Goal: Task Accomplishment & Management: Use online tool/utility

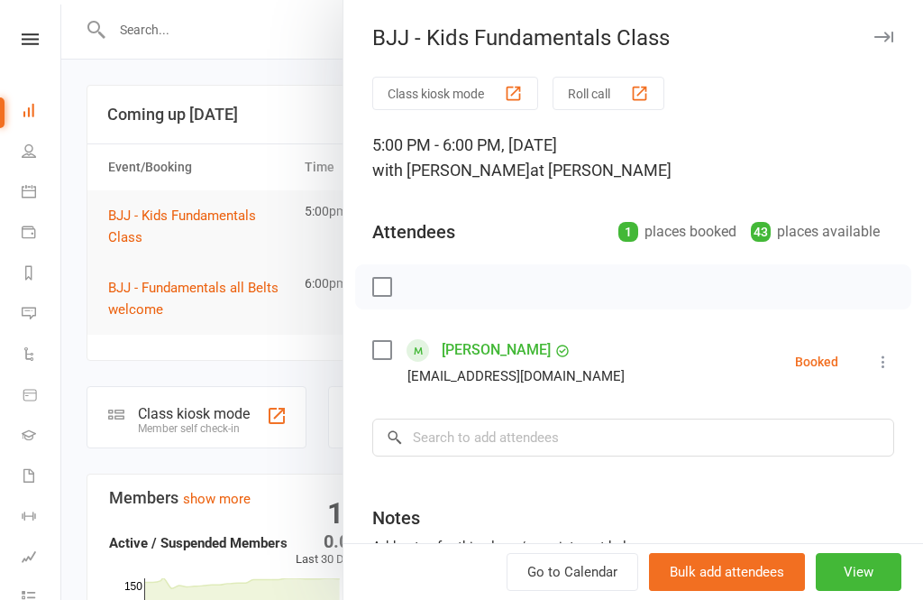
click at [862, 571] on button "View" at bounding box center [859, 572] width 86 height 38
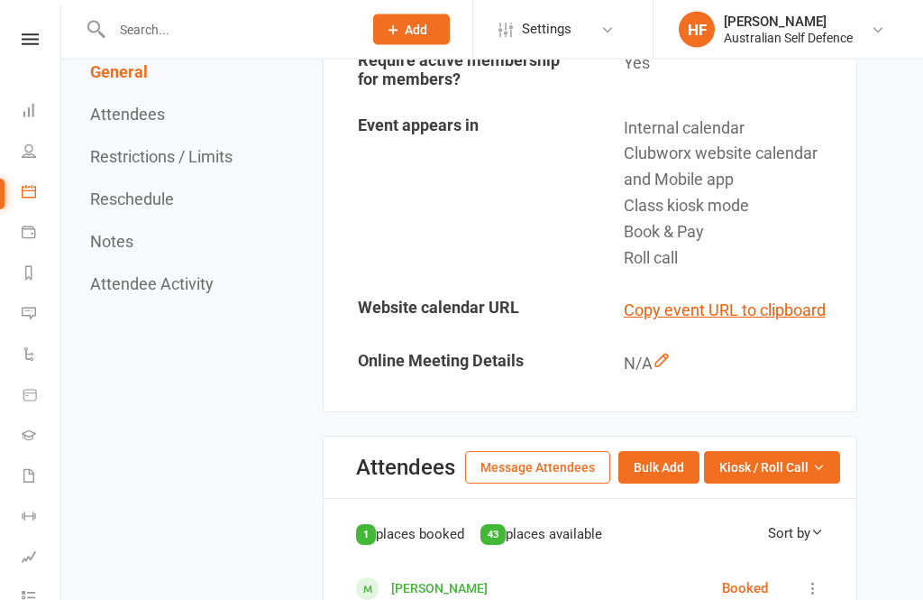
scroll to position [643, 0]
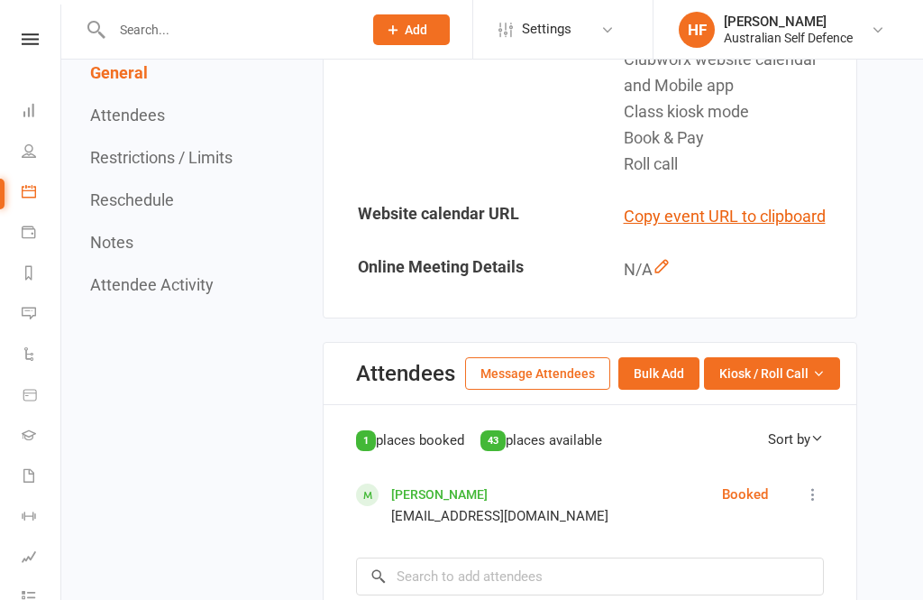
click at [777, 367] on span "Kiosk / Roll Call" at bounding box center [763, 373] width 89 height 20
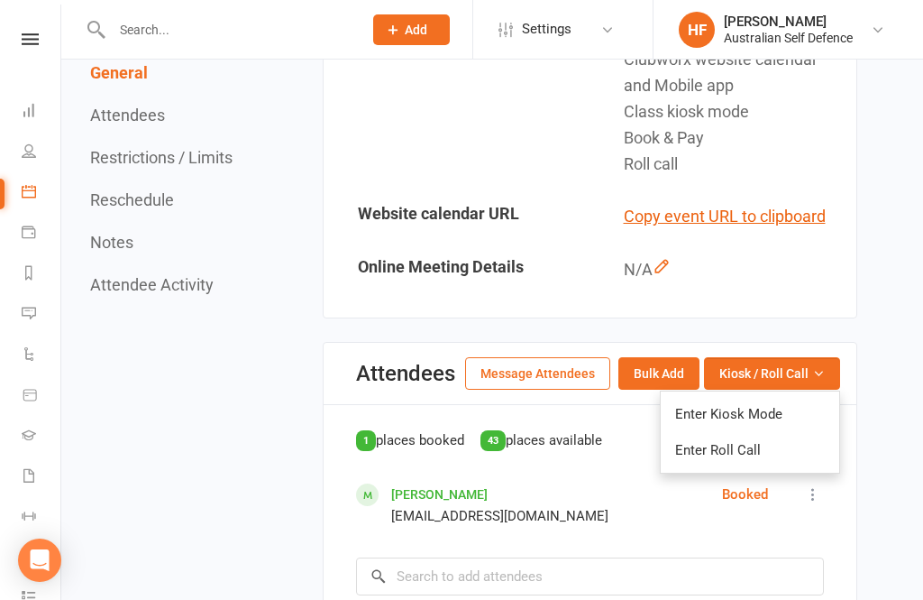
click at [744, 408] on link "Enter Kiosk Mode" at bounding box center [750, 414] width 179 height 36
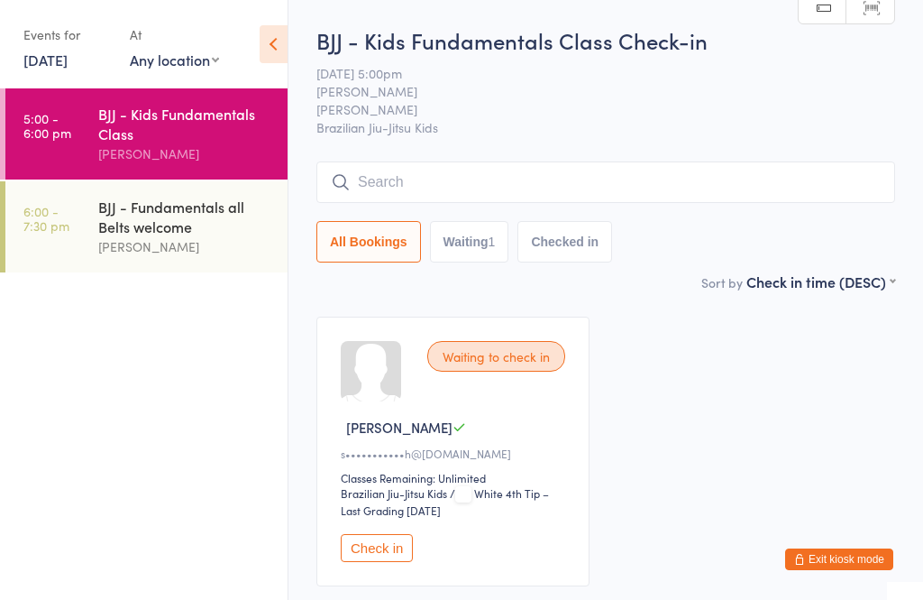
click at [54, 60] on link "[DATE]" at bounding box center [45, 60] width 44 height 20
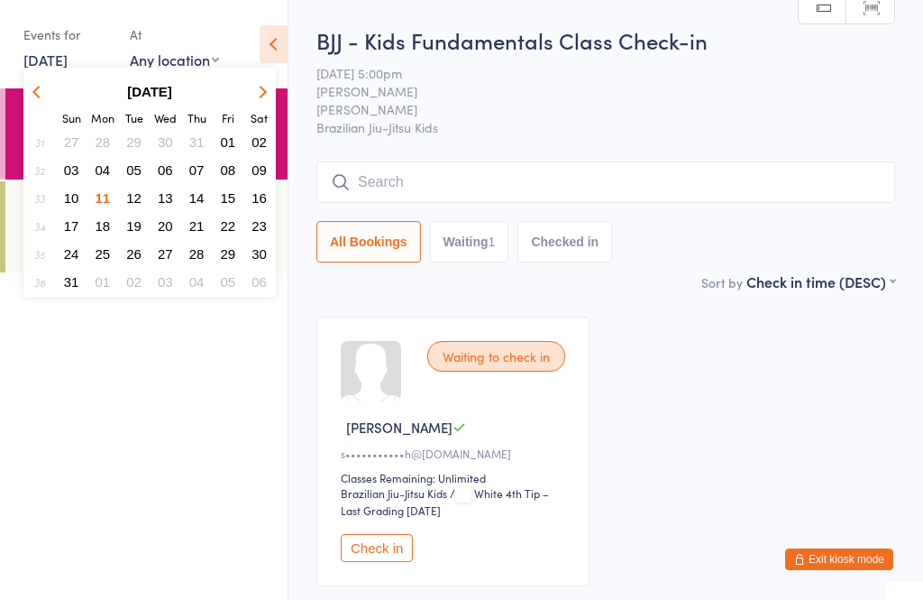
click at [858, 562] on button "Exit kiosk mode" at bounding box center [839, 559] width 108 height 22
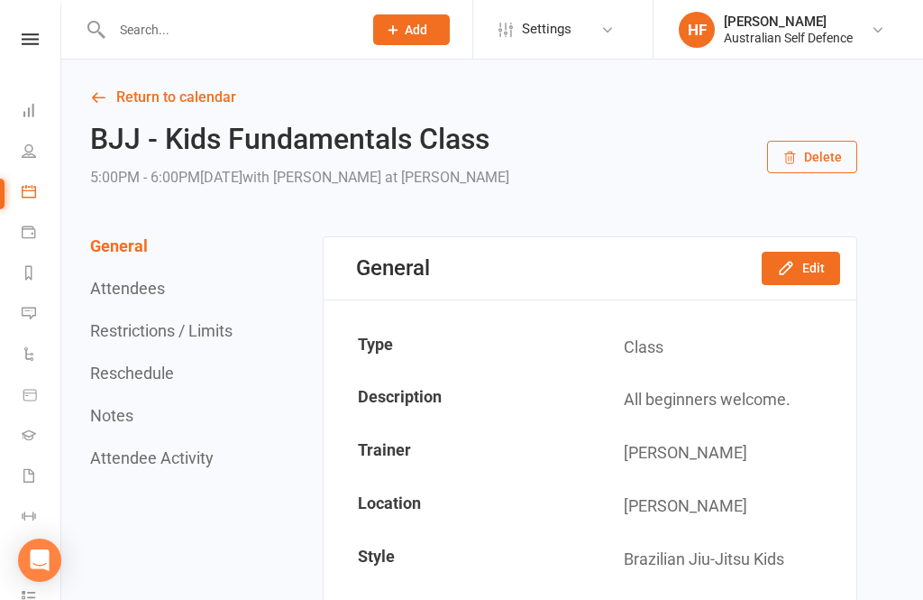
click at [12, 28] on nav "Clubworx Dashboard People Calendar Payments Reports Messages 1 Automations Prod…" at bounding box center [30, 305] width 61 height 600
click at [21, 26] on nav "Clubworx Dashboard People Calendar Payments Reports Messages 1 Automations Prod…" at bounding box center [30, 305] width 61 height 600
click at [37, 34] on icon at bounding box center [30, 39] width 17 height 12
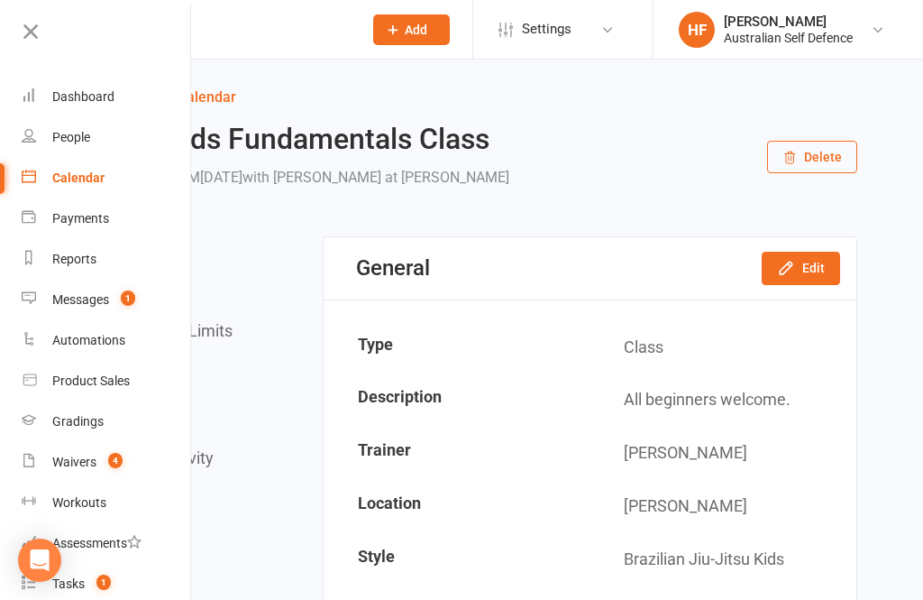
click at [78, 454] on div "Waivers" at bounding box center [74, 461] width 44 height 14
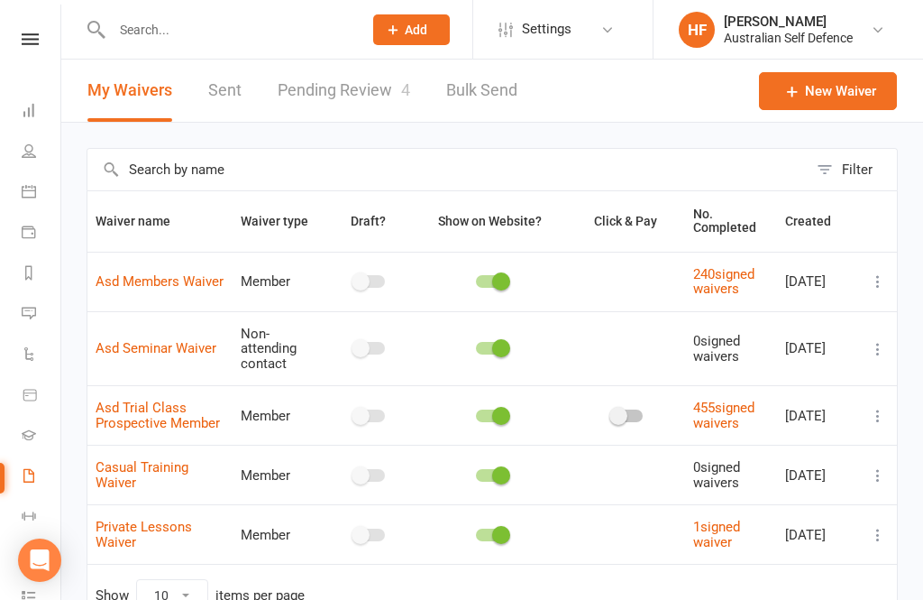
click at [370, 83] on link "Pending Review 4" at bounding box center [344, 91] width 133 height 62
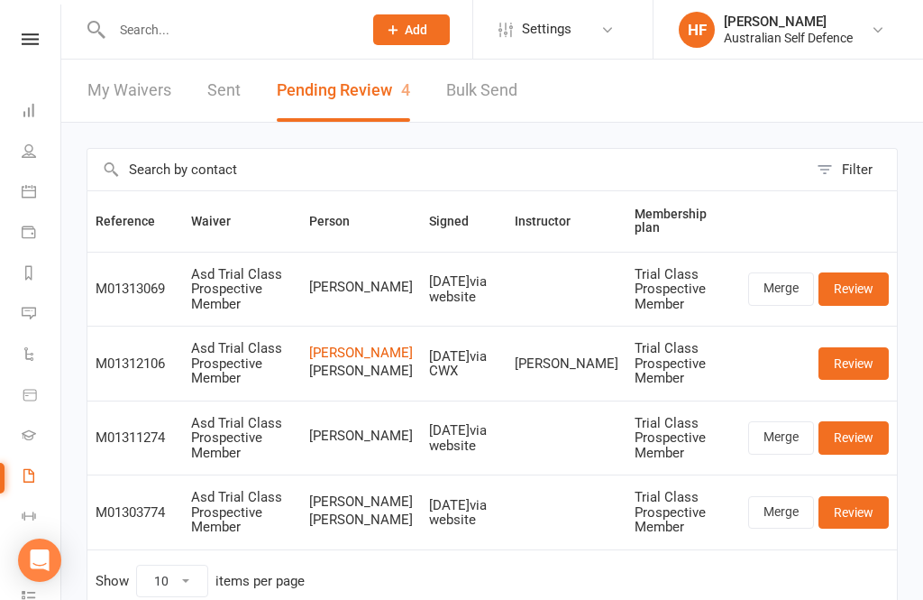
click at [24, 27] on nav "Clubworx Dashboard People Calendar Payments Reports Messages 1 Automations Prod…" at bounding box center [30, 305] width 61 height 600
click at [27, 36] on icon at bounding box center [30, 39] width 17 height 12
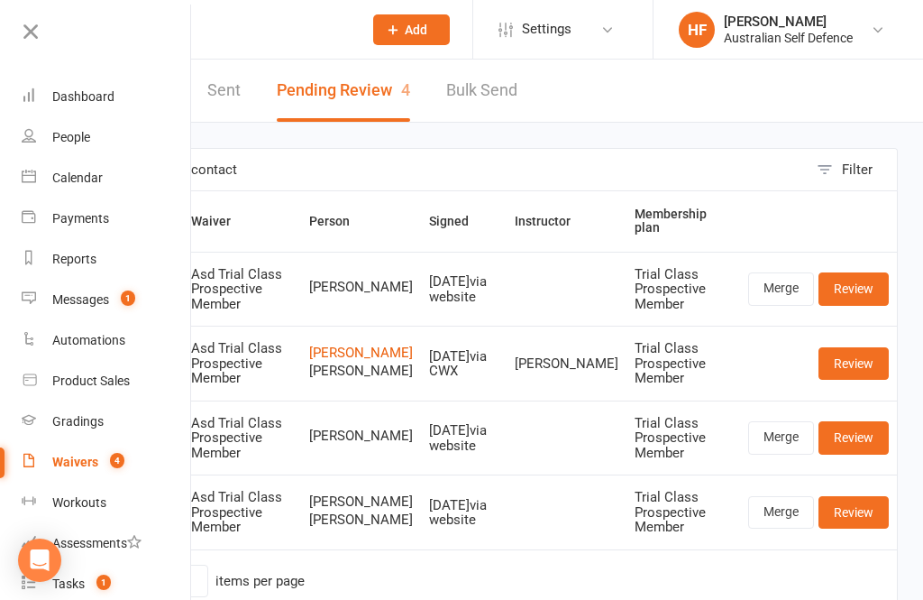
click at [91, 299] on div "Messages" at bounding box center [80, 299] width 57 height 14
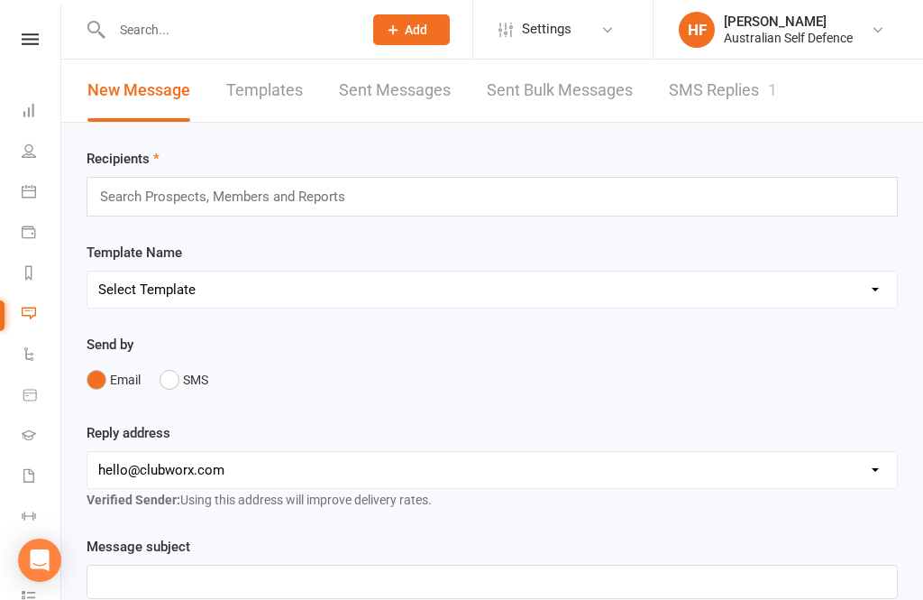
click at [745, 84] on link "SMS Replies 1" at bounding box center [723, 91] width 108 height 62
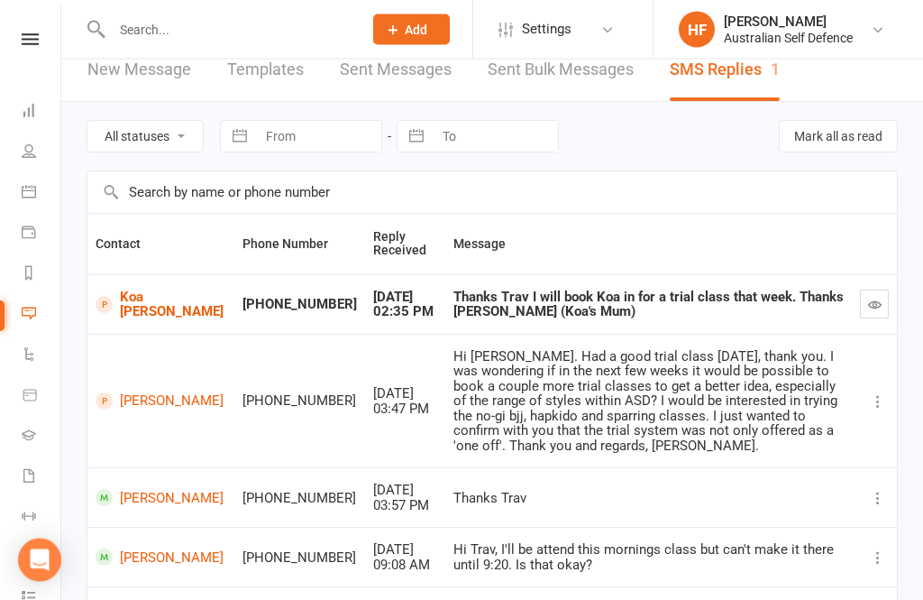
scroll to position [23, 0]
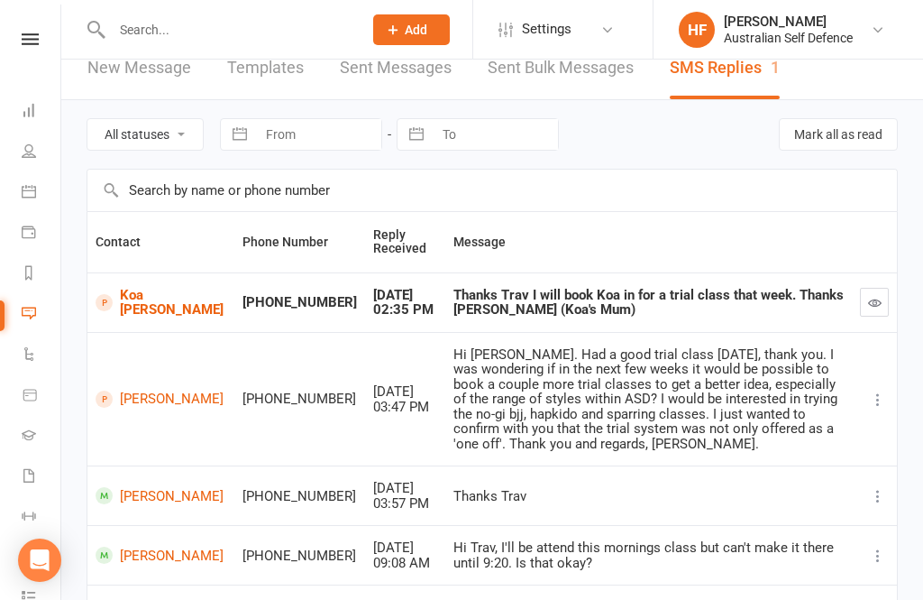
click at [19, 41] on link at bounding box center [30, 39] width 64 height 12
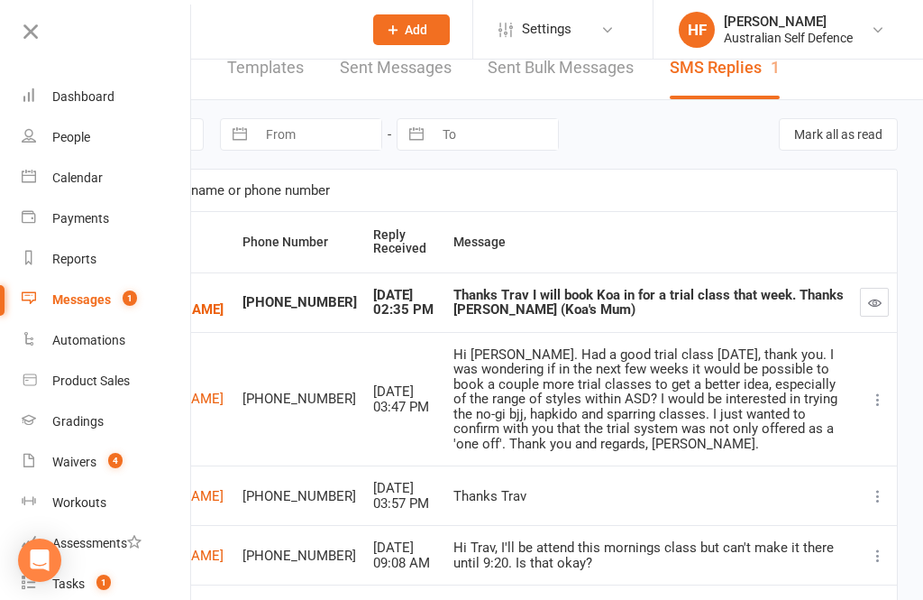
click at [88, 89] on div "Dashboard" at bounding box center [83, 96] width 62 height 14
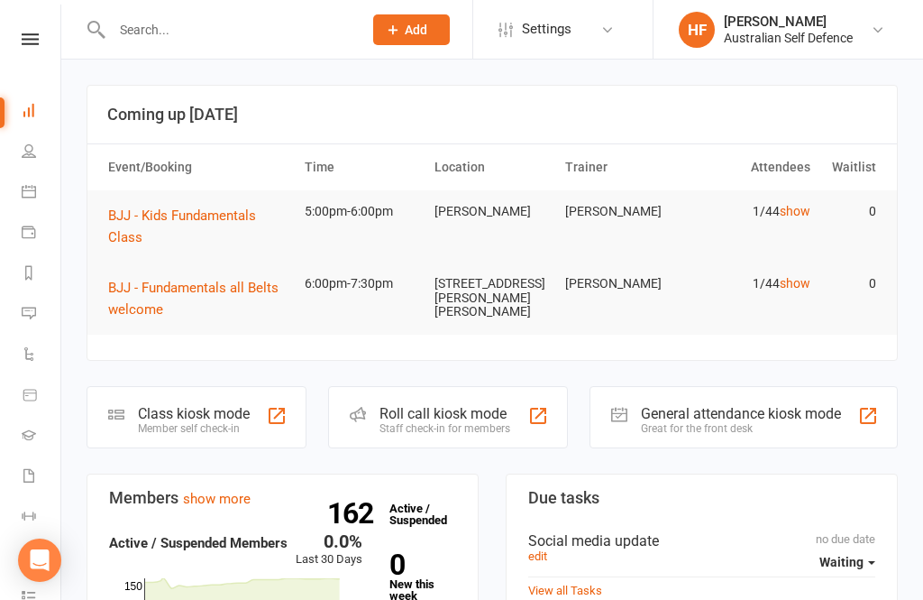
click at [194, 206] on button "BJJ - Kids Fundamentals Class" at bounding box center [198, 226] width 180 height 43
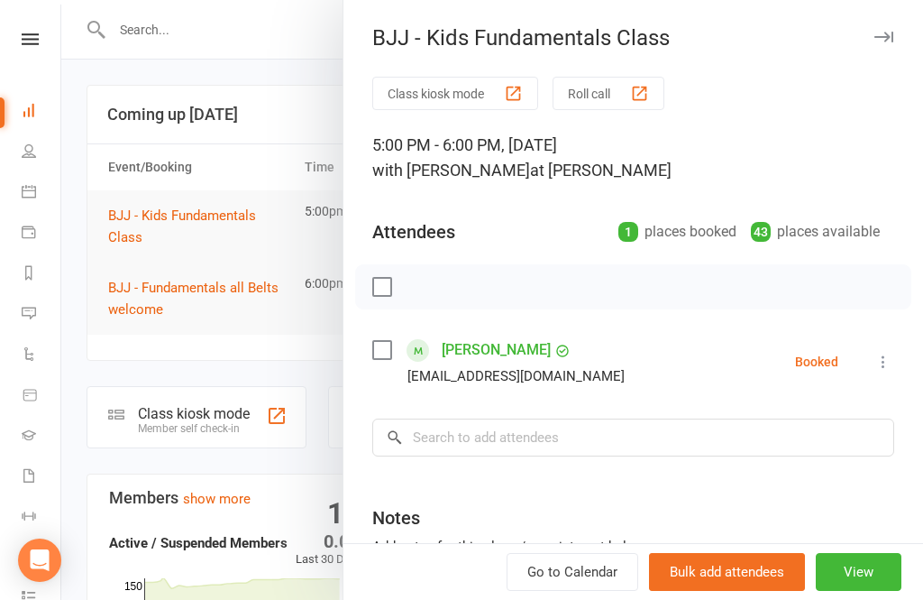
click at [868, 572] on button "View" at bounding box center [859, 572] width 86 height 38
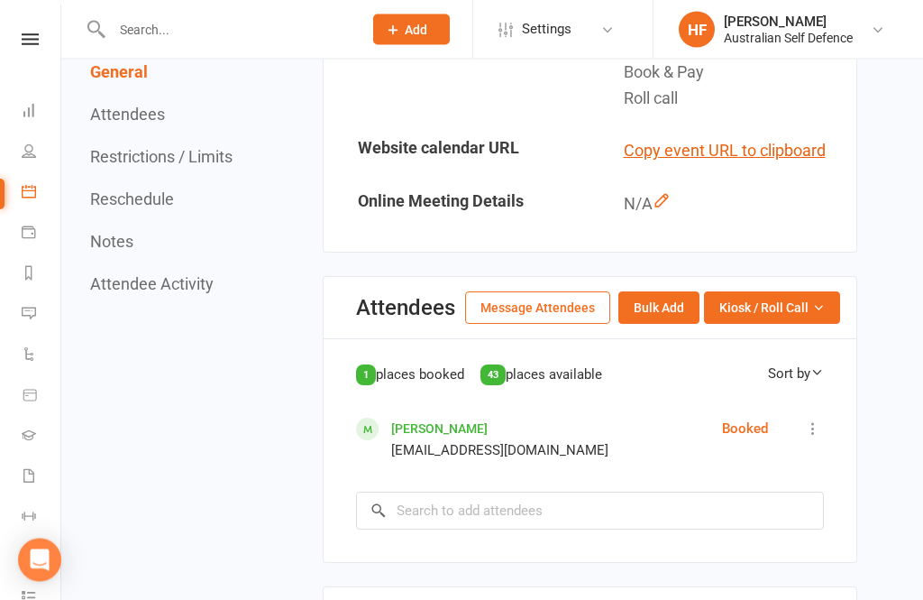
scroll to position [709, 0]
click at [806, 300] on span "Kiosk / Roll Call" at bounding box center [763, 308] width 89 height 20
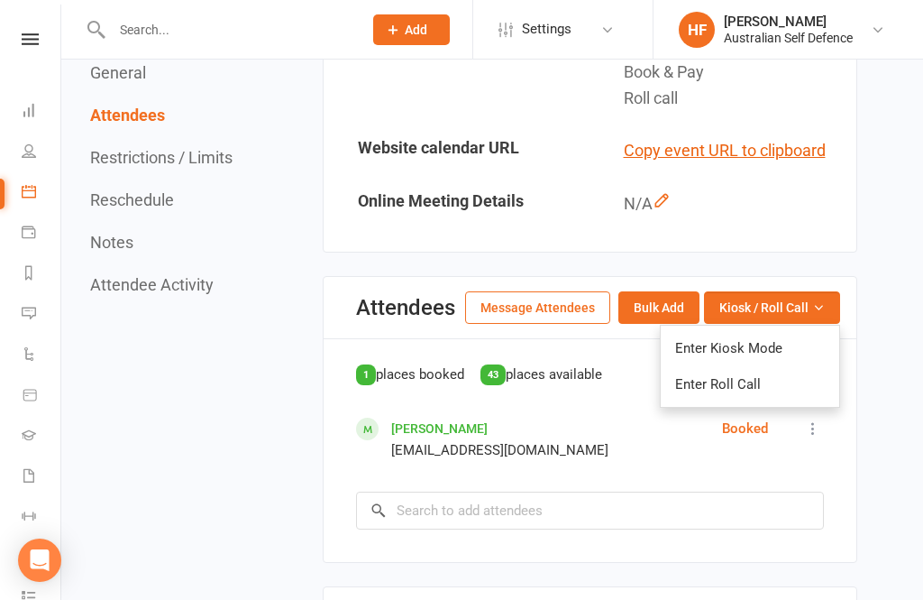
click at [795, 336] on link "Enter Kiosk Mode" at bounding box center [750, 348] width 179 height 36
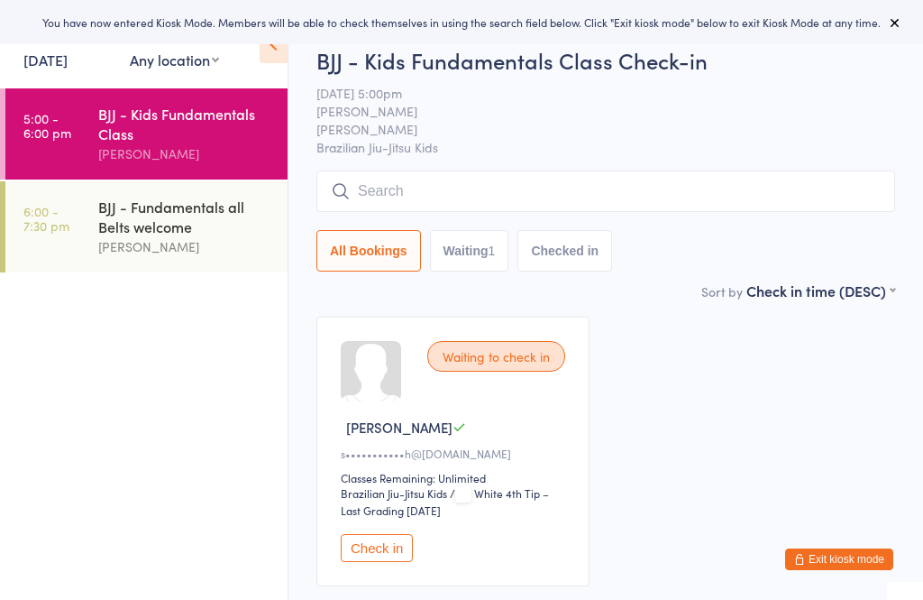
click at [60, 52] on link "11 Aug, 2025" at bounding box center [45, 60] width 44 height 20
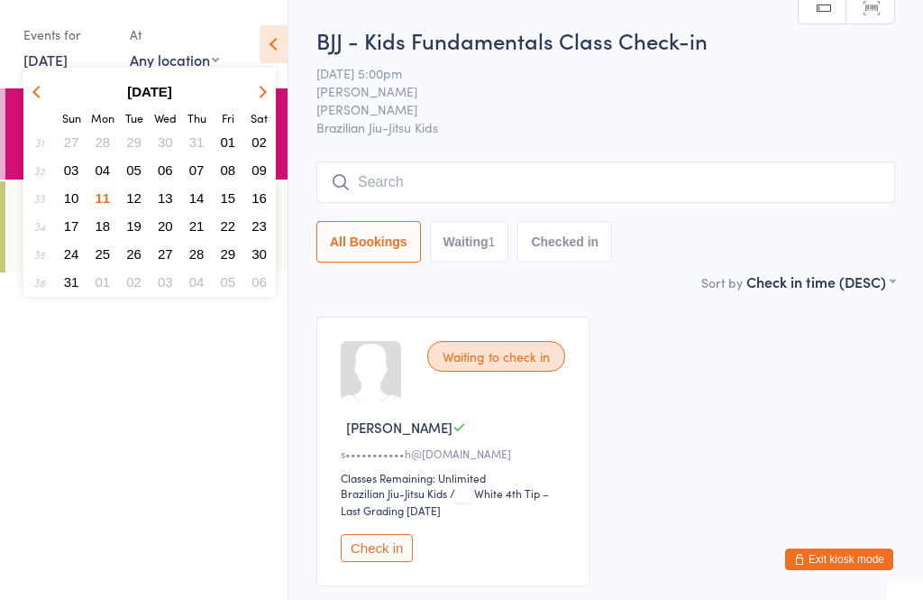
click at [166, 200] on span "13" at bounding box center [165, 197] width 15 height 15
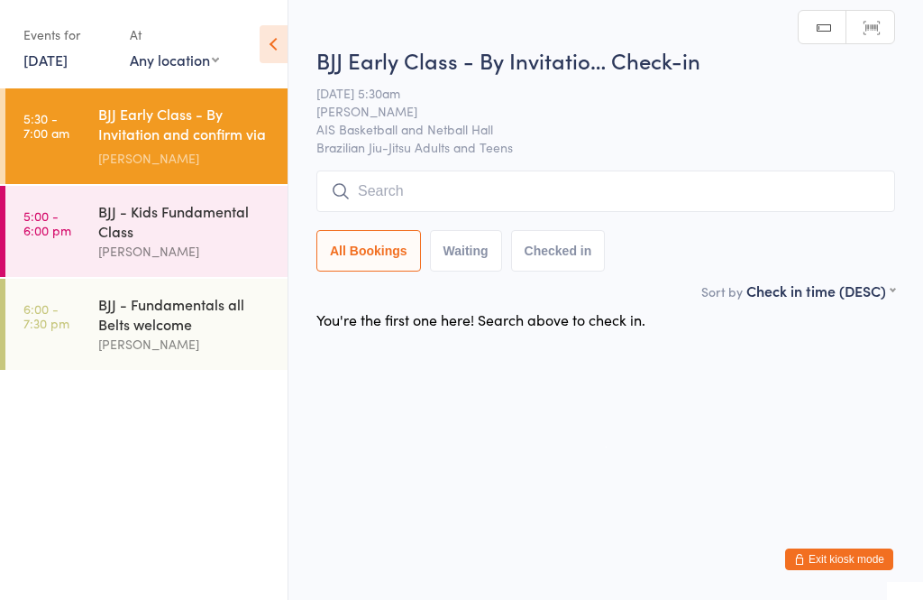
click at [133, 217] on div "BJJ - Kids Fundamental Class" at bounding box center [185, 221] width 174 height 40
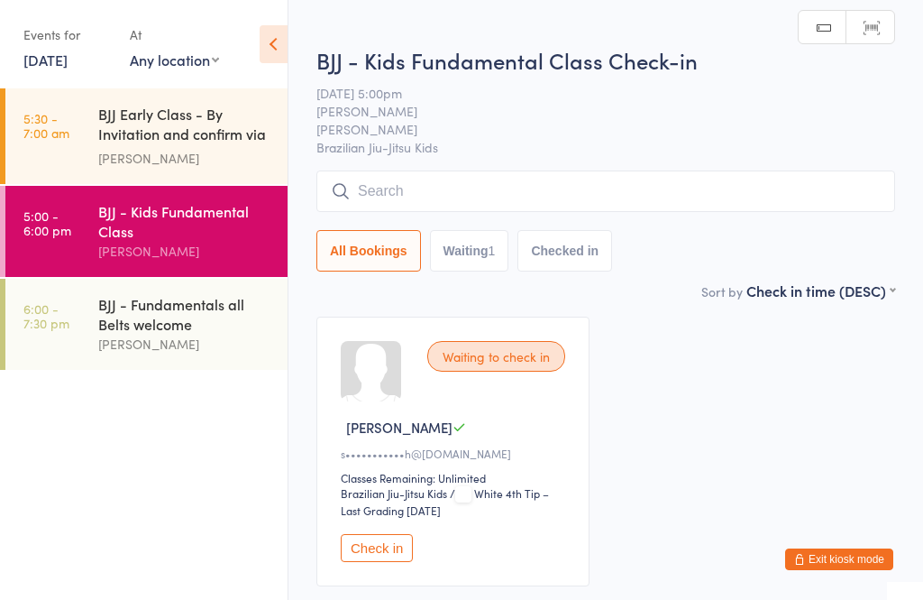
click at [51, 55] on link "13 Aug, 2025" at bounding box center [45, 60] width 44 height 20
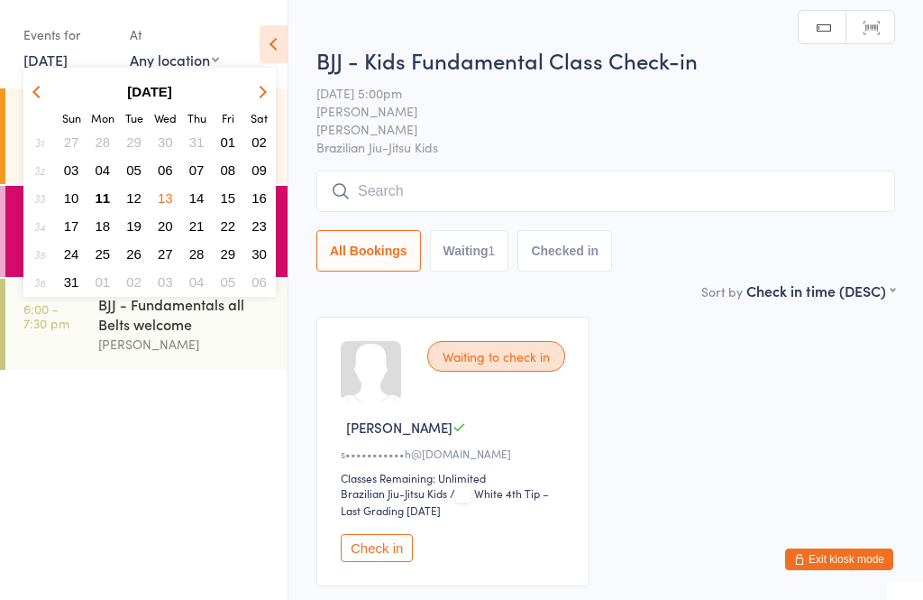
click at [94, 192] on button "11" at bounding box center [103, 198] width 28 height 24
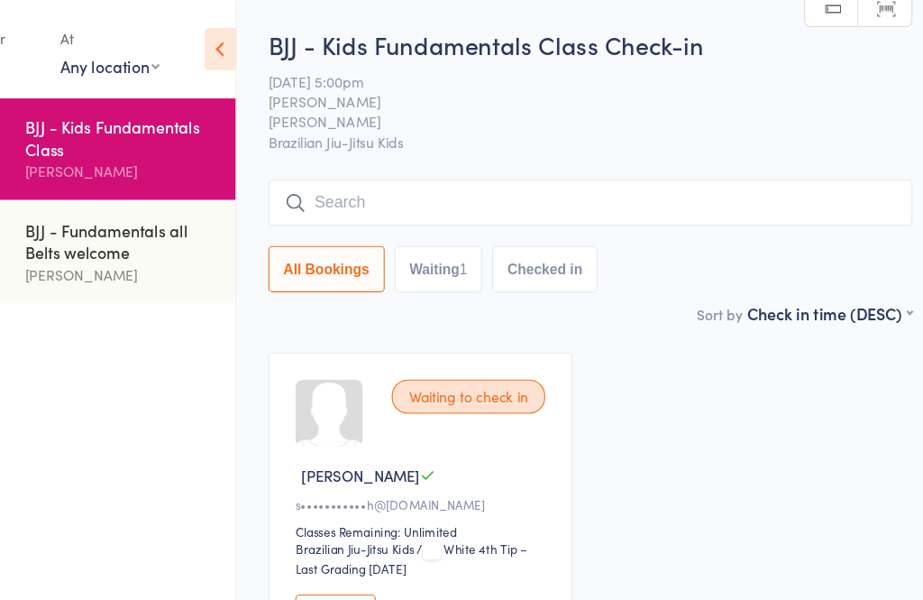
click at [536, 163] on input "search" at bounding box center [605, 181] width 579 height 41
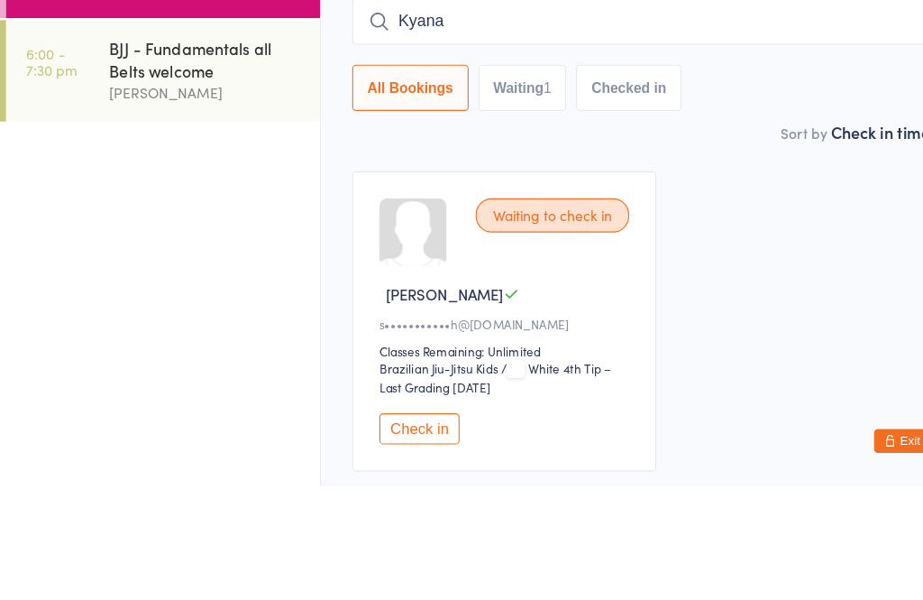
scroll to position [61, 0]
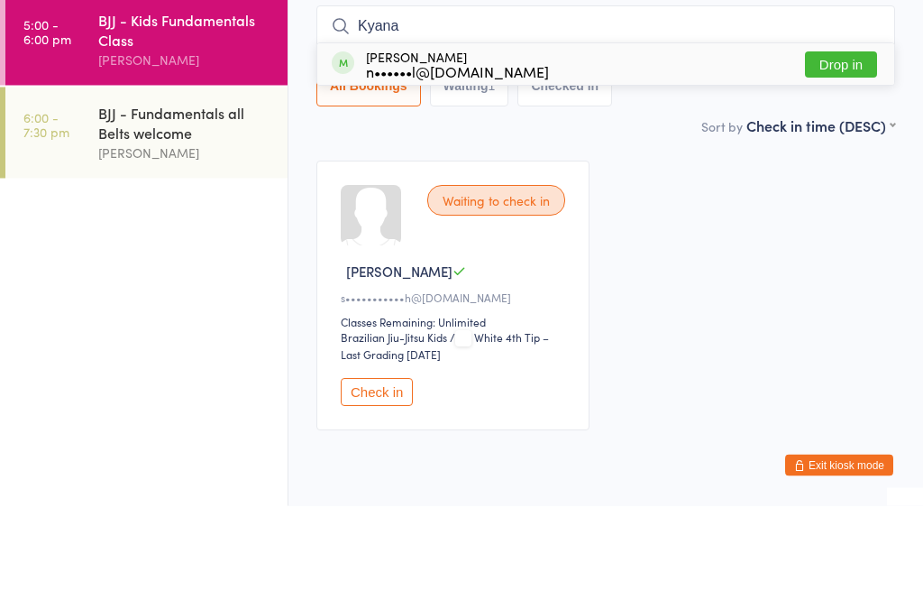
type input "Kyana"
click at [845, 146] on button "Drop in" at bounding box center [841, 159] width 72 height 26
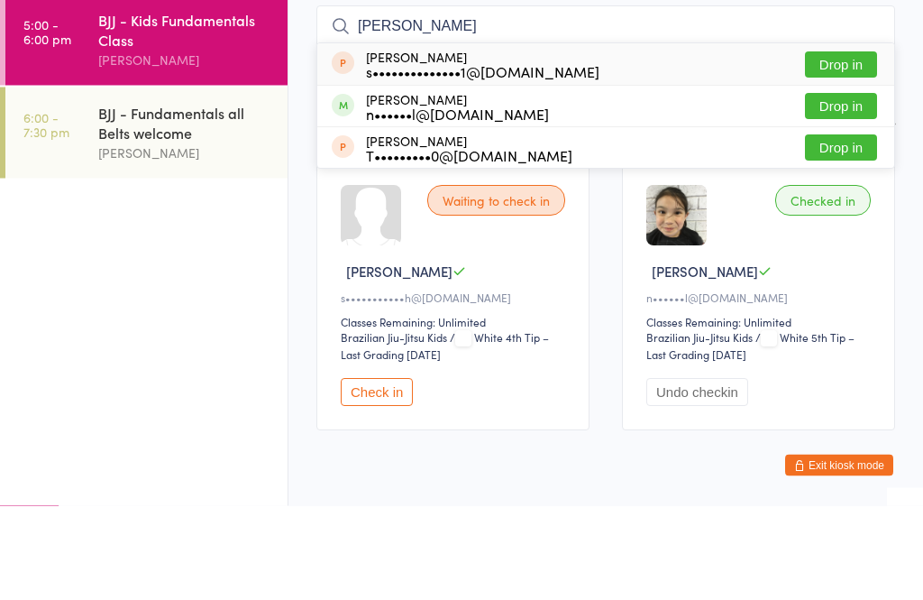
type input "hugh"
click at [842, 188] on button "Drop in" at bounding box center [841, 201] width 72 height 26
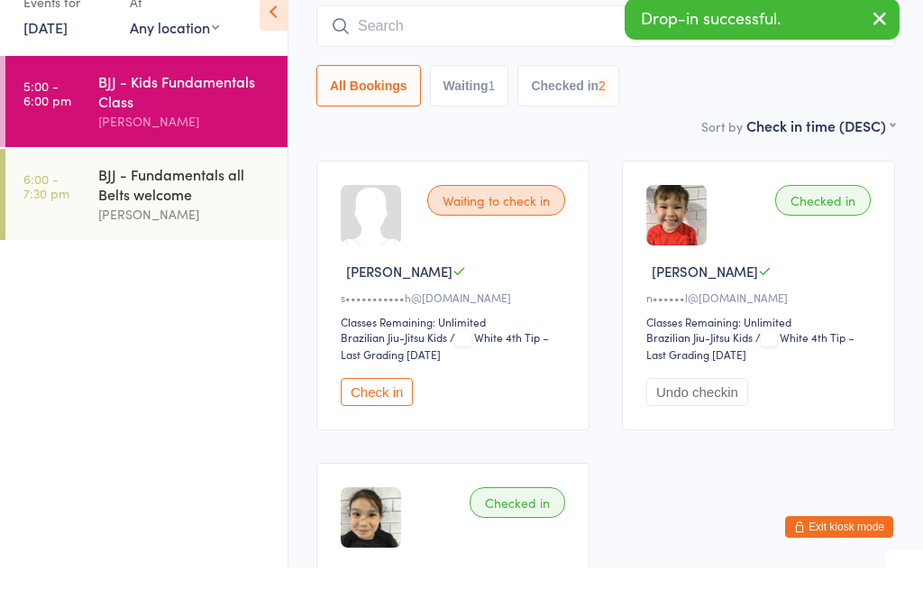
scroll to position [156, 0]
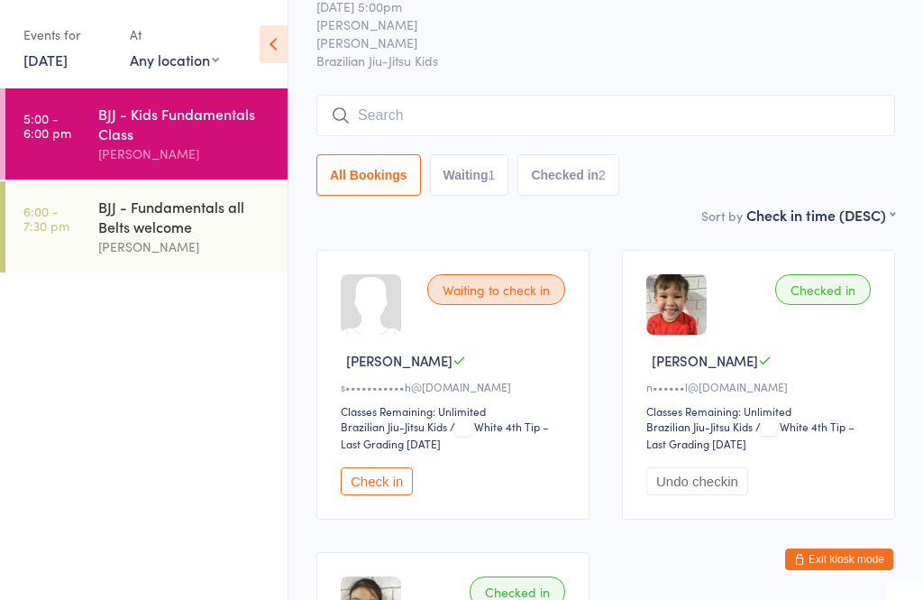
click at [793, 96] on input "search" at bounding box center [605, 115] width 579 height 41
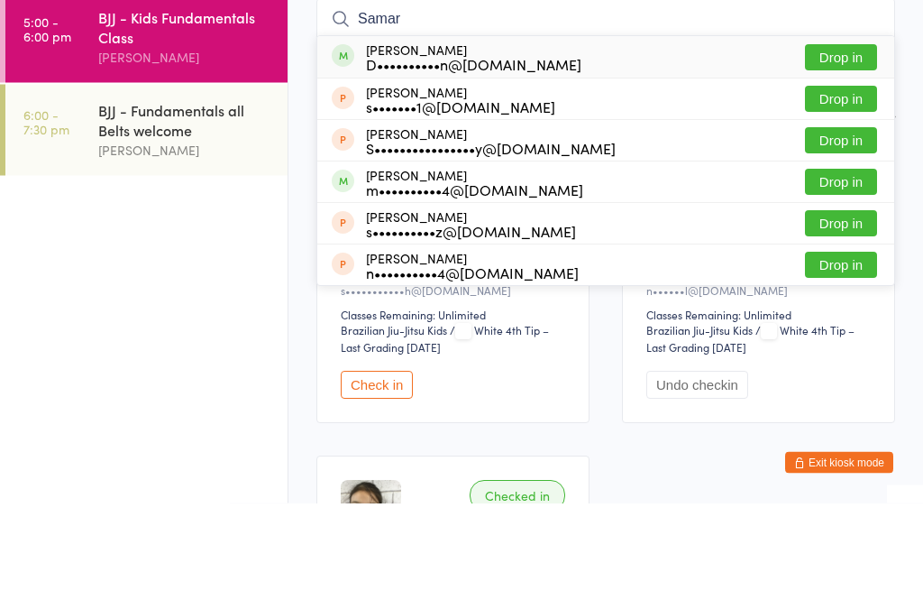
type input "Samar"
click at [840, 142] on button "Drop in" at bounding box center [841, 155] width 72 height 26
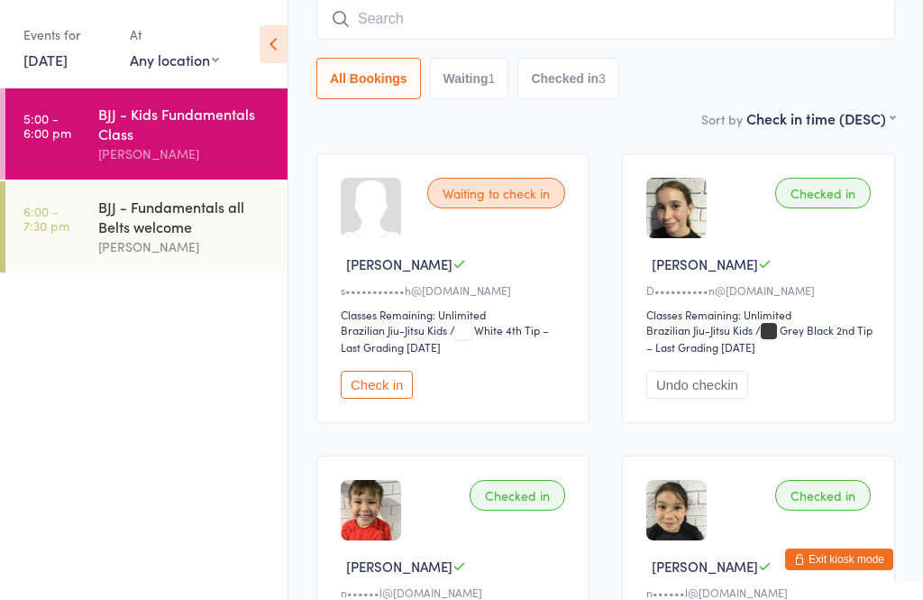
scroll to position [0, 0]
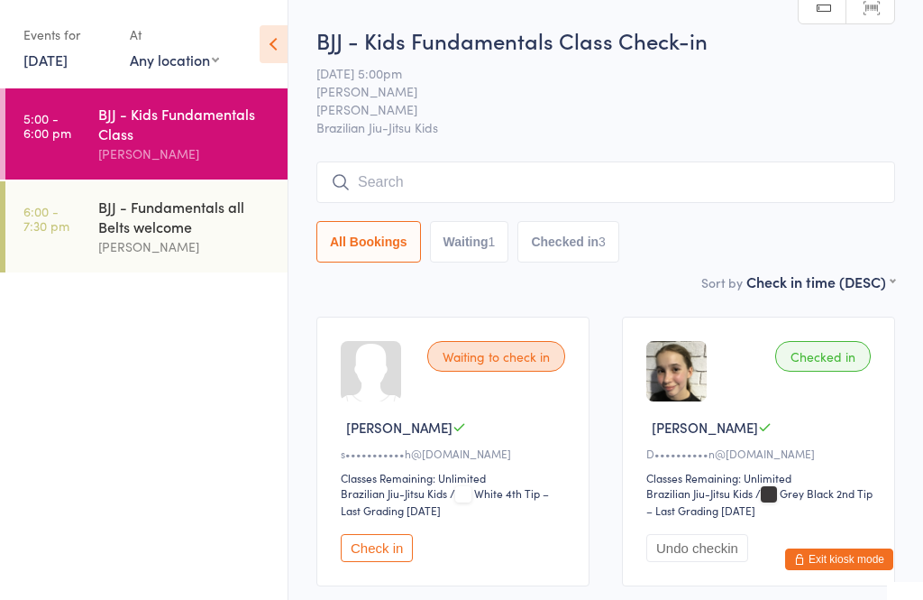
click at [688, 174] on input "search" at bounding box center [605, 181] width 579 height 41
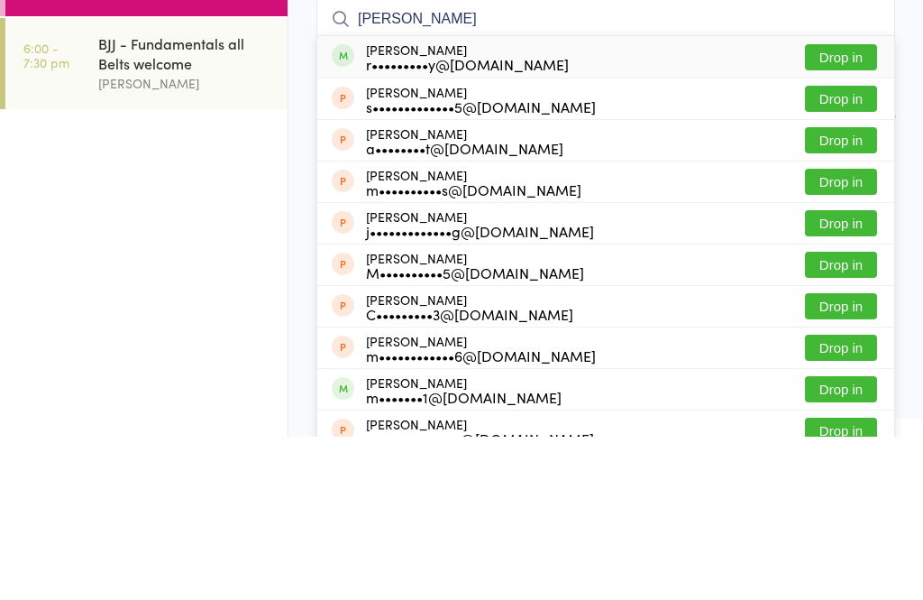
type input "Matt"
click at [847, 207] on button "Drop in" at bounding box center [841, 220] width 72 height 26
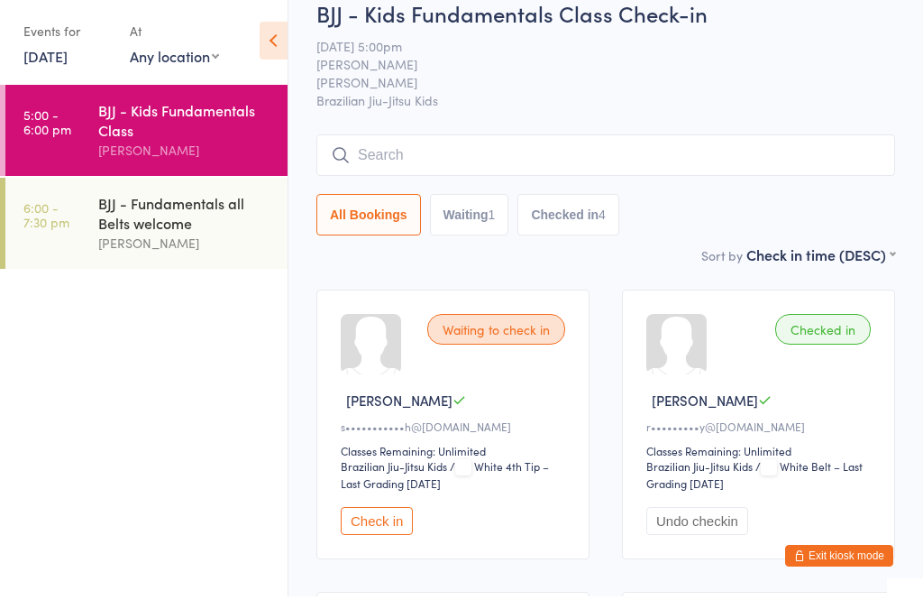
scroll to position [27, 0]
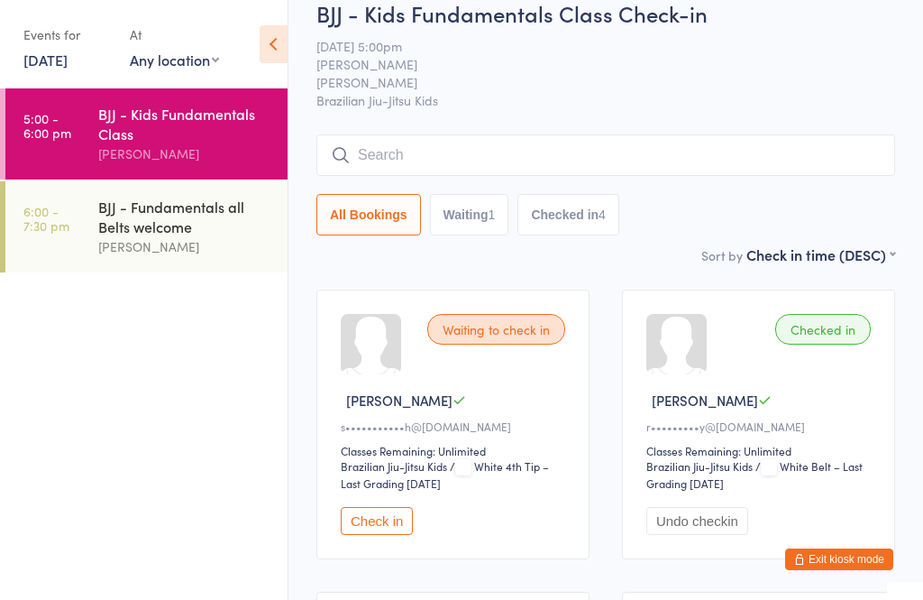
click at [870, 565] on button "Exit kiosk mode" at bounding box center [839, 559] width 108 height 22
click at [855, 553] on button "Exit kiosk mode" at bounding box center [839, 559] width 108 height 22
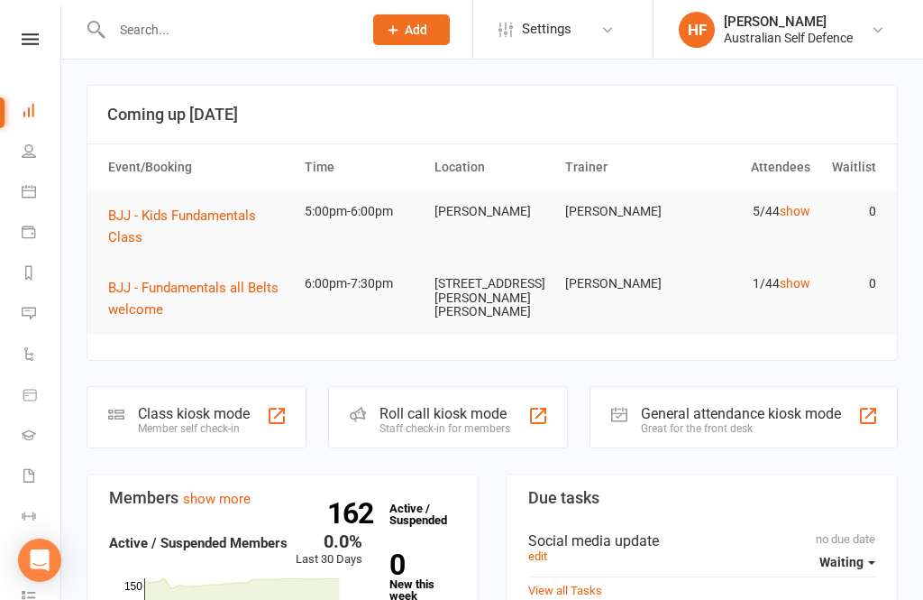
click at [201, 39] on input "text" at bounding box center [227, 29] width 243 height 25
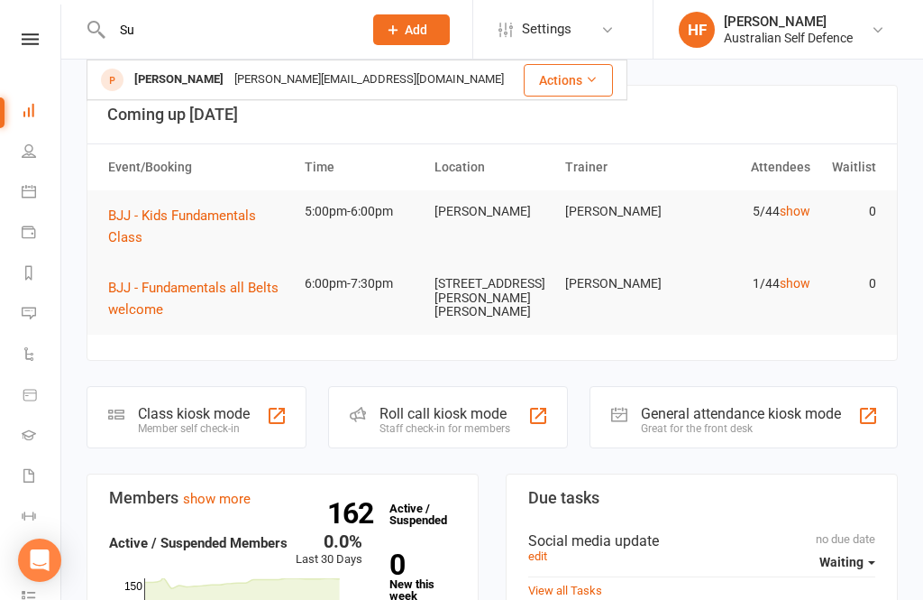
type input "S"
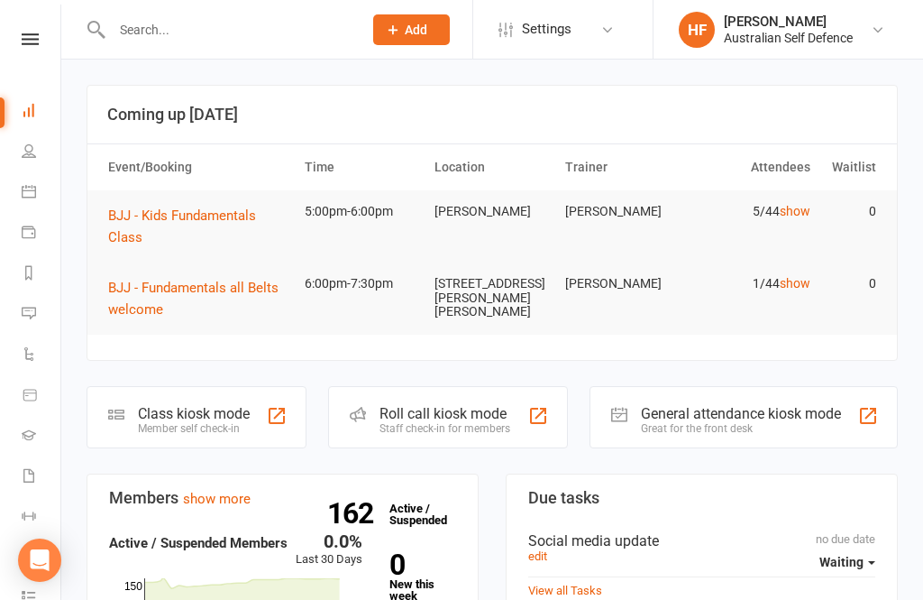
click at [421, 29] on span "Add" at bounding box center [416, 30] width 23 height 14
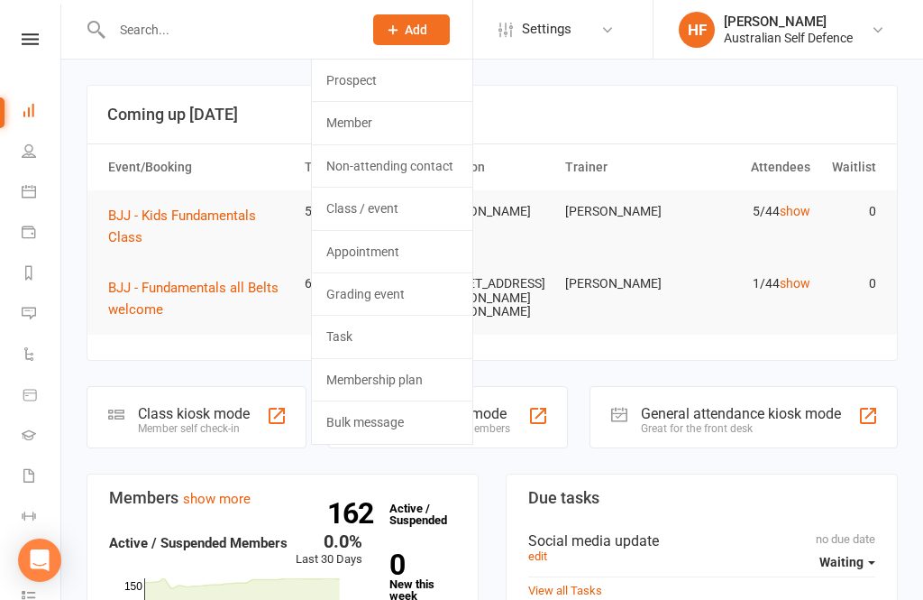
click at [416, 78] on link "Prospect" at bounding box center [392, 80] width 160 height 41
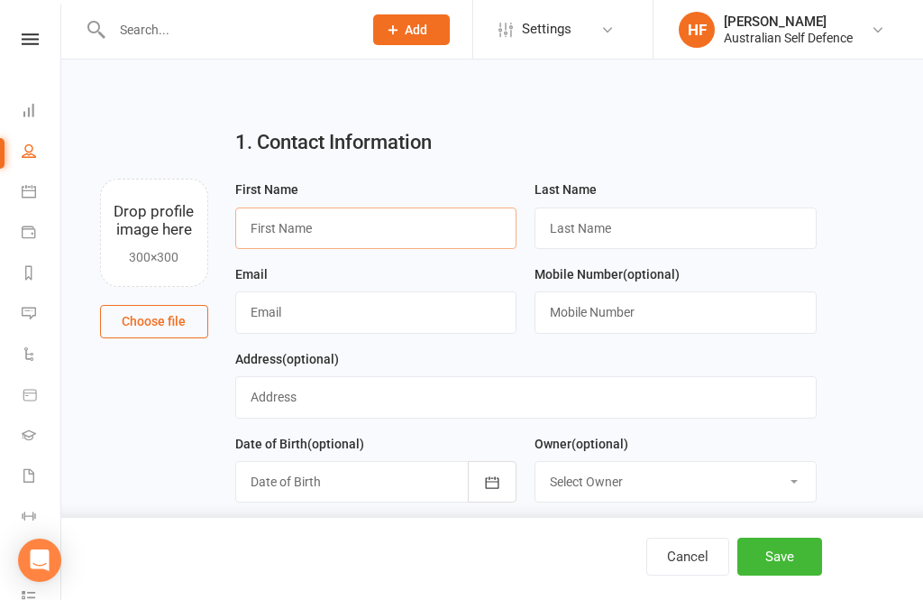
click at [362, 216] on input "text" at bounding box center [376, 227] width 282 height 41
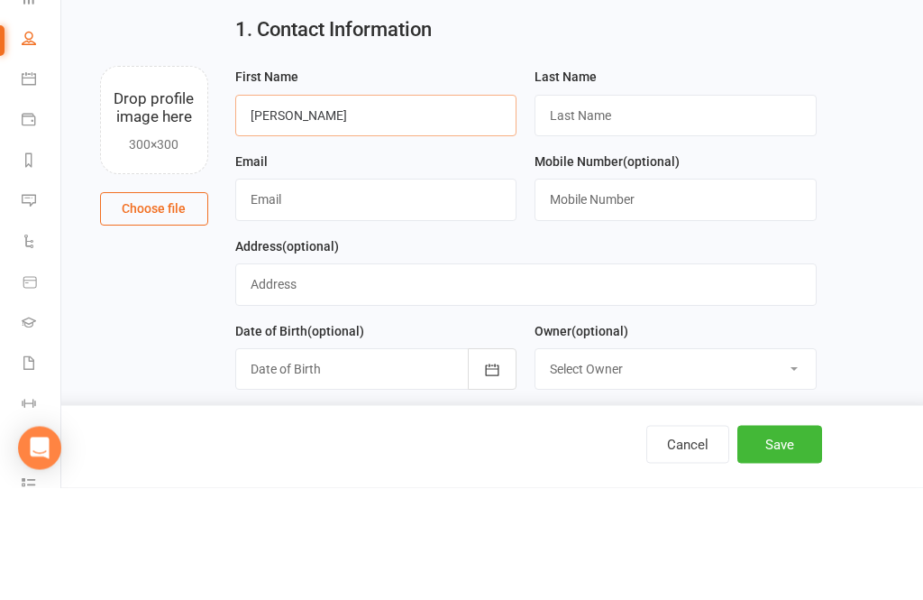
type input "Sonny"
click at [664, 207] on input "text" at bounding box center [676, 227] width 282 height 41
type input "Dreyer"
click at [374, 291] on input "text" at bounding box center [376, 311] width 282 height 41
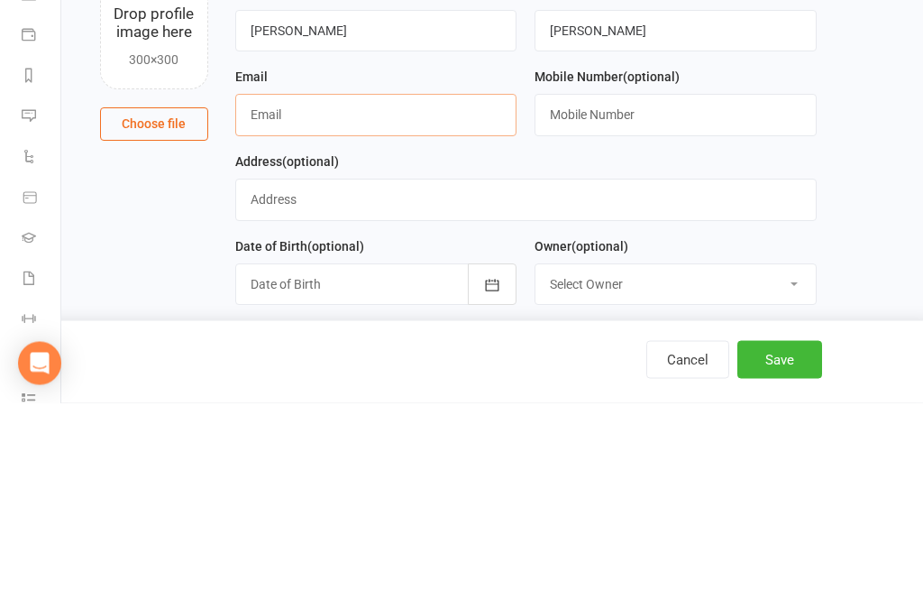
type input "D"
type input "dreyermob@gmail.com"
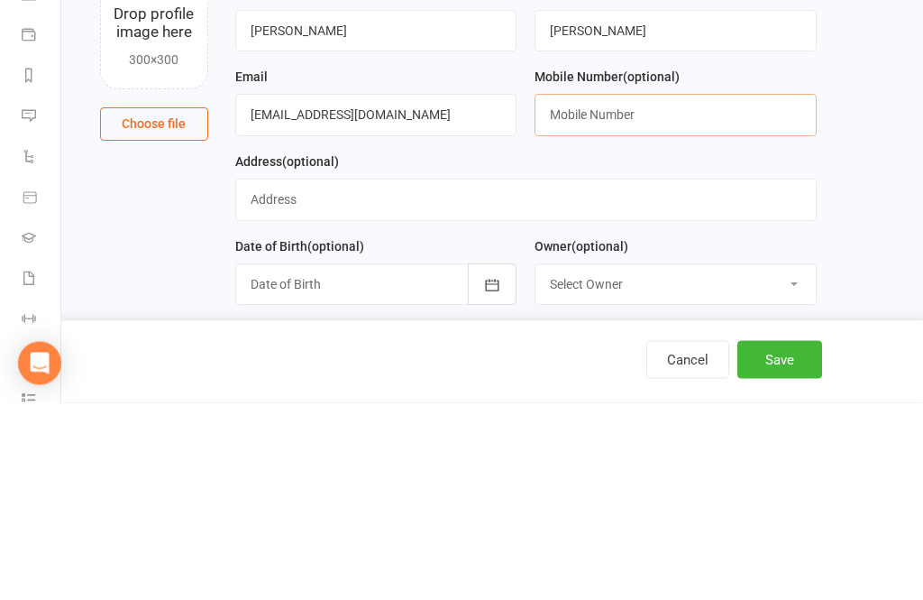
click at [653, 291] on input "text" at bounding box center [676, 311] width 282 height 41
type input "P"
type input "O"
type input "0418667977"
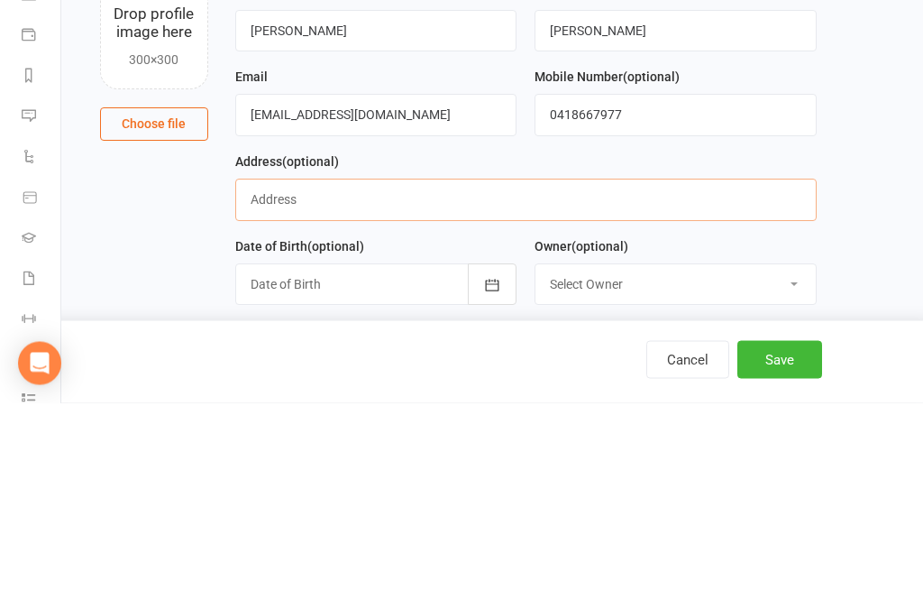
click at [376, 376] on input "text" at bounding box center [526, 396] width 582 height 41
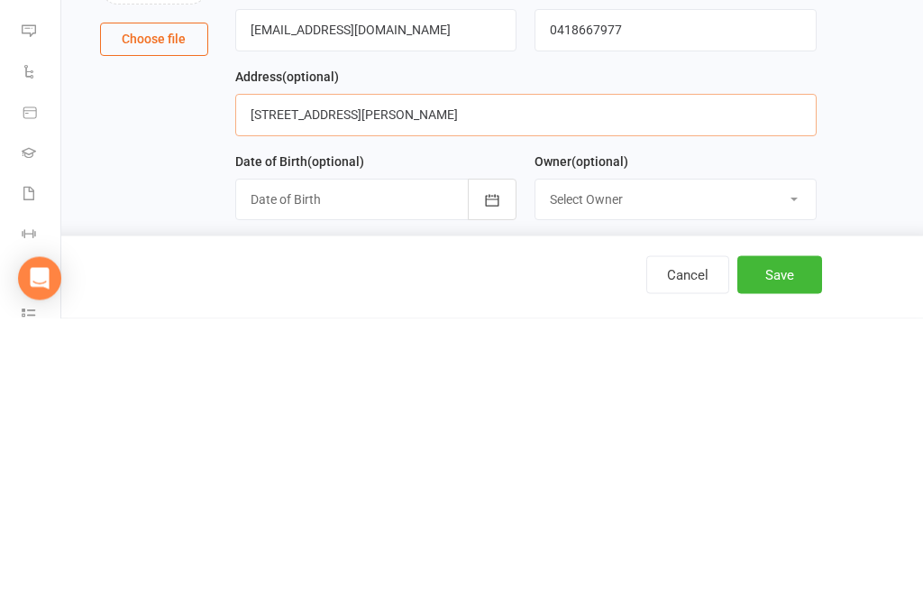
type input "4 Punyibah street Crace ACT 2911"
click at [383, 461] on div at bounding box center [376, 481] width 282 height 41
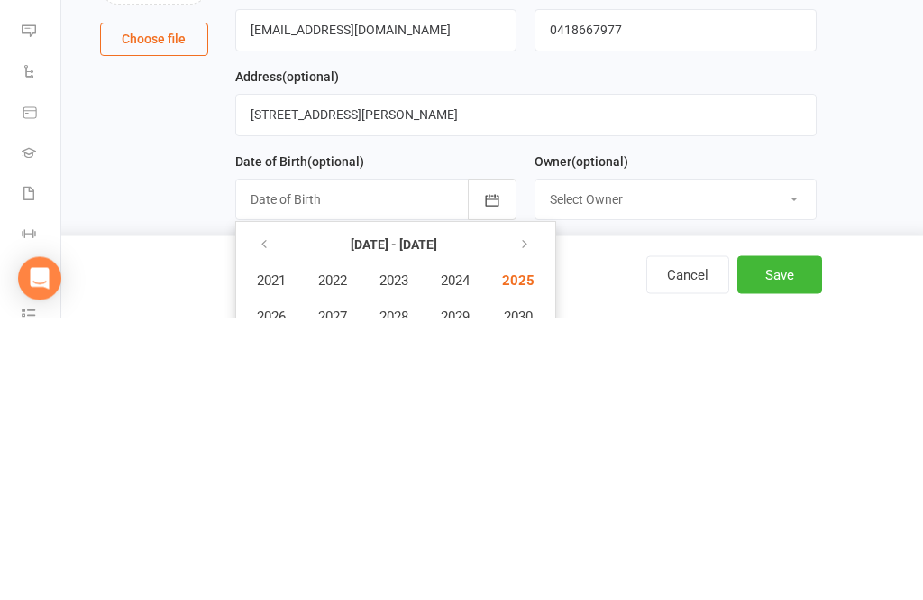
scroll to position [459, 0]
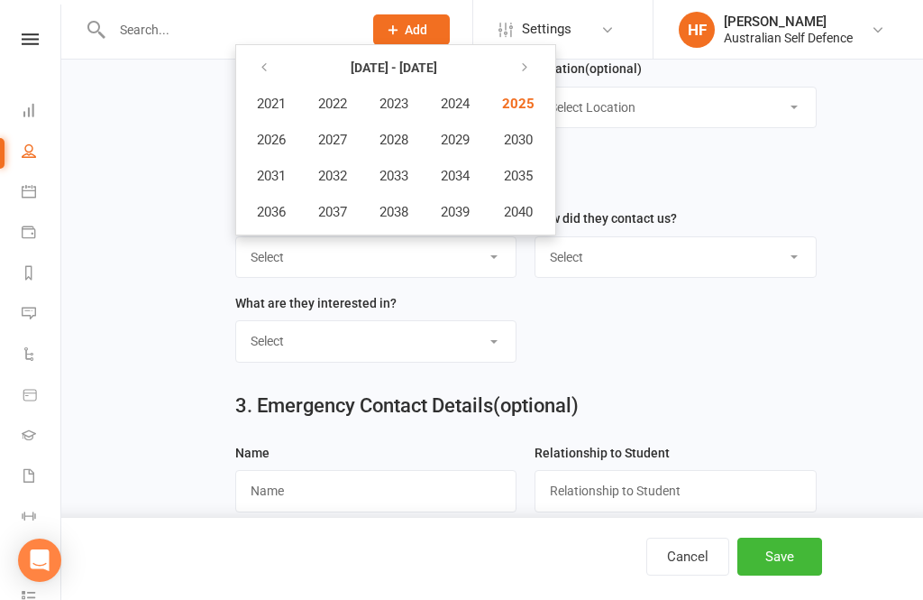
click at [261, 75] on icon "button" at bounding box center [264, 67] width 13 height 14
click at [531, 183] on span "2015" at bounding box center [516, 176] width 29 height 16
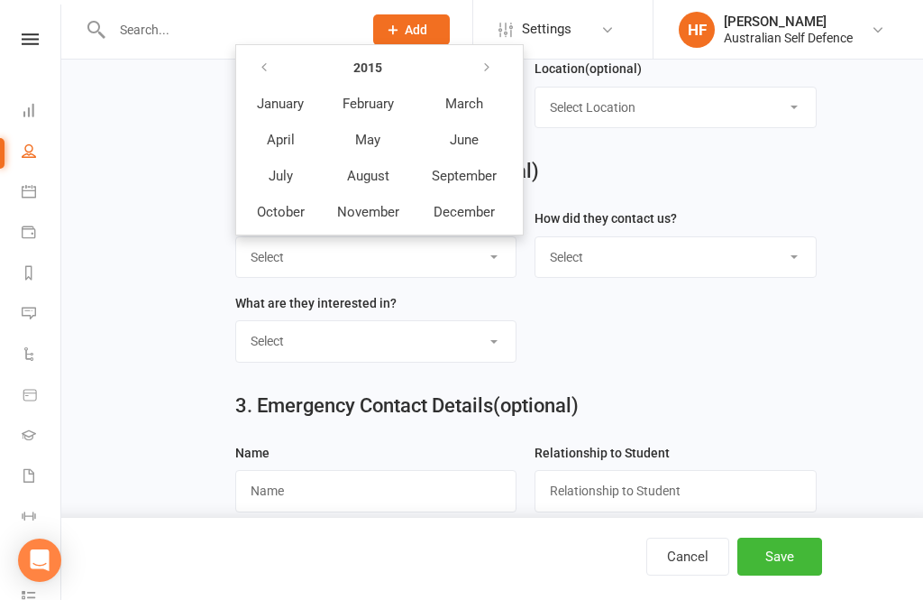
click at [374, 98] on span "February" at bounding box center [368, 104] width 51 height 16
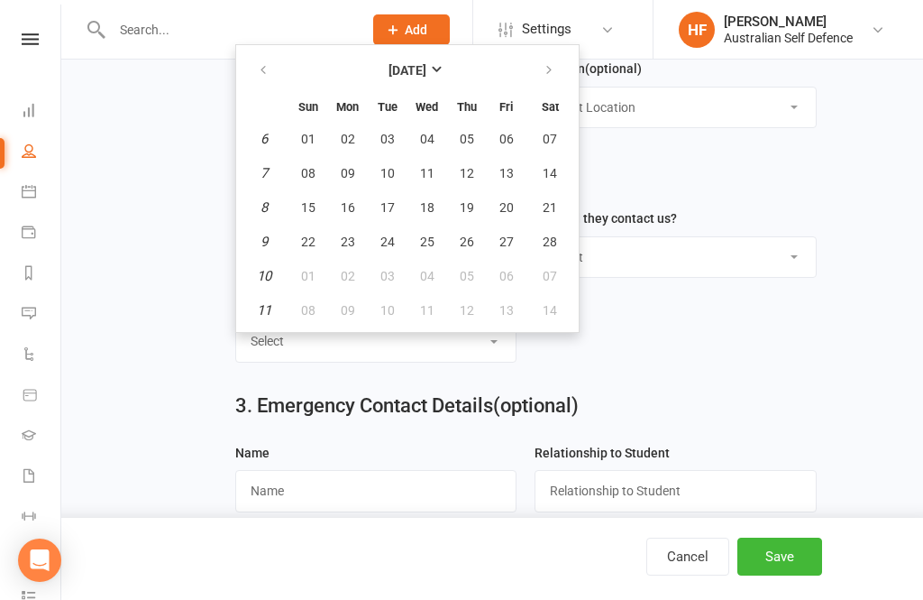
click at [334, 177] on button "09" at bounding box center [348, 173] width 38 height 32
type input "09 Feb 2015"
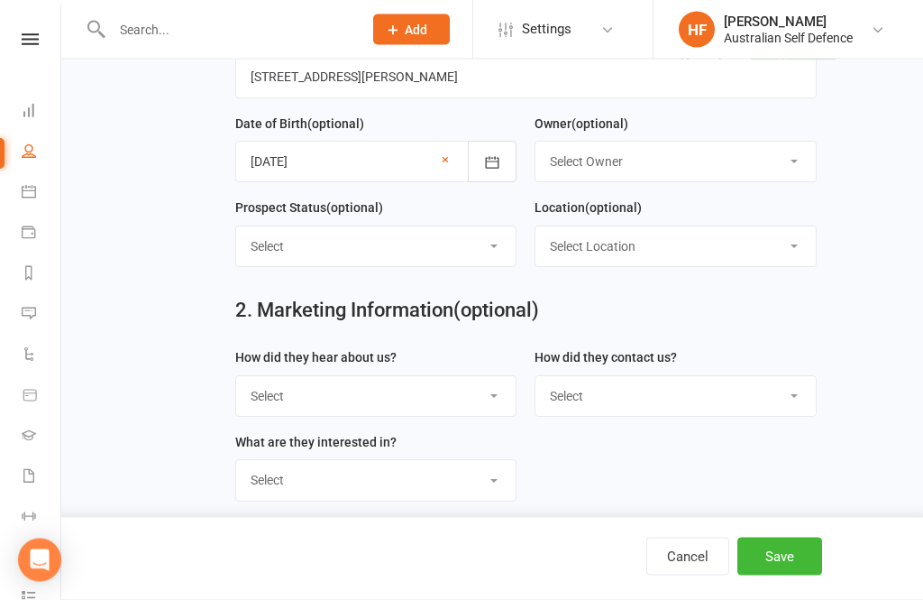
scroll to position [320, 0]
click at [490, 259] on select "Select Initial Contact Follow-up Call Follow-up Email Almost Ready Not Ready No…" at bounding box center [376, 246] width 280 height 40
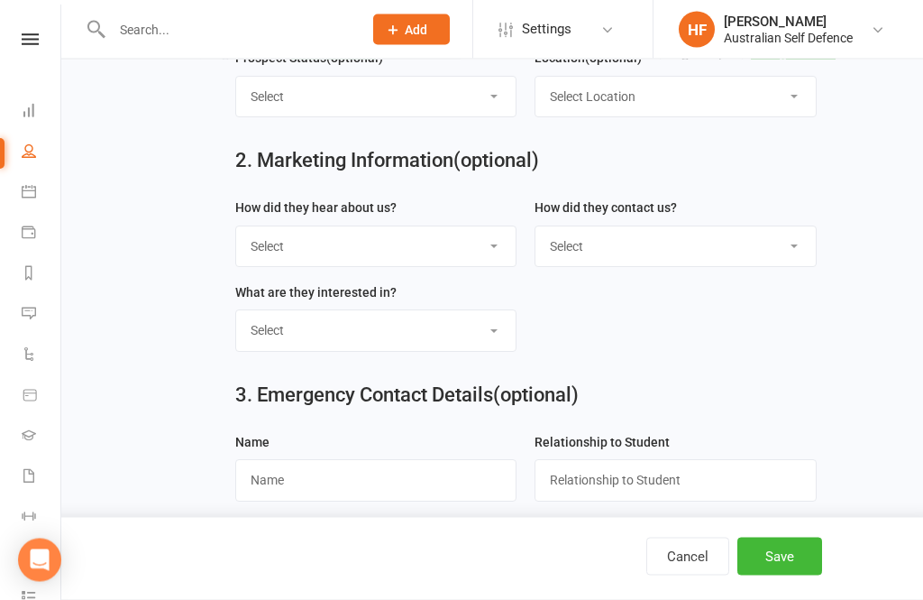
click at [502, 256] on select "Select Google Through A Friend Poster Magazine Walk by Letter Box Drop Facebook" at bounding box center [376, 247] width 280 height 40
select select "Google"
click at [686, 257] on select "Select Phone Email In-Facility" at bounding box center [676, 246] width 280 height 40
click at [674, 252] on select "Select Phone Email In-Facility" at bounding box center [676, 246] width 280 height 40
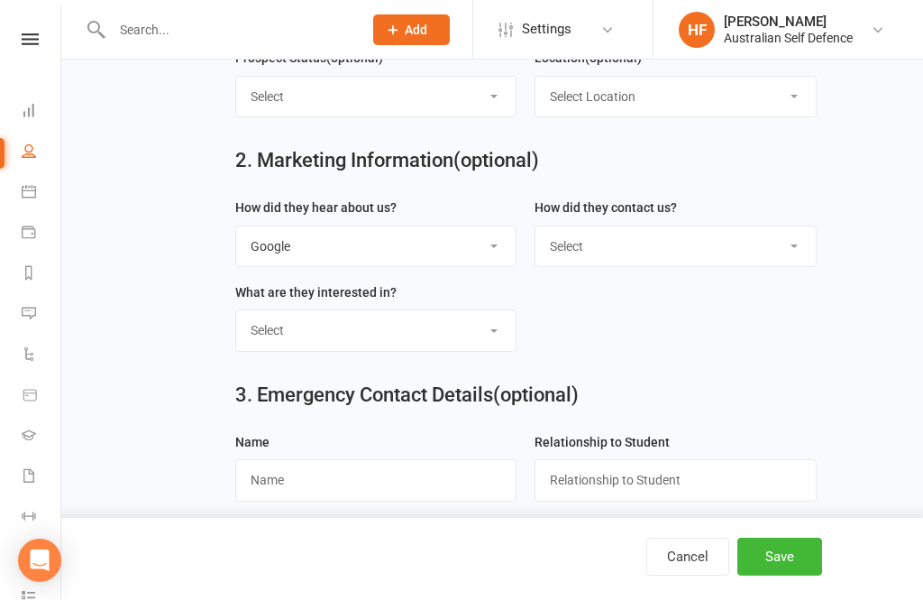
select select "Email"
click at [430, 338] on select "Select Classes Personal Training Weight Loss Body Building De-Stressing Diet/Fo…" at bounding box center [376, 330] width 280 height 40
select select "Classes"
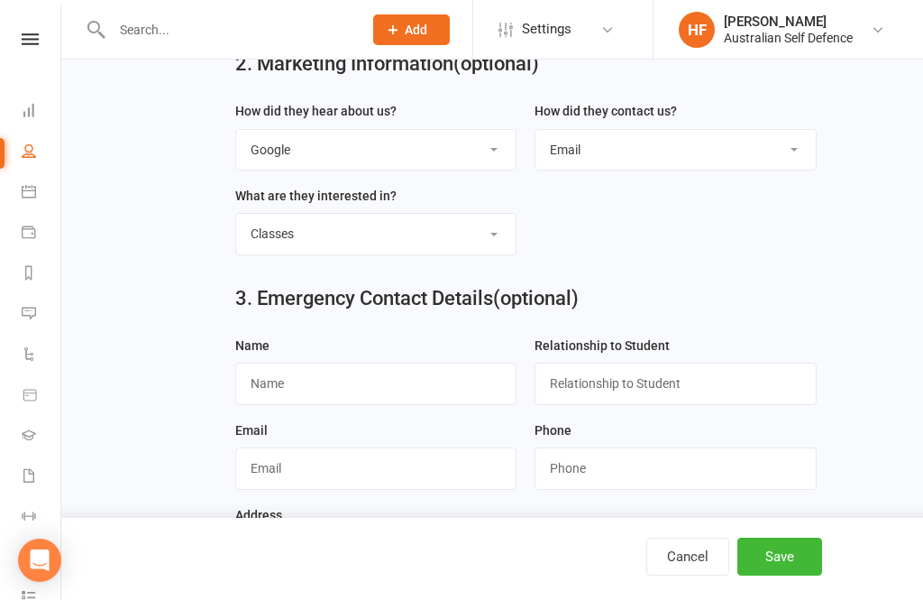
scroll to position [599, 0]
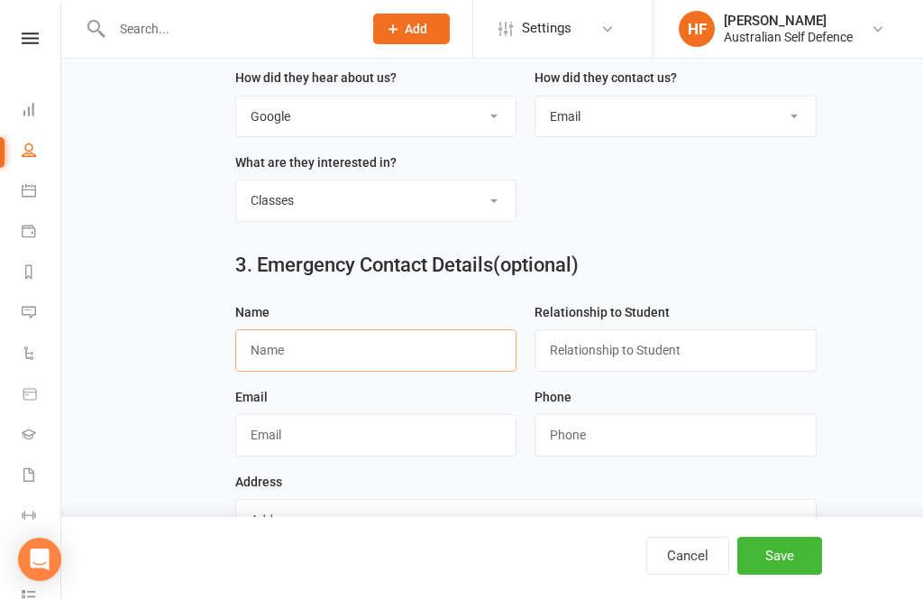
click at [368, 355] on input "text" at bounding box center [376, 350] width 282 height 41
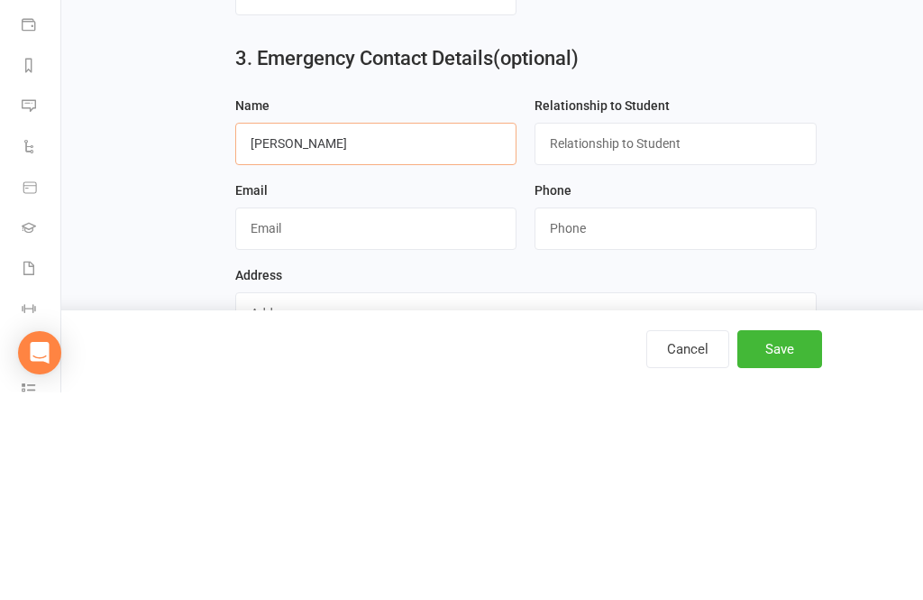
type input "Danielle Dreyer"
click at [663, 330] on input "text" at bounding box center [676, 350] width 282 height 41
type input "Mother"
click at [411, 415] on input "text" at bounding box center [376, 435] width 282 height 41
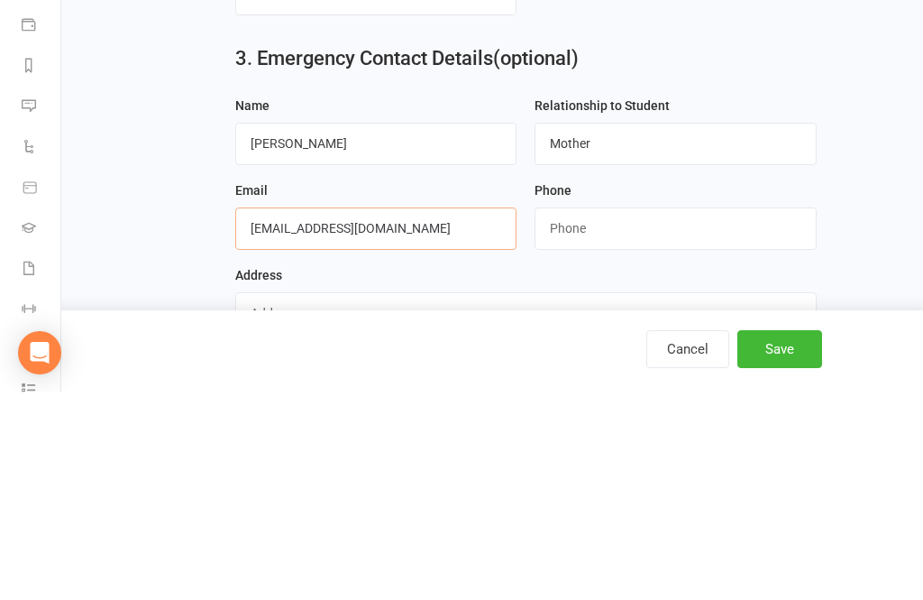
type input "dreyermob@gmail.com"
click at [664, 415] on input "string" at bounding box center [676, 435] width 282 height 41
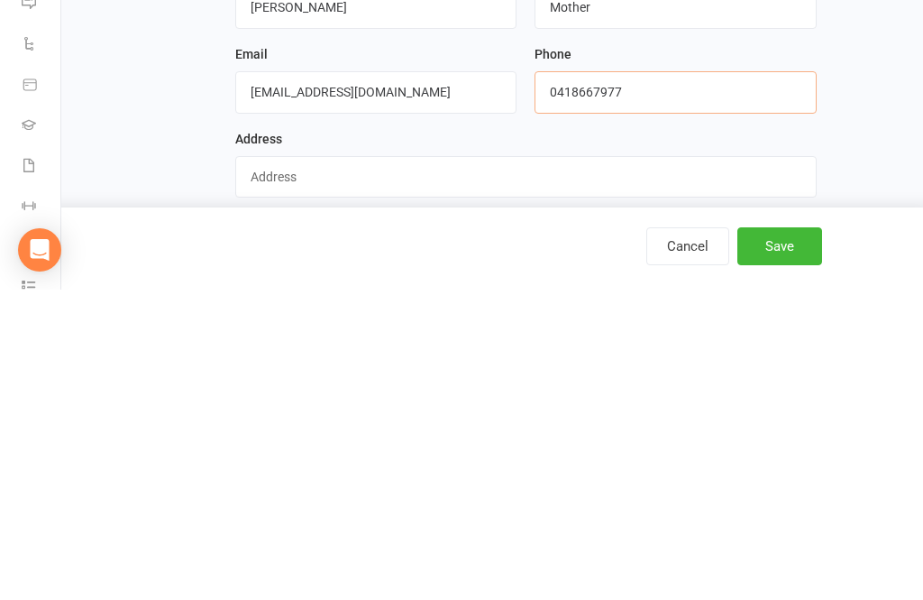
scroll to position [656, 0]
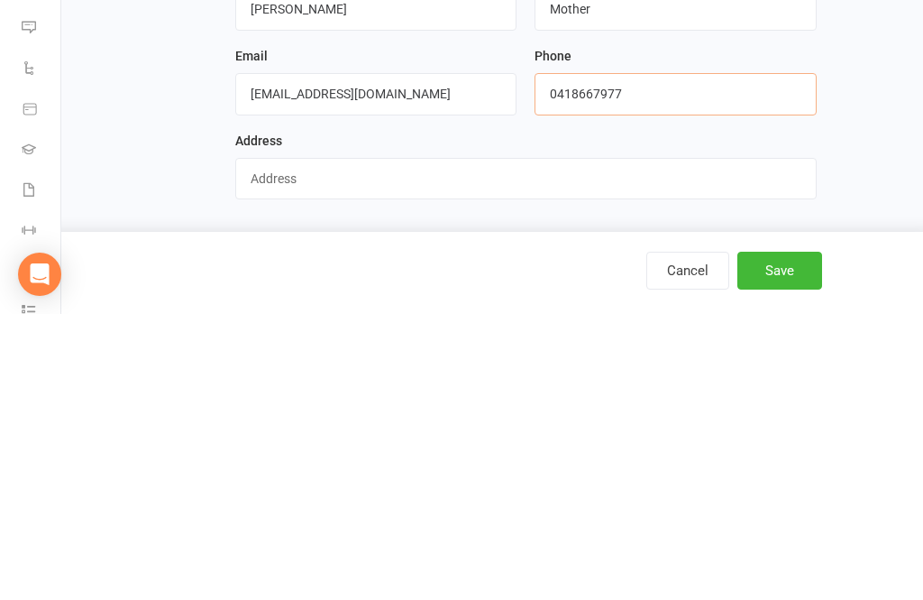
type input "0418667977"
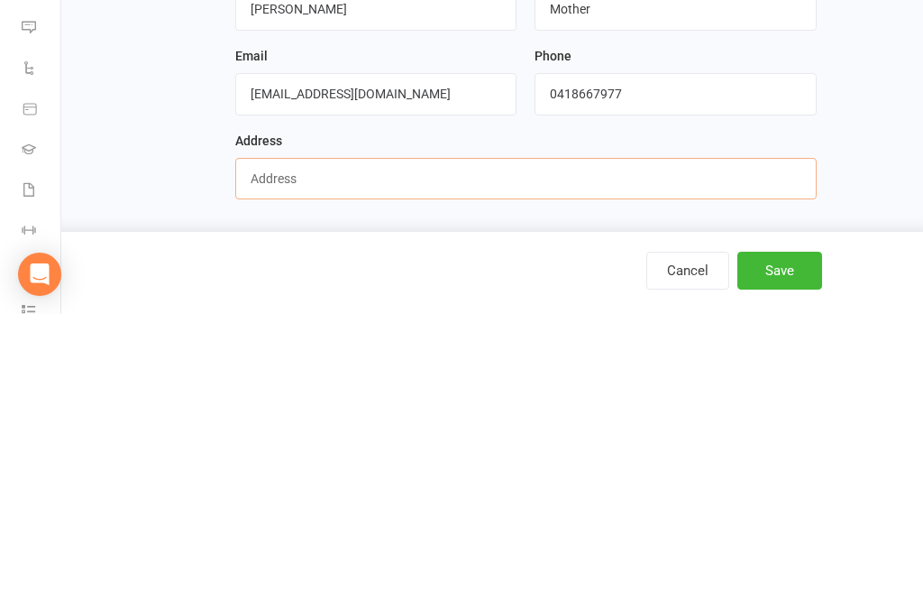
click at [374, 444] on input "text" at bounding box center [526, 464] width 582 height 41
type input "4 Punyibah street Crace ACT 2911"
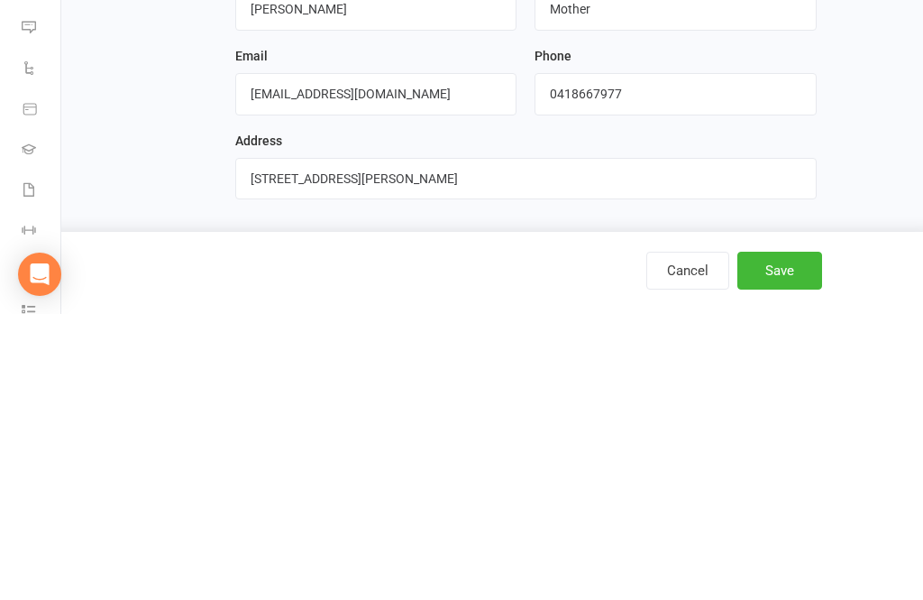
click at [780, 537] on button "Save" at bounding box center [780, 556] width 85 height 38
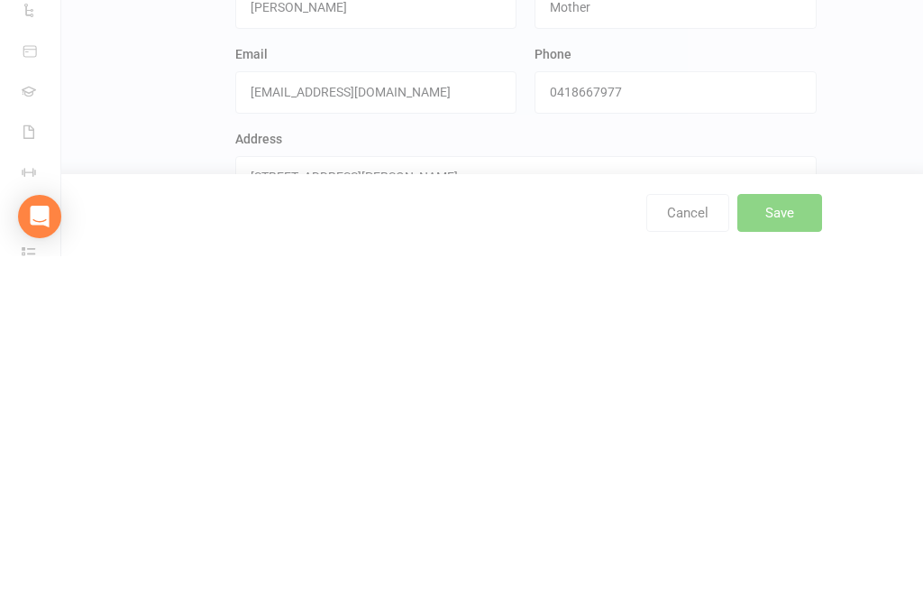
scroll to position [0, 0]
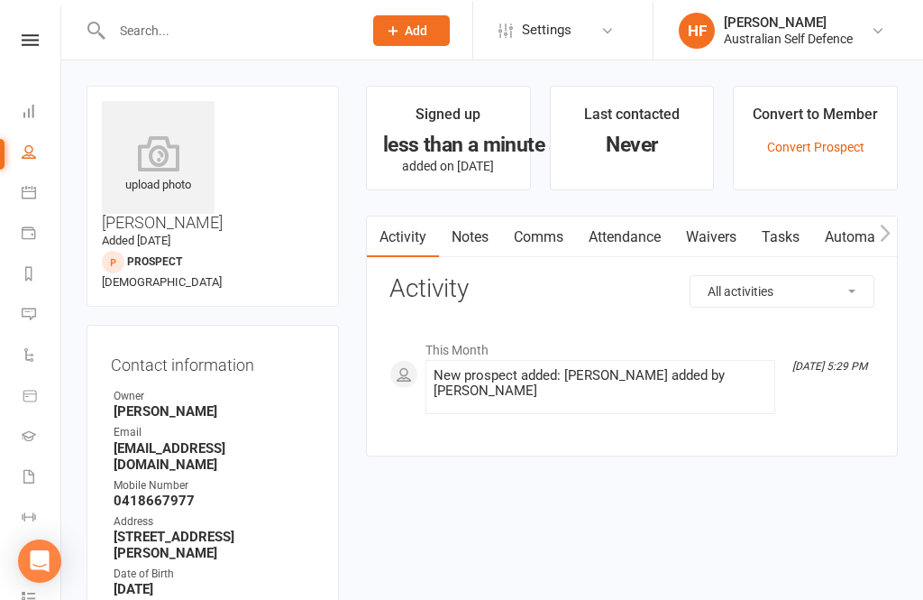
click at [726, 230] on link "Waivers" at bounding box center [712, 235] width 76 height 41
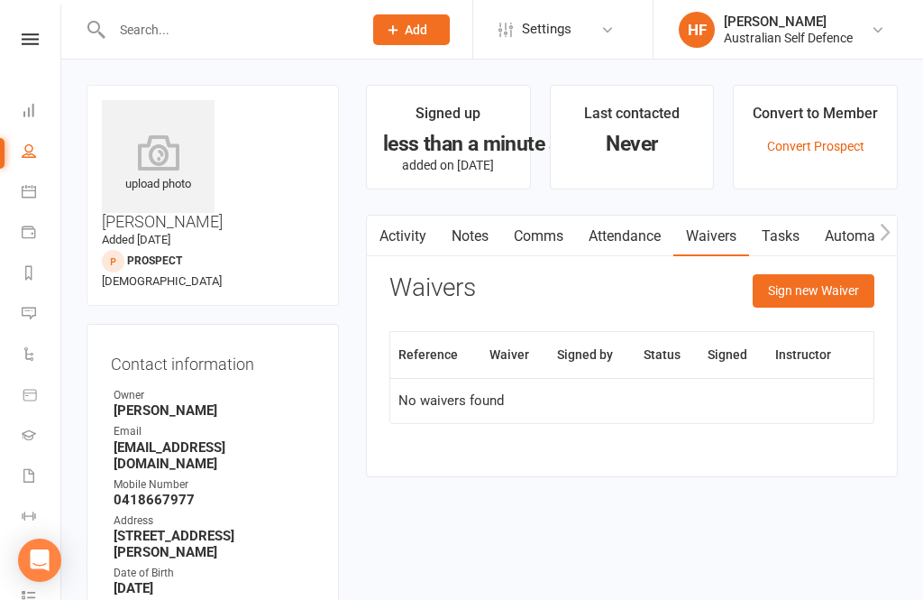
click at [838, 288] on button "Sign new Waiver" at bounding box center [814, 290] width 122 height 32
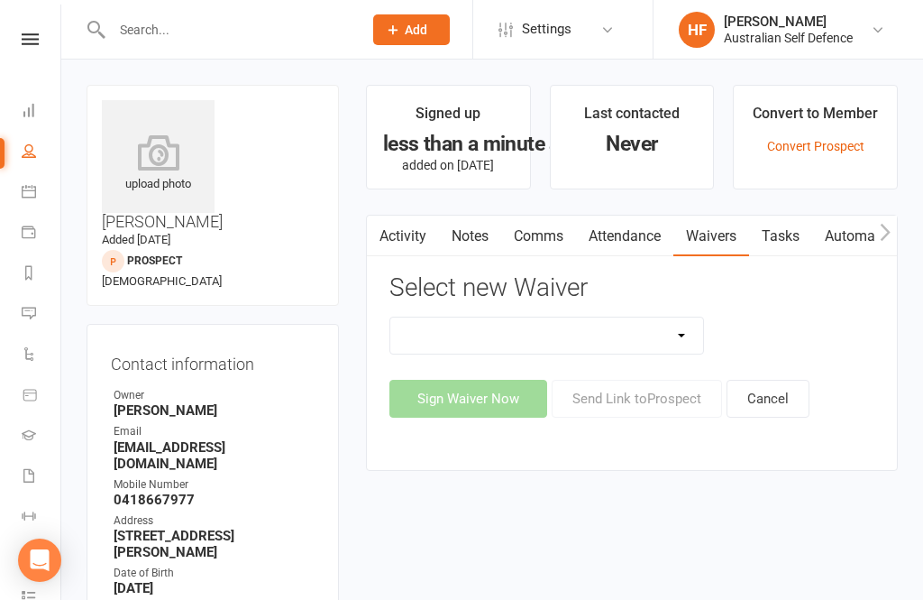
click at [656, 337] on select "Asd Members Waiver Asd Trial Class Prospective Member Casual Training Waiver Pr…" at bounding box center [546, 335] width 313 height 36
select select "623"
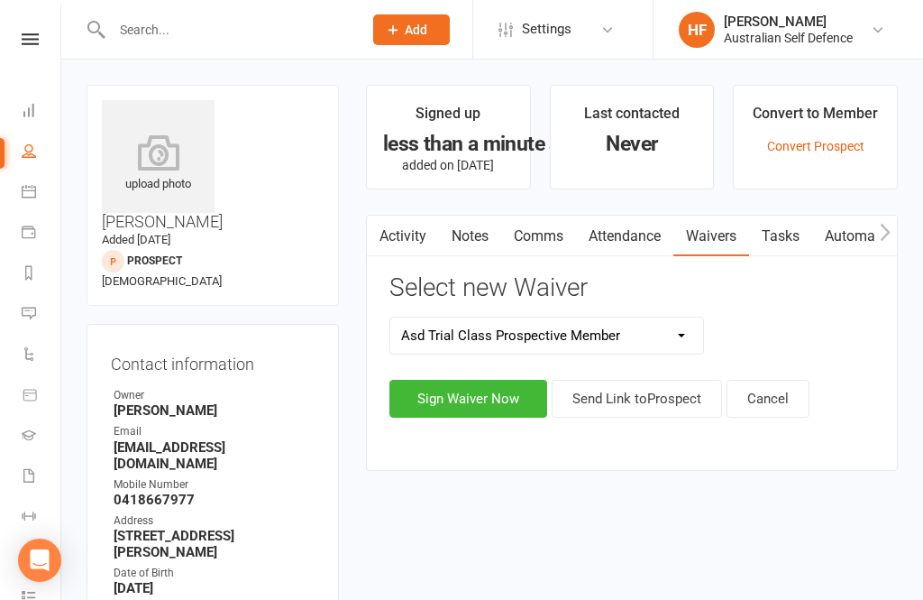
click at [483, 395] on button "Sign Waiver Now" at bounding box center [468, 399] width 158 height 38
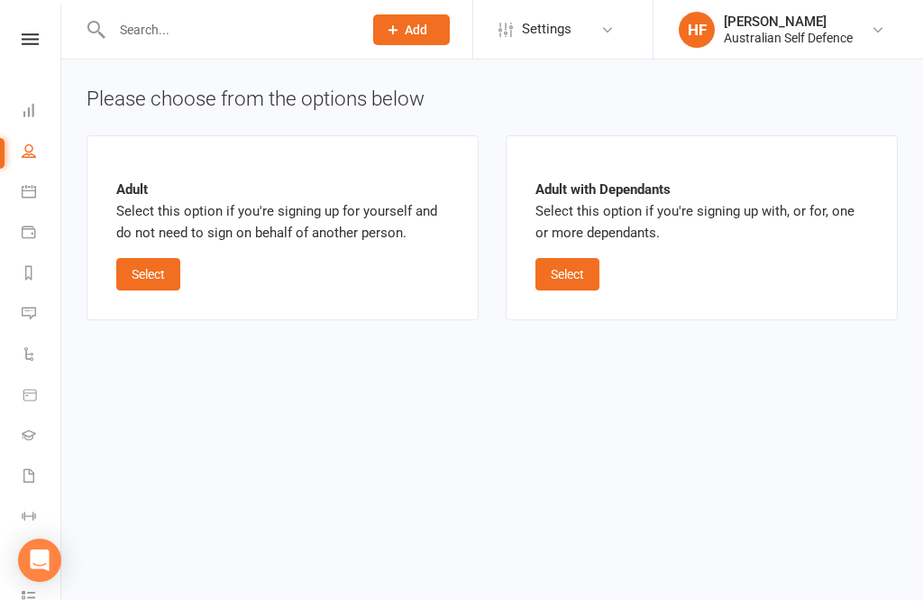
click at [574, 274] on button "Select" at bounding box center [568, 274] width 64 height 32
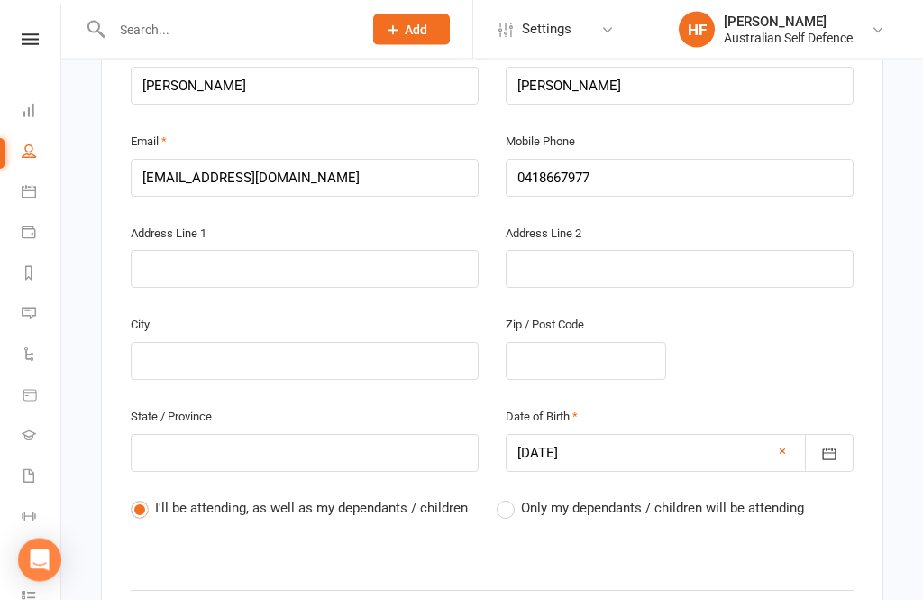
scroll to position [529, 0]
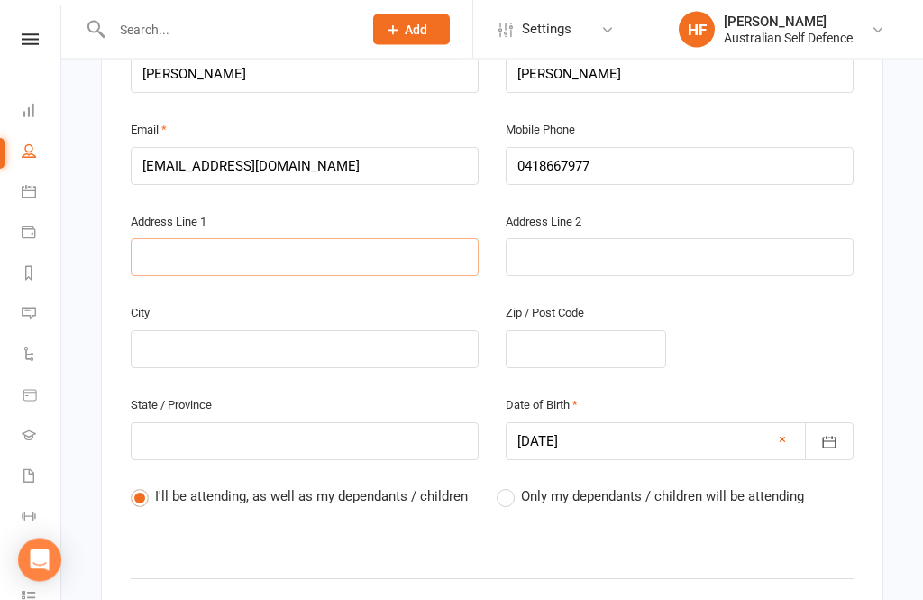
click at [344, 253] on input "text" at bounding box center [305, 258] width 348 height 38
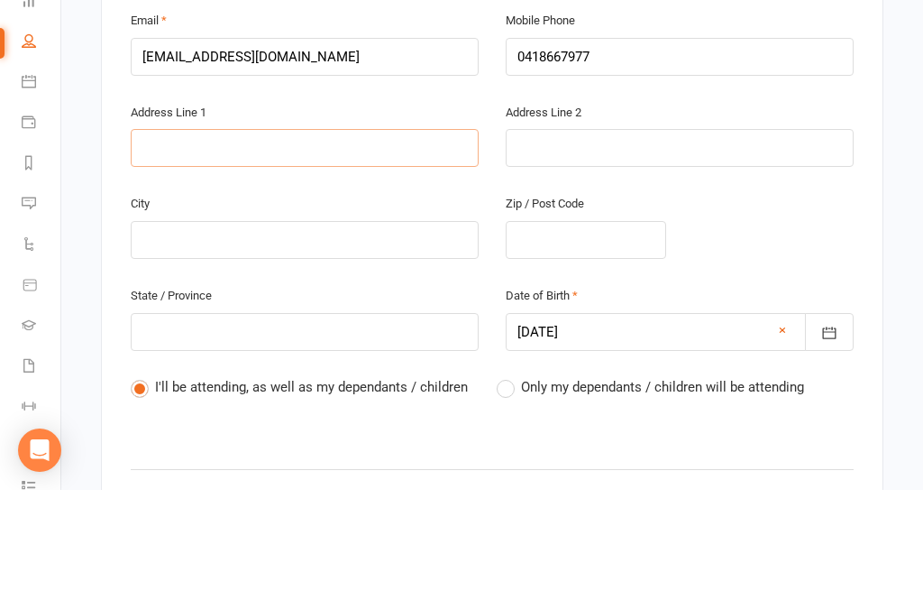
type input "4"
type input "4 P"
type input "4 Pu"
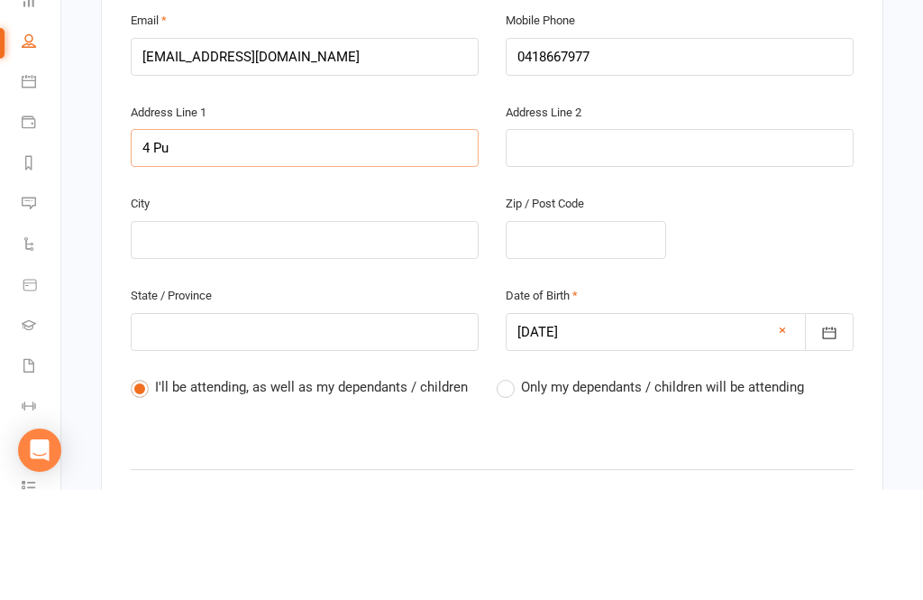
type input "4 Pu"
type input "4 Pun"
type input "4 Puny"
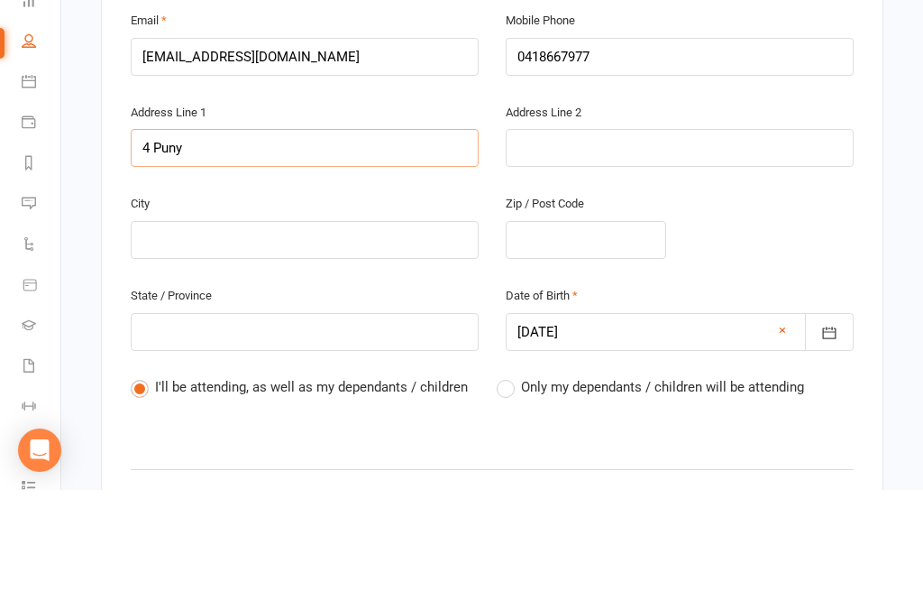
type input "4 Punyi"
type input "4 Punyib"
type input "4 Punyiba"
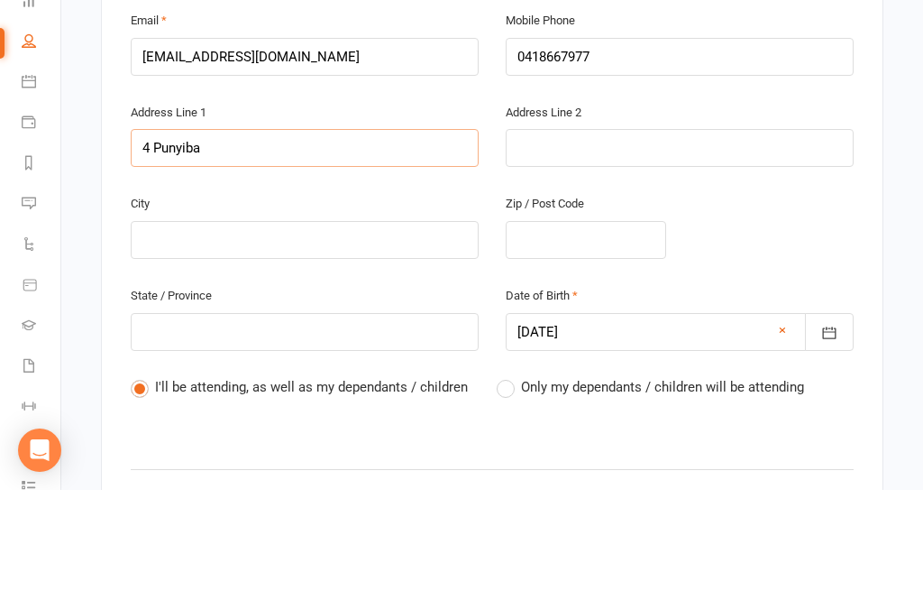
type input "4 Punyiba"
type input "4 Punyibah"
type input "4 Punyibah s"
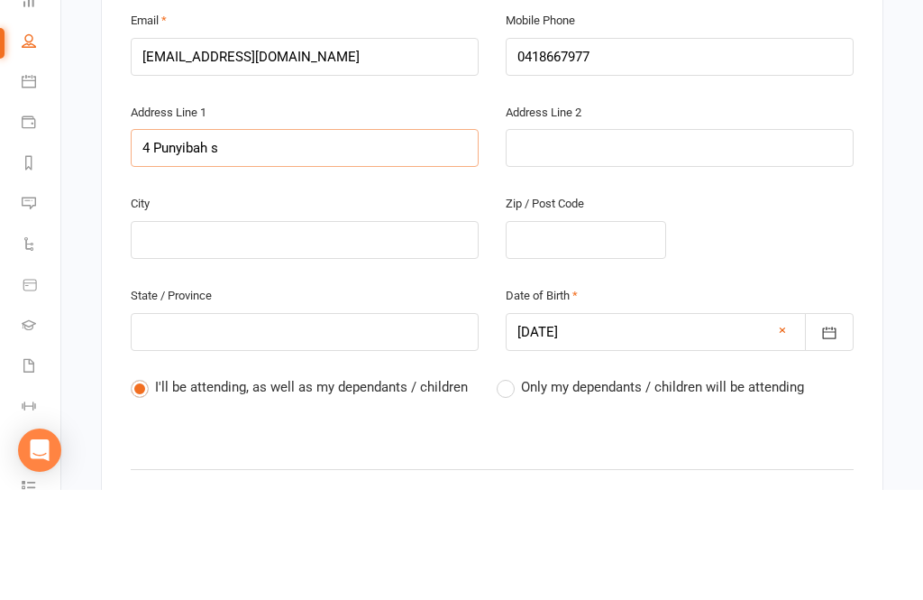
type input "4 Punyibah st"
type input "4 Punyibah str"
type input "4 Punyibah stre"
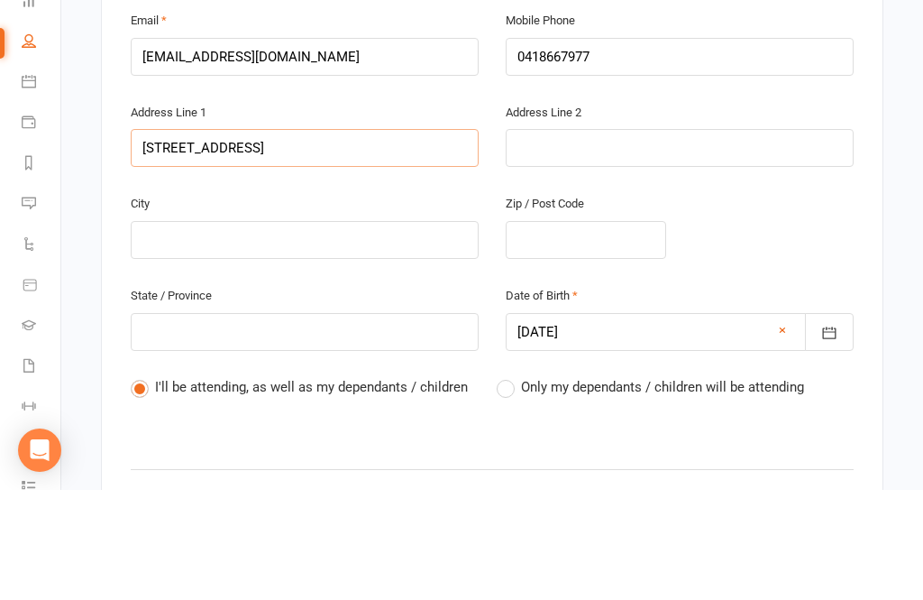
type input "4 Punyibah stre"
type input "4 Punyibah stree"
type input "4 Punyibah street"
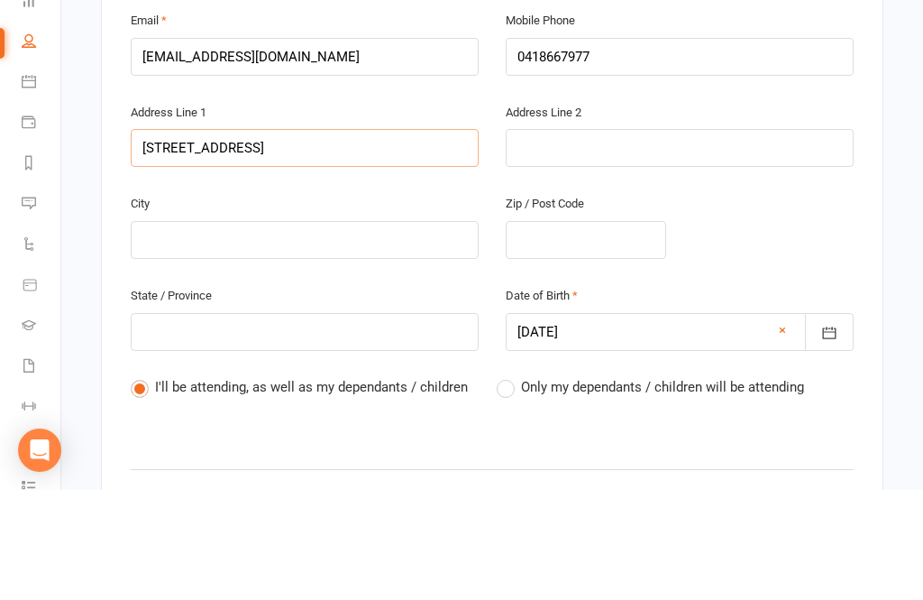
type input "4 Punyibah street C"
type input "4 Punyibah street Cr"
type input "4 Punyibah street Cra"
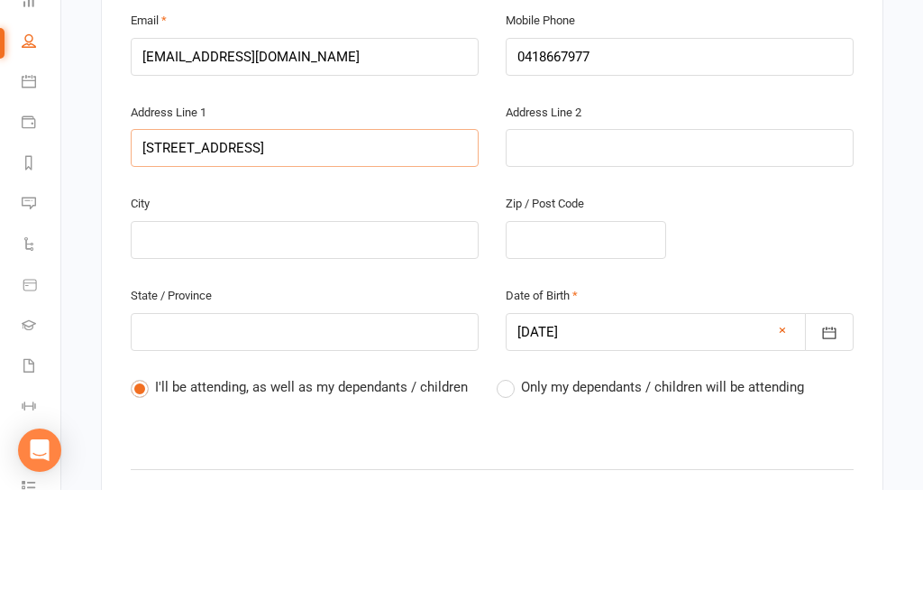
type input "4 Punyibah street Cra"
type input "4 Punyibah street Crac"
type input "4 Punyibah street Crace"
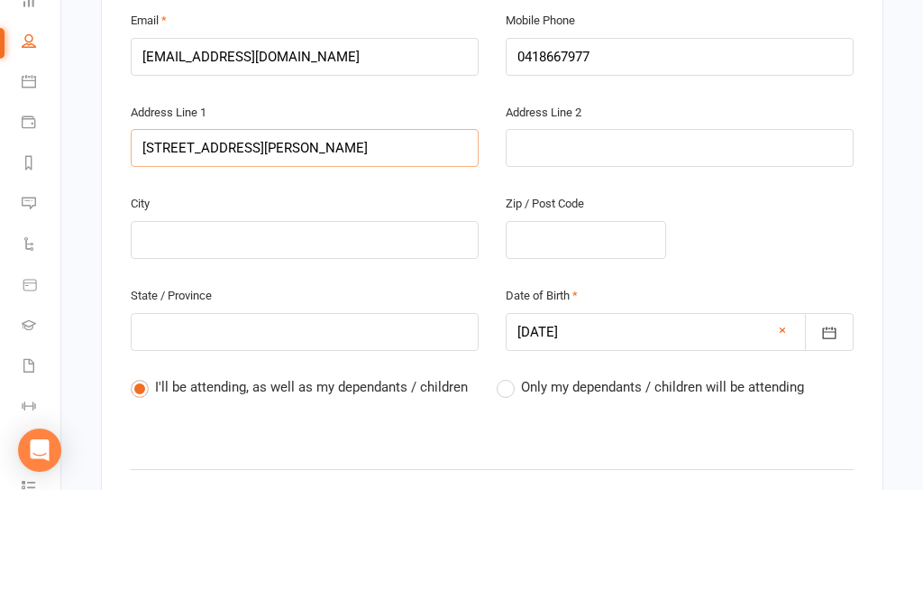
type input "4 Punyibah street Crace"
click at [349, 331] on input "text" at bounding box center [305, 350] width 348 height 38
type input "C"
type input "Ca"
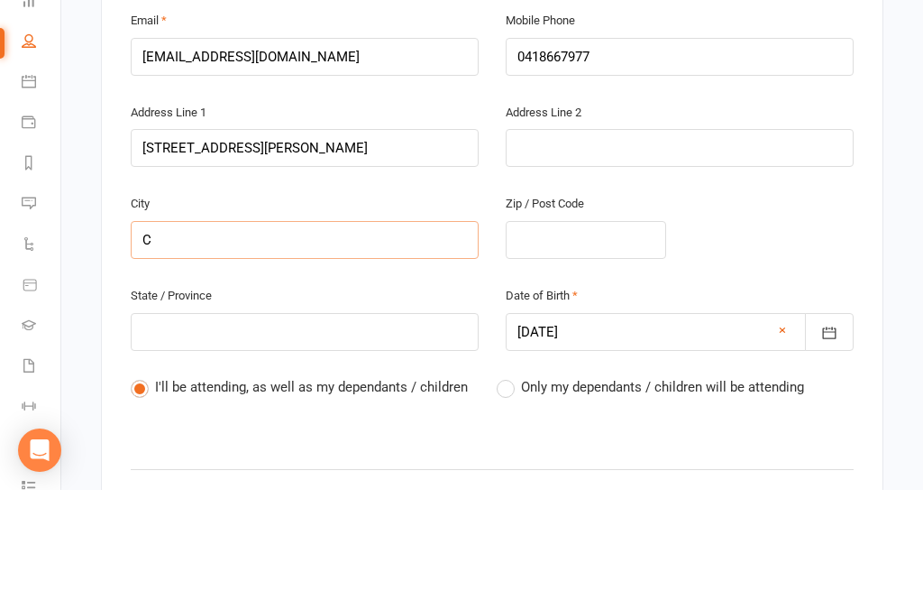
type input "Ca"
type input "Can"
type input "Canb"
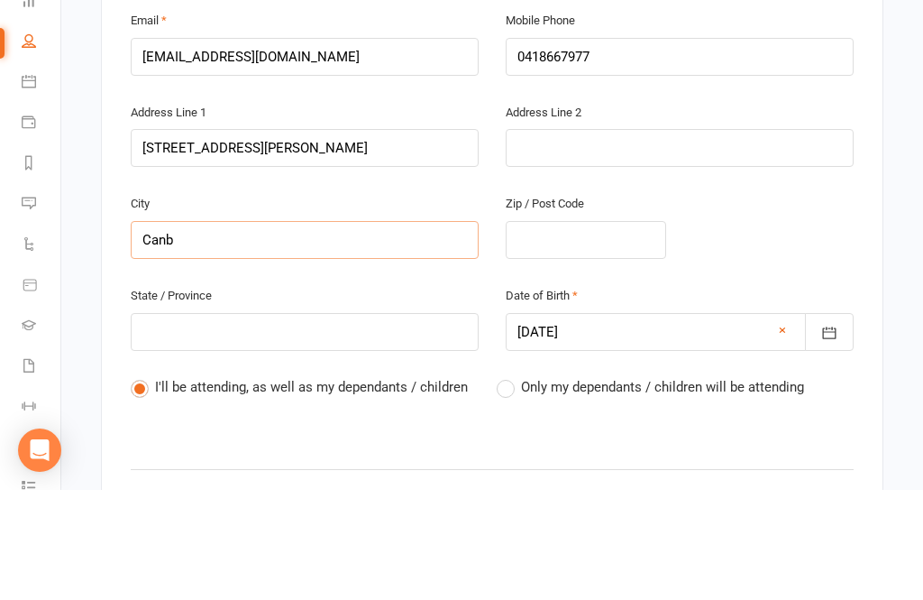
type input "Canbe"
type input "Canber"
type input "Canberr"
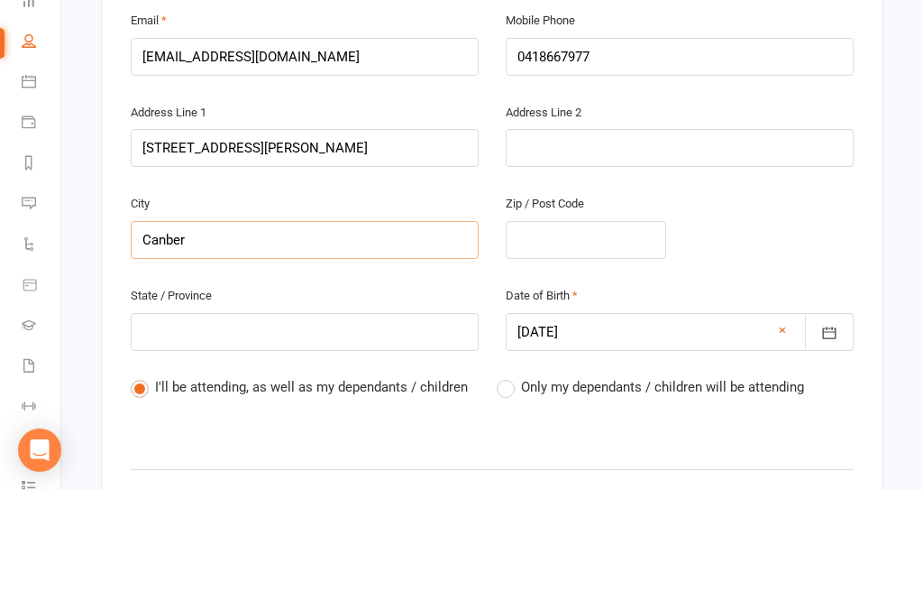
type input "Canberr"
type input "Canberra"
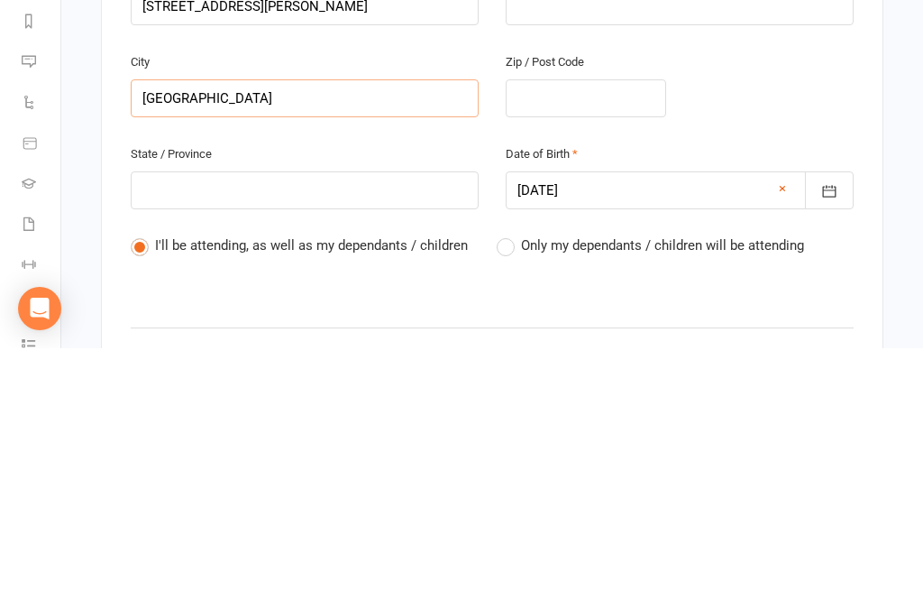
type input "Canberra"
click at [589, 331] on input "text" at bounding box center [586, 350] width 160 height 38
type input "2"
type input "29"
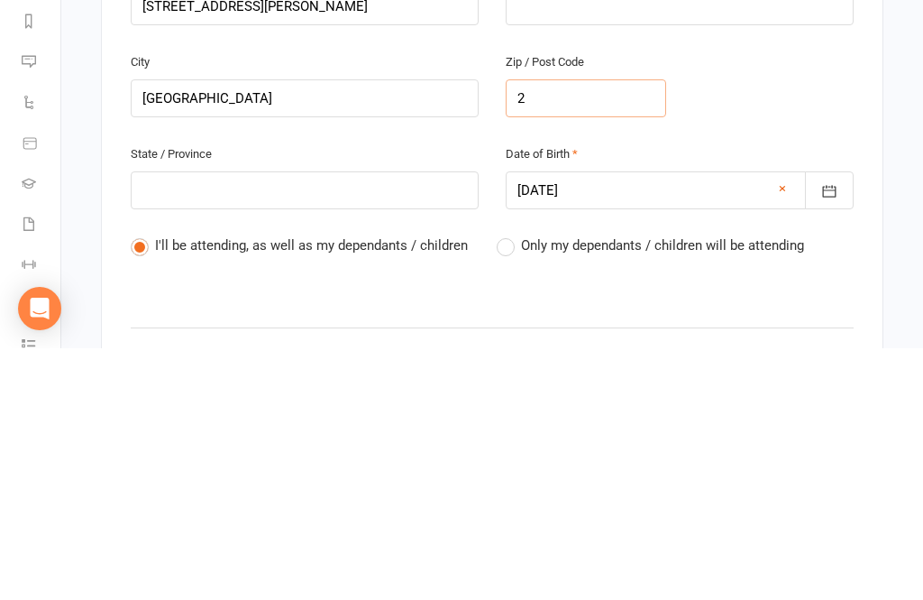
type input "29"
type input "291"
type input "2911"
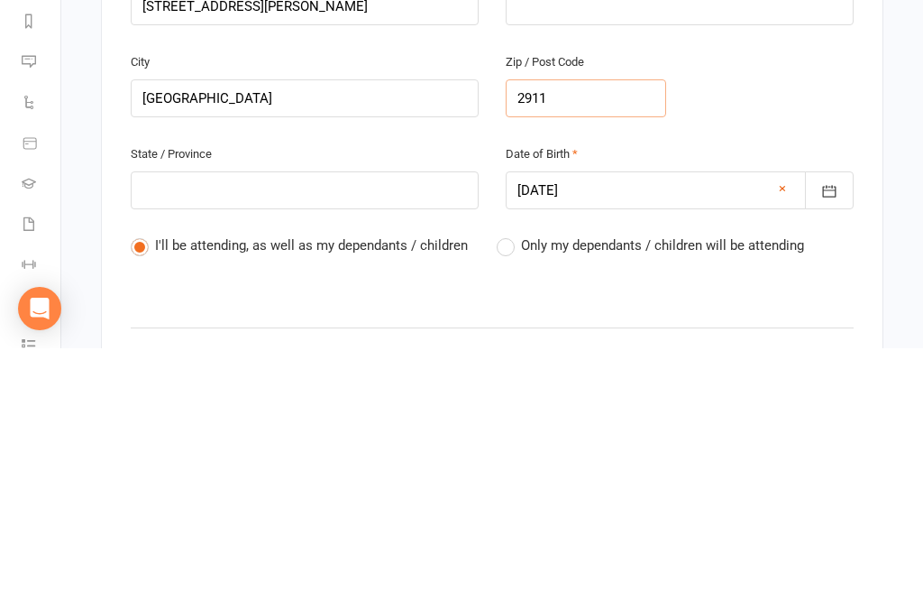
type input "2911"
click at [339, 423] on input "text" at bounding box center [305, 442] width 348 height 38
type input "A"
type input "AC"
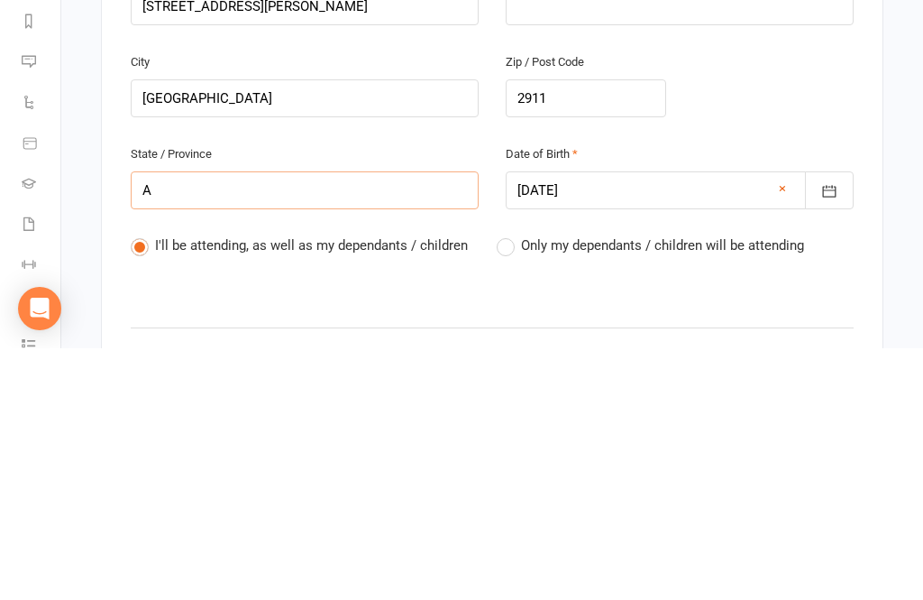
type input "AC"
type input "ACT"
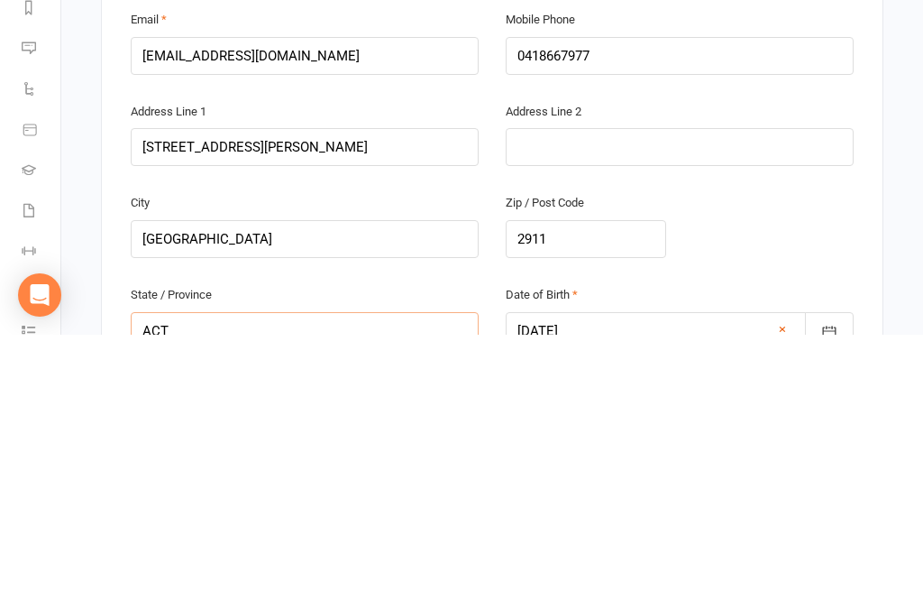
scroll to position [374, 0]
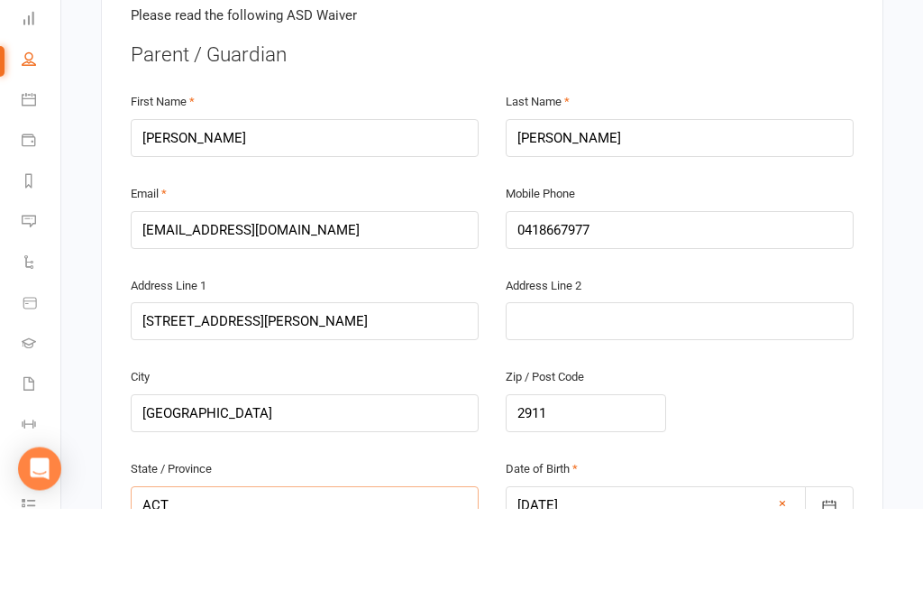
type input "ACT"
click at [239, 211] on input "Sonny" at bounding box center [305, 230] width 348 height 38
type input "S"
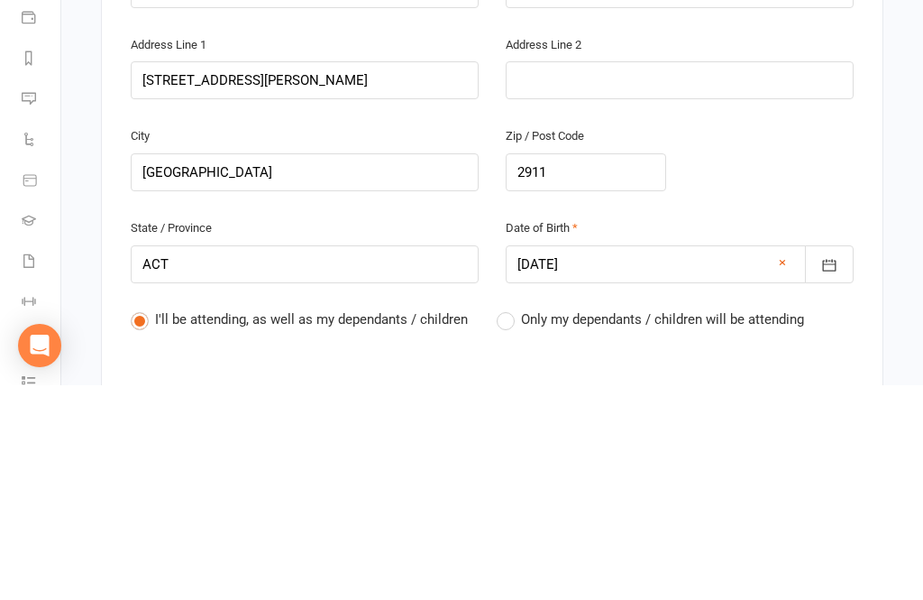
scroll to position [504, 0]
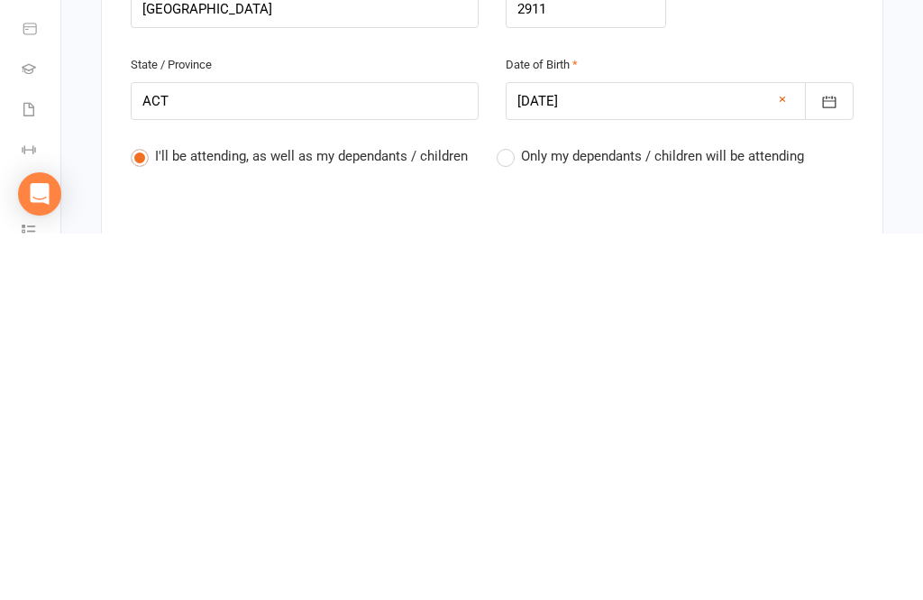
type input "Danielle"
click at [838, 459] on icon "button" at bounding box center [829, 468] width 18 height 18
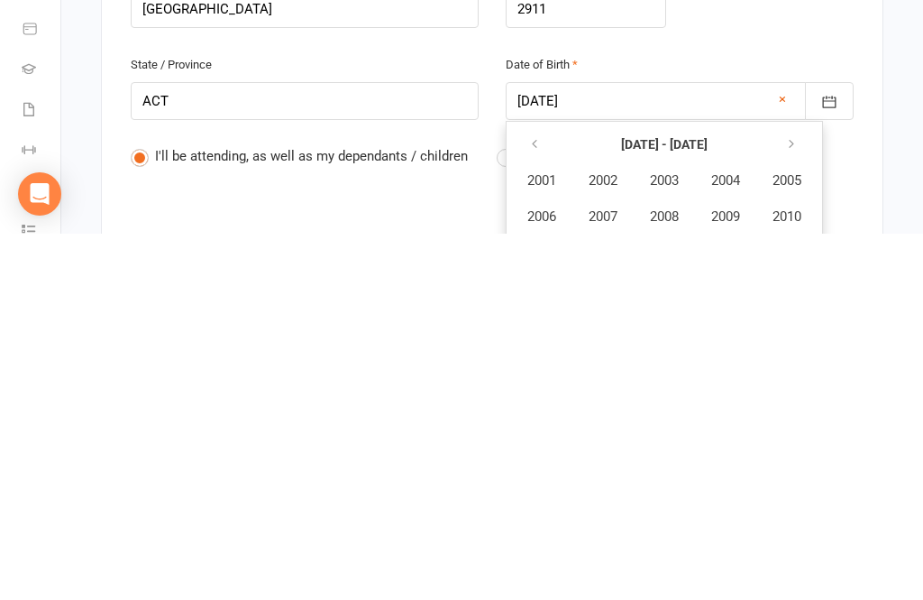
scroll to position [871, 0]
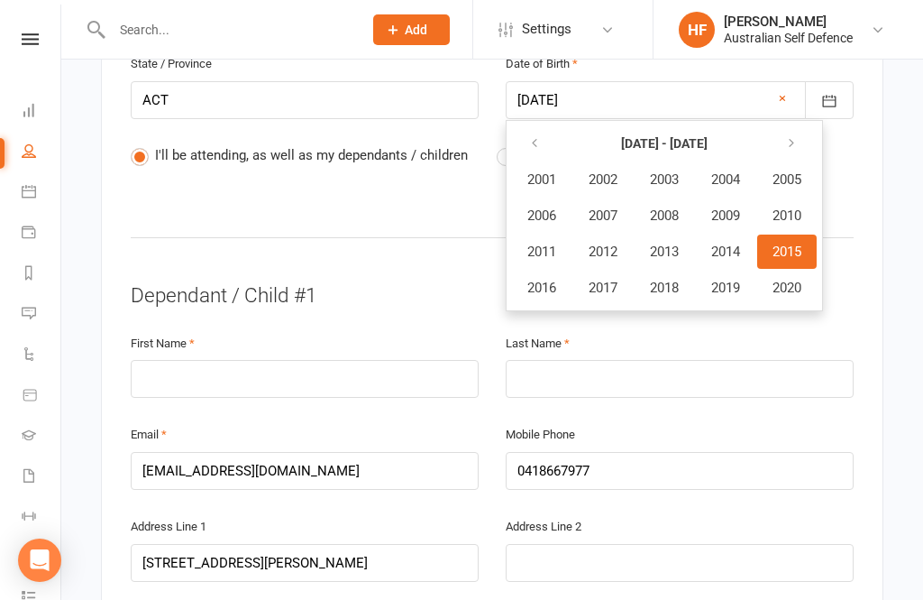
click at [798, 136] on icon "button" at bounding box center [791, 143] width 13 height 14
click at [544, 139] on button "button" at bounding box center [536, 143] width 39 height 32
click at [546, 140] on button "button" at bounding box center [536, 143] width 39 height 32
click at [600, 172] on span "1982" at bounding box center [603, 179] width 29 height 16
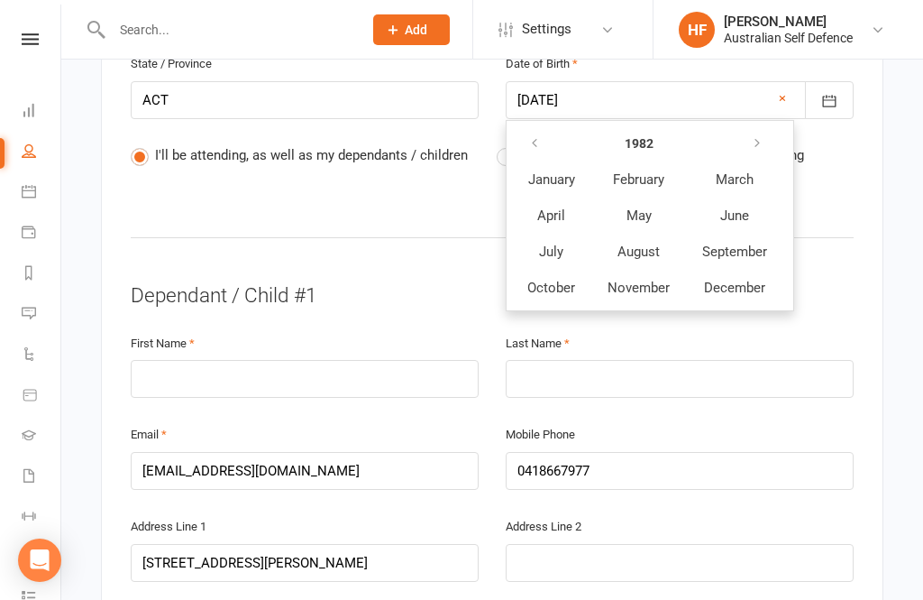
click at [557, 252] on span "July" at bounding box center [551, 251] width 24 height 16
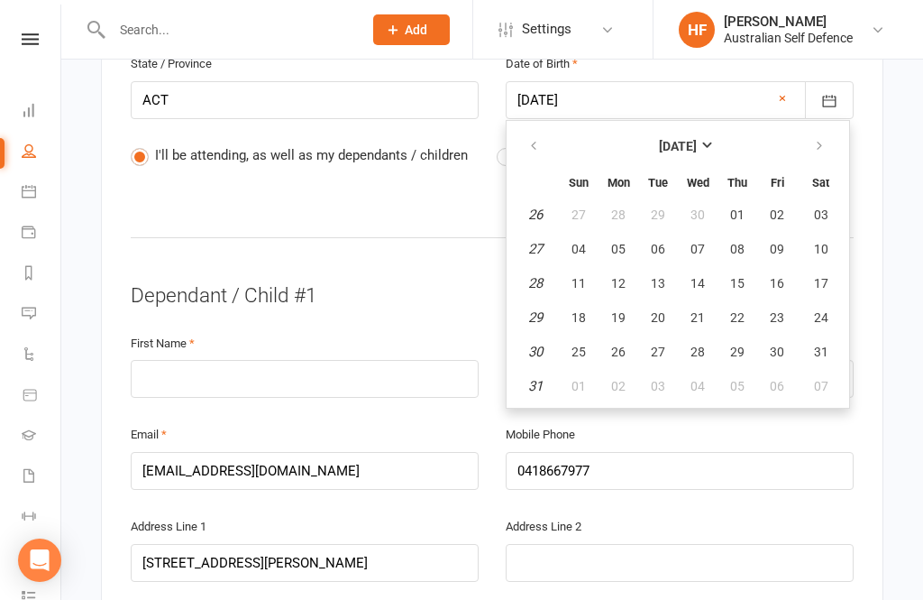
click at [696, 315] on span "21" at bounding box center [698, 317] width 14 height 14
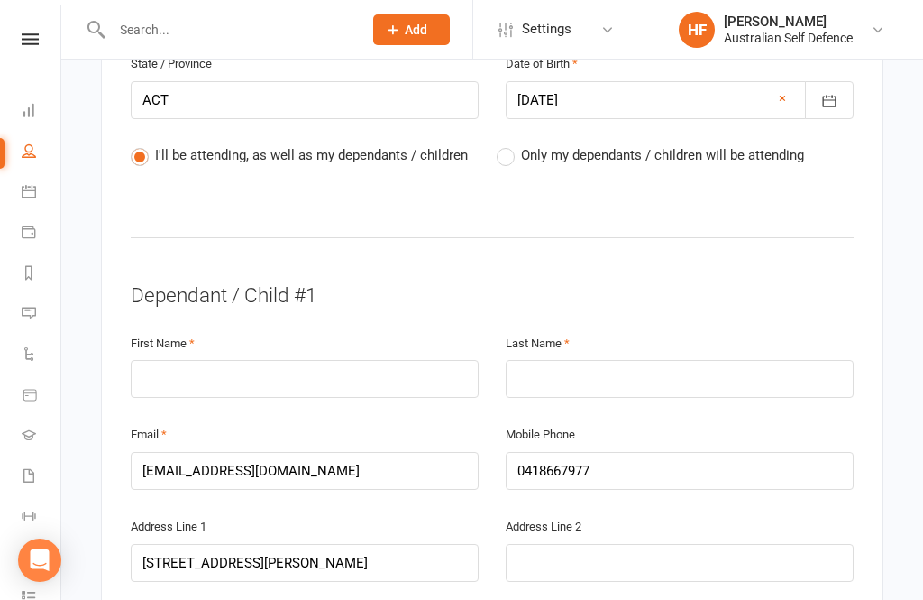
type input "21 Jul 1982"
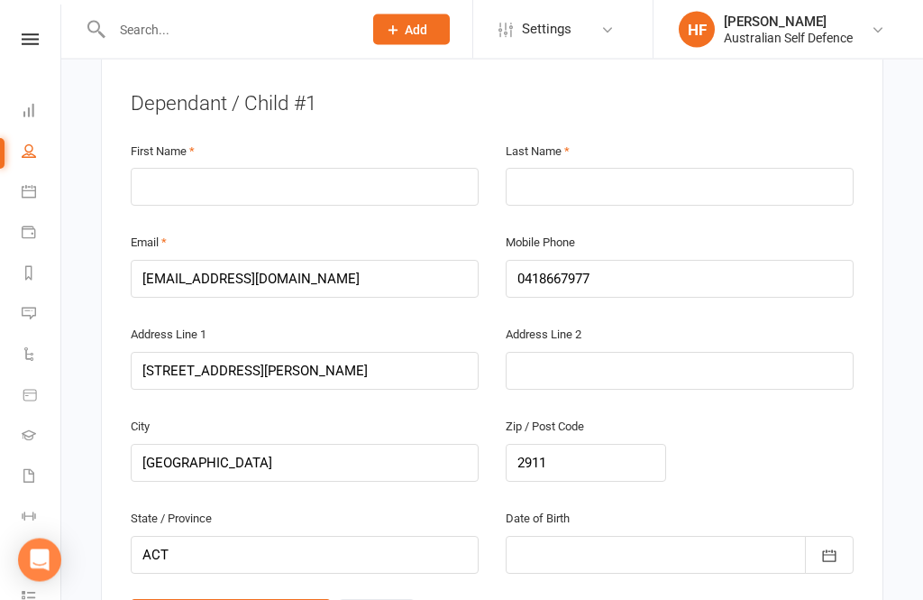
scroll to position [1063, 0]
click at [329, 194] on input "text" at bounding box center [305, 187] width 348 height 38
type input "Sonny"
click at [637, 188] on input "text" at bounding box center [680, 187] width 348 height 38
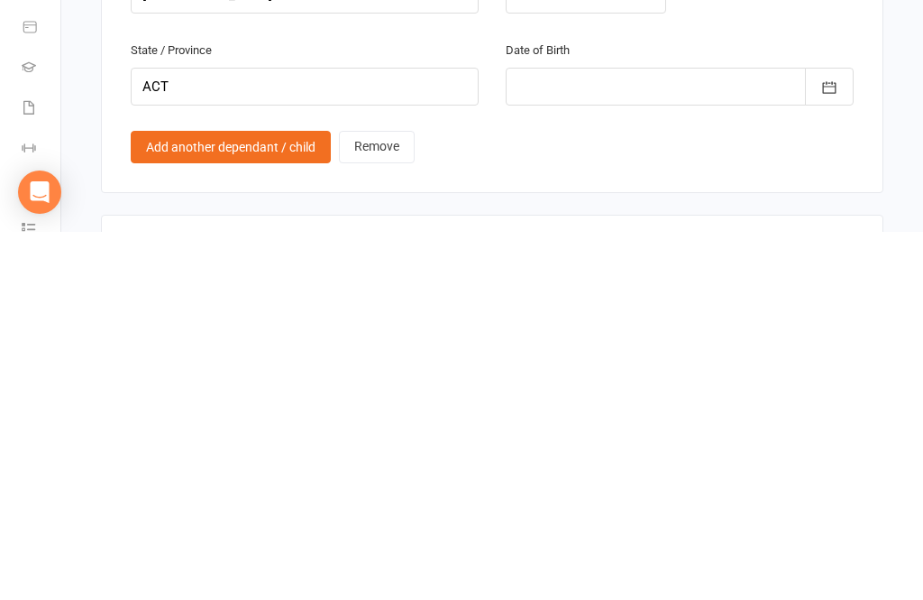
type input "Dreyer"
click at [832, 446] on icon "button" at bounding box center [829, 455] width 18 height 18
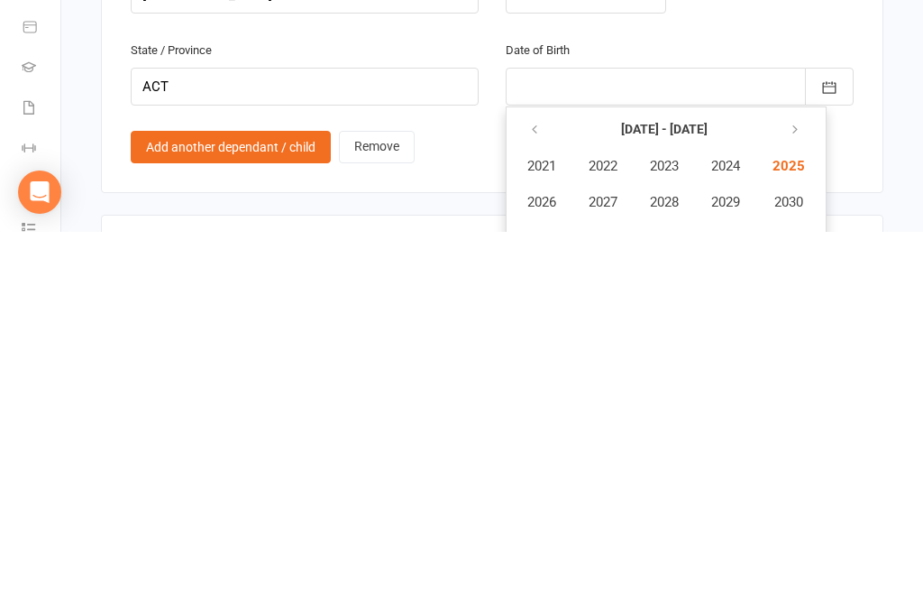
scroll to position [1532, 0]
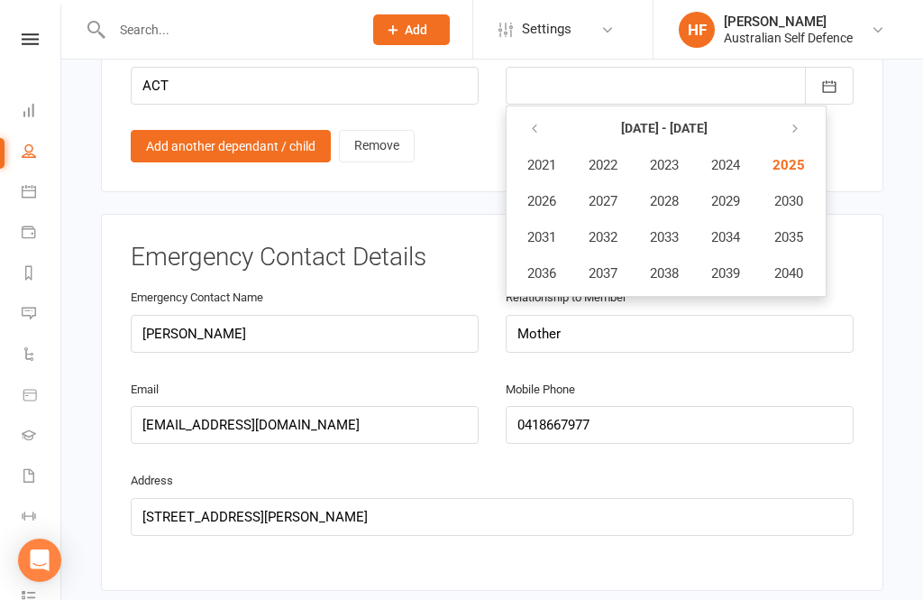
click at [544, 113] on button "button" at bounding box center [536, 129] width 39 height 32
click at [787, 232] on span "2015" at bounding box center [787, 237] width 29 height 16
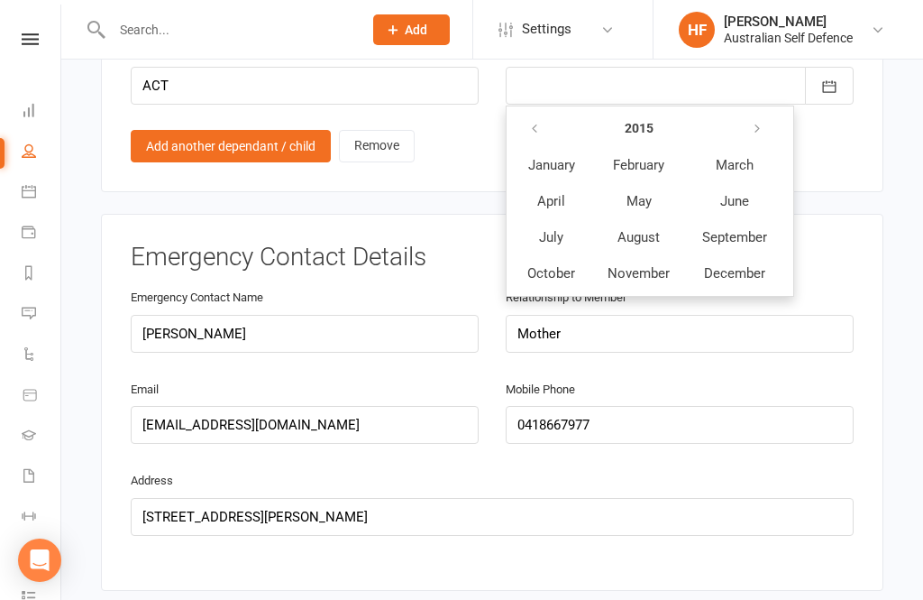
click at [646, 157] on span "February" at bounding box center [638, 165] width 51 height 16
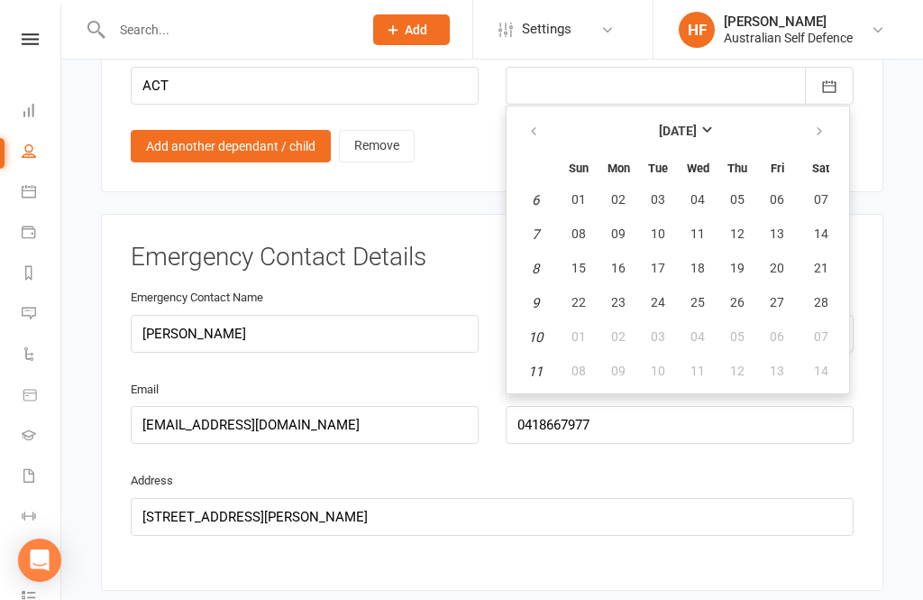
click at [615, 228] on span "09" at bounding box center [618, 233] width 14 height 14
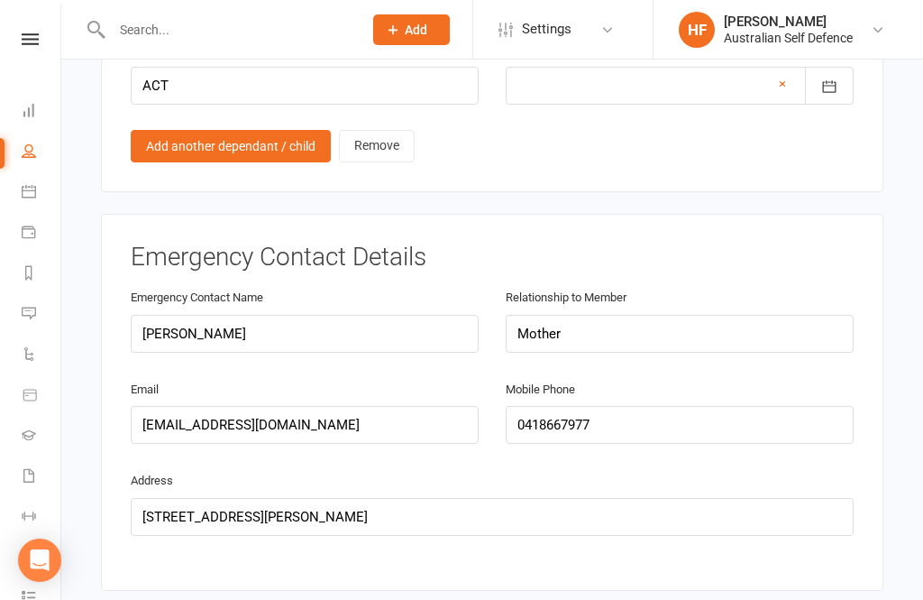
type input "09 Feb 2015"
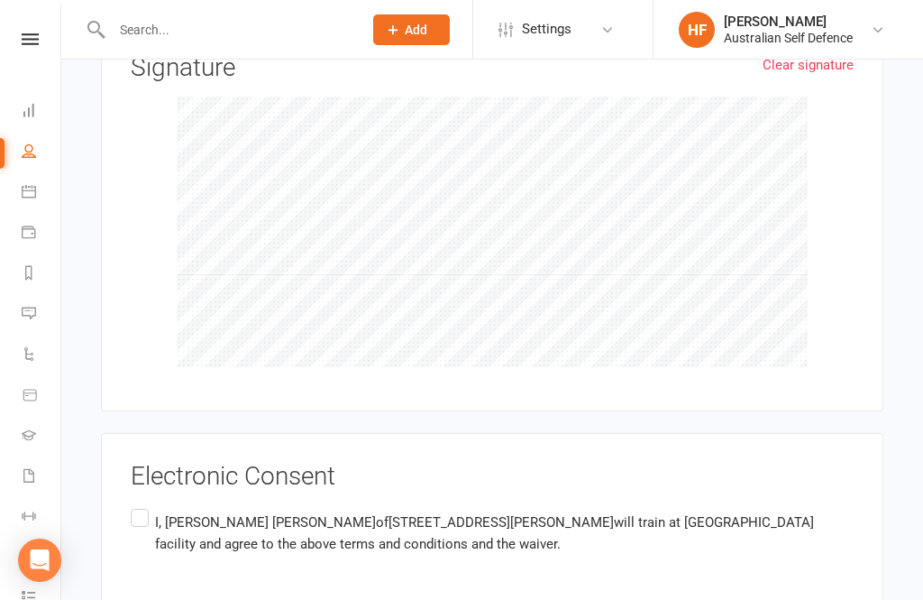
scroll to position [3165, 0]
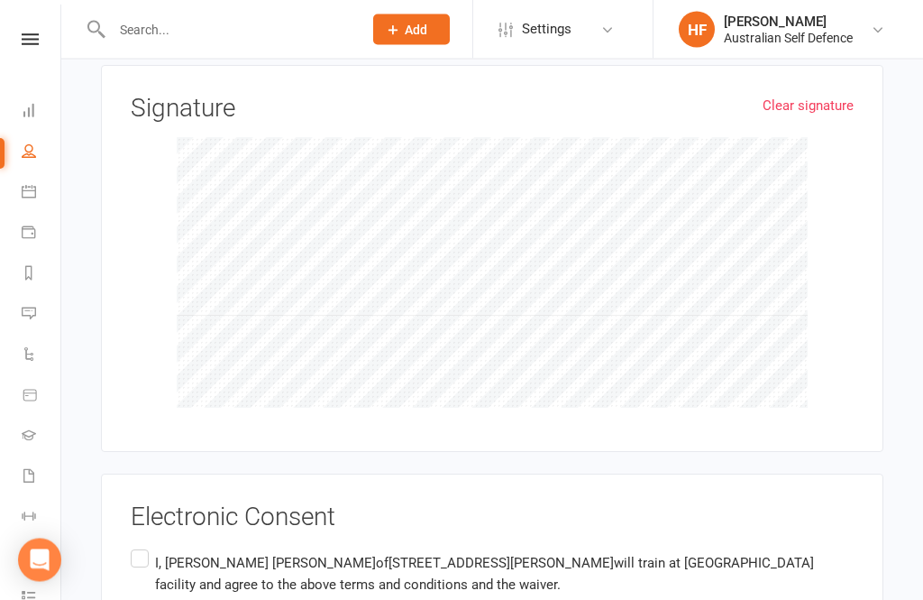
click at [147, 546] on label "I, Danielle Dreyer of 4 Punyibah street Crace, Canberra, ACT 2911 AU will train…" at bounding box center [492, 574] width 723 height 57
click at [142, 546] on input "I, Danielle Dreyer of 4 Punyibah street Crace, Canberra, ACT 2911 AU will train…" at bounding box center [137, 546] width 12 height 0
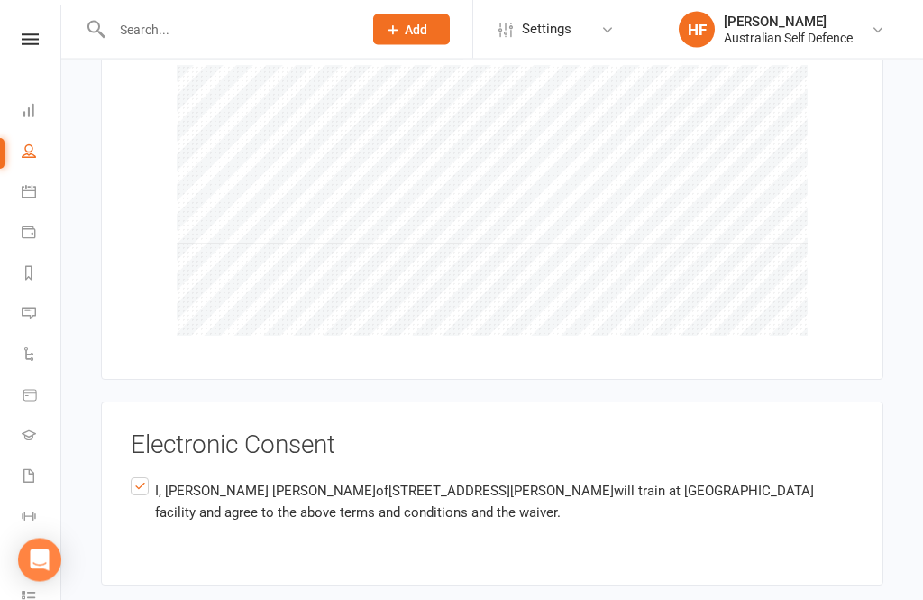
scroll to position [3265, 0]
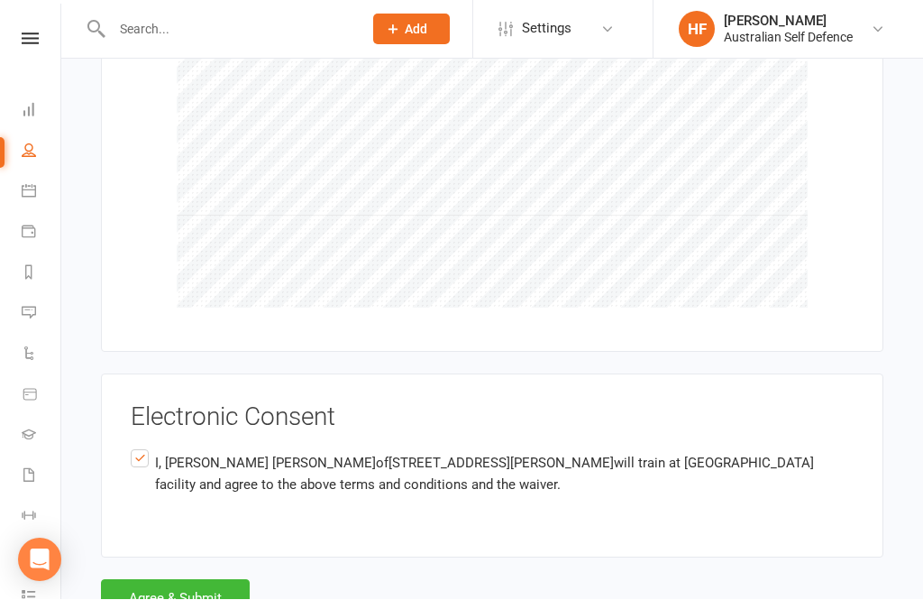
click at [194, 580] on button "Agree & Submit" at bounding box center [175, 599] width 149 height 38
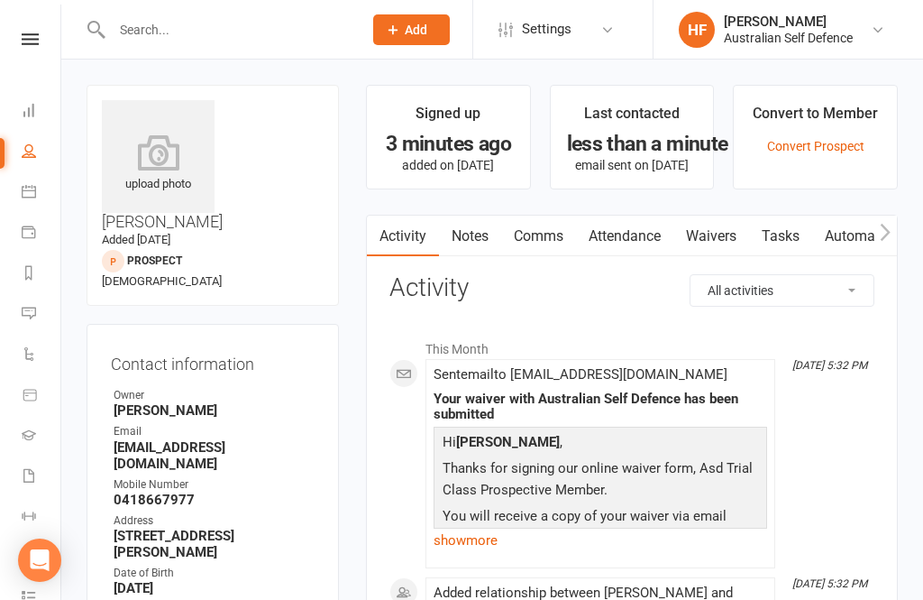
click at [28, 28] on nav "Clubworx Dashboard People Calendar Payments Reports Messages 1 Automations Prod…" at bounding box center [30, 305] width 61 height 600
click at [40, 29] on nav "Clubworx Dashboard People Calendar Payments Reports Messages 1 Automations Prod…" at bounding box center [30, 305] width 61 height 600
click at [14, 35] on link at bounding box center [30, 39] width 64 height 12
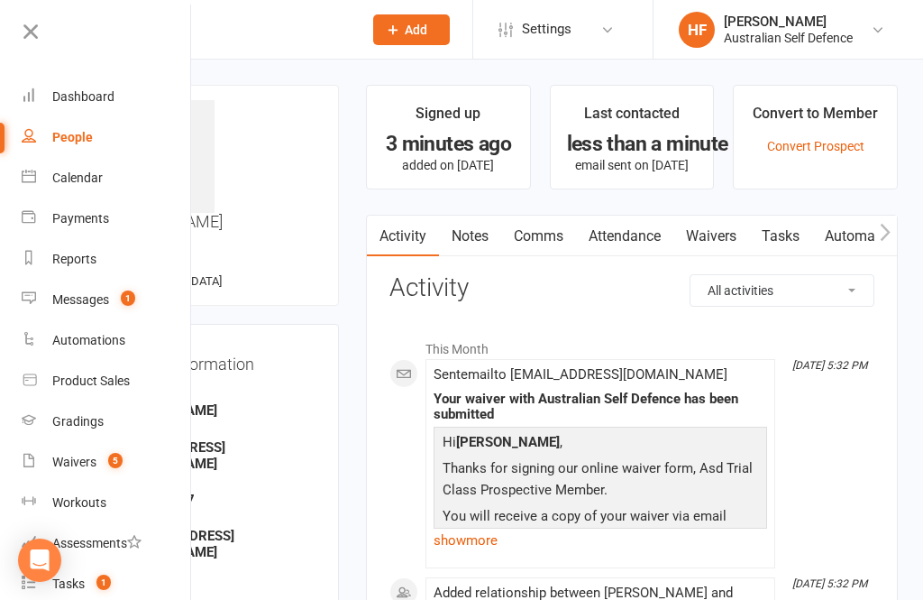
click at [102, 91] on div "Dashboard" at bounding box center [83, 96] width 62 height 14
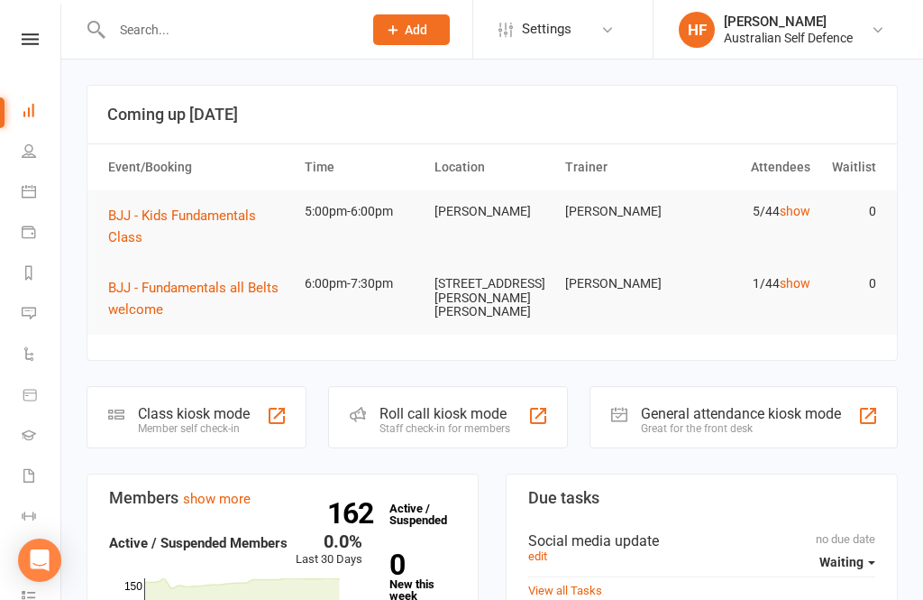
click at [200, 206] on button "BJJ - Kids Fundamentals Class" at bounding box center [198, 226] width 180 height 43
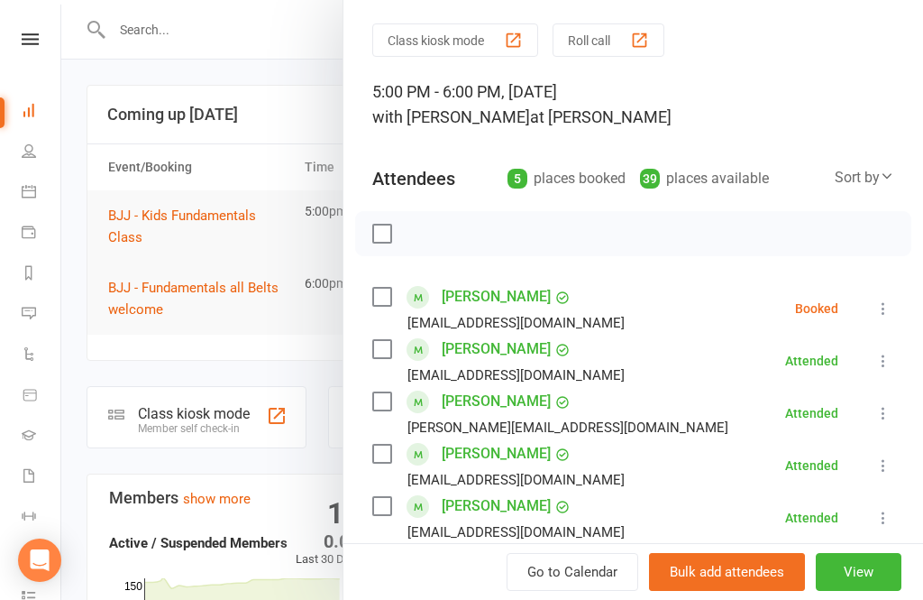
scroll to position [110, 0]
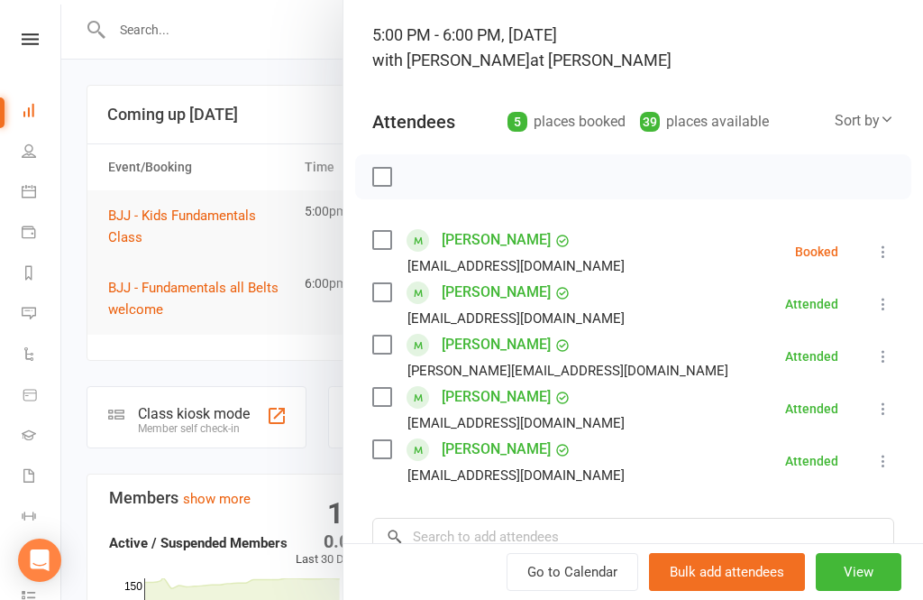
click at [854, 577] on button "View" at bounding box center [859, 572] width 86 height 38
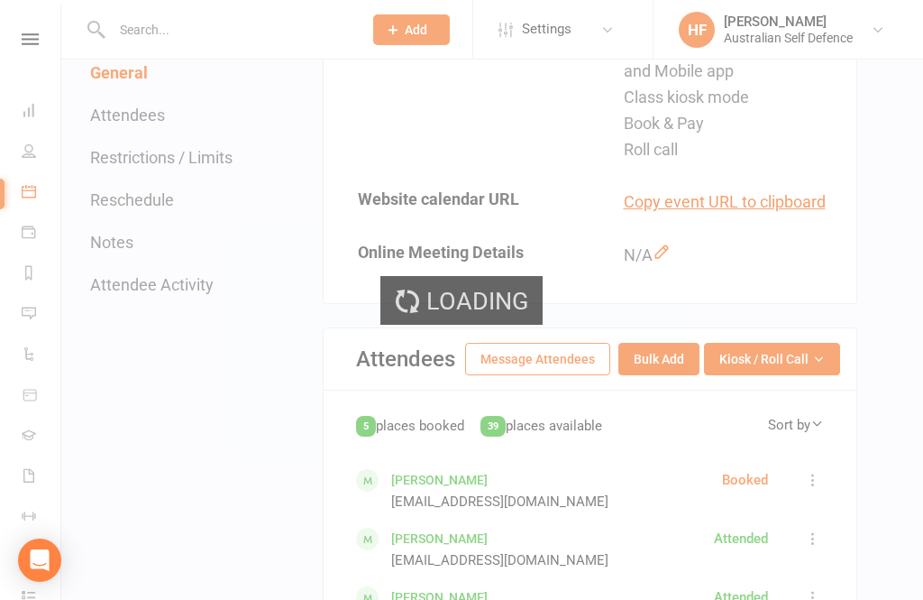
scroll to position [791, 0]
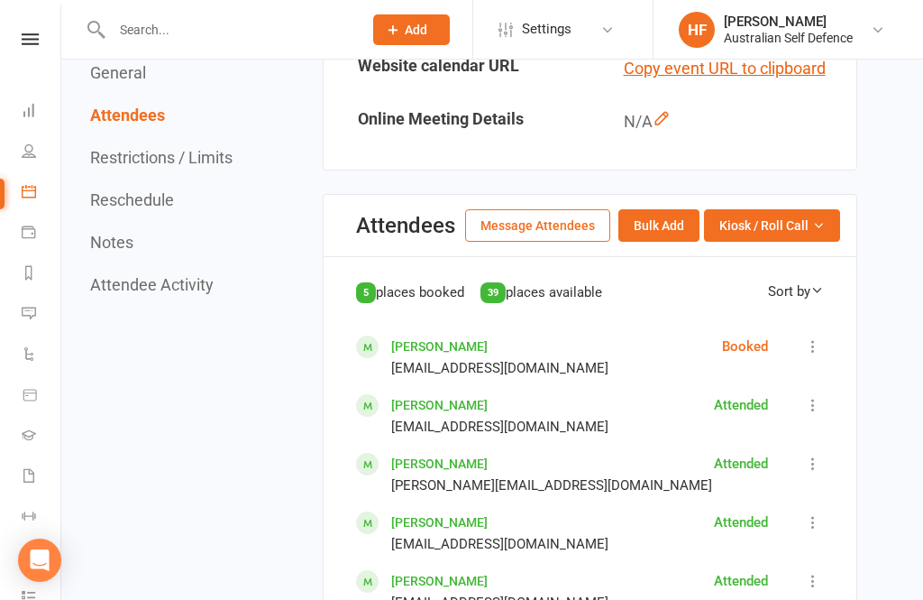
click at [808, 215] on span "Kiosk / Roll Call" at bounding box center [763, 225] width 89 height 20
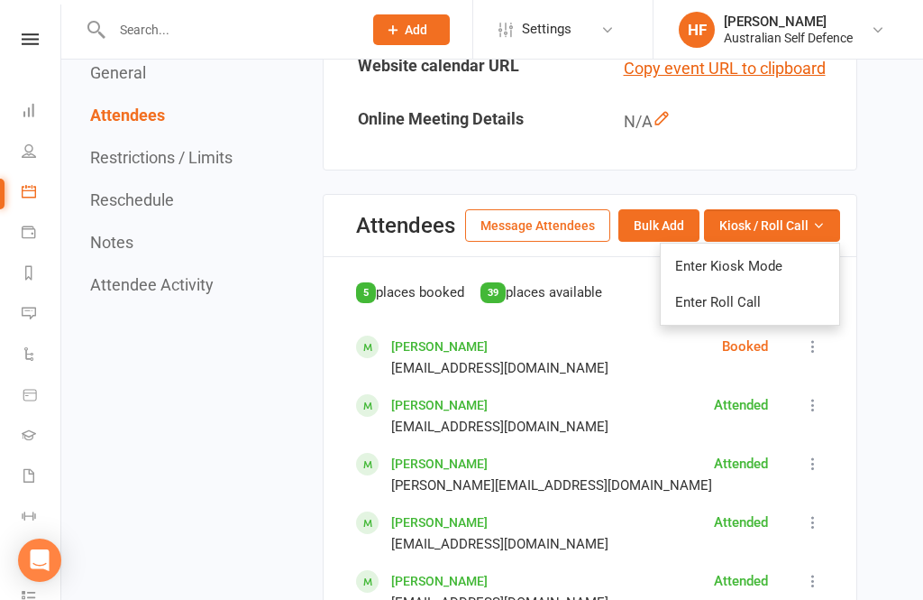
click at [784, 254] on link "Enter Kiosk Mode" at bounding box center [750, 266] width 179 height 36
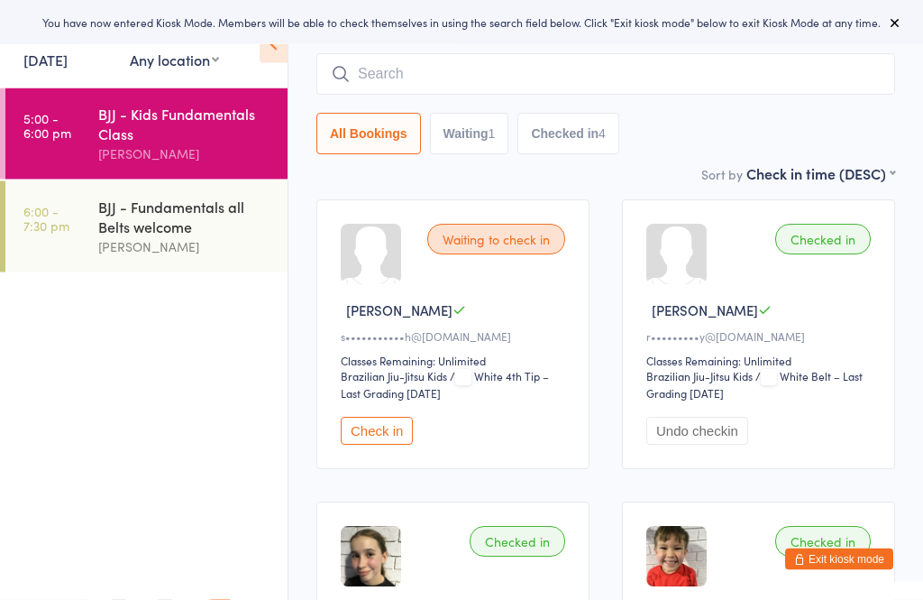
scroll to position [113, 0]
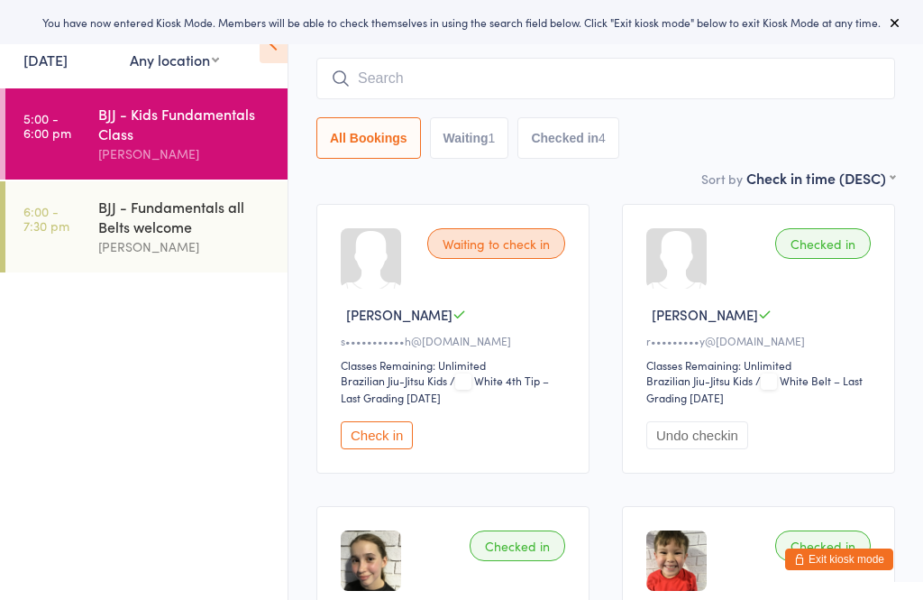
click at [373, 445] on button "Check in" at bounding box center [377, 435] width 72 height 28
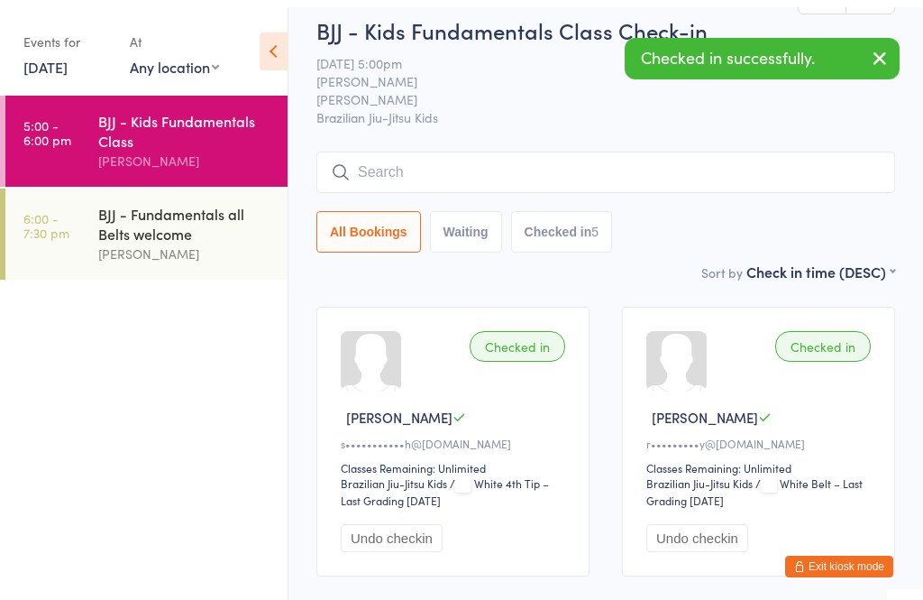
scroll to position [0, 0]
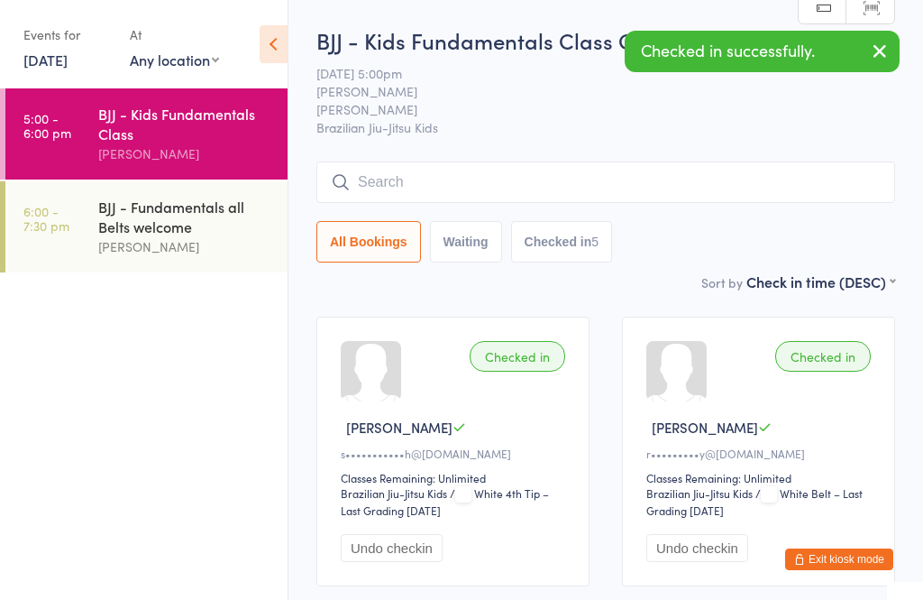
click at [518, 195] on input "search" at bounding box center [605, 181] width 579 height 41
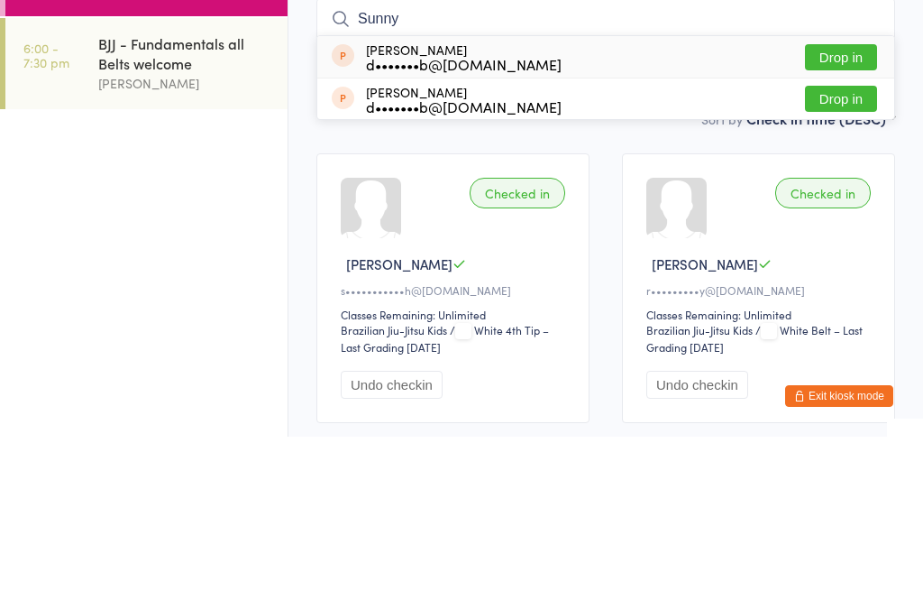
type input "Sunny"
click at [840, 207] on button "Drop in" at bounding box center [841, 220] width 72 height 26
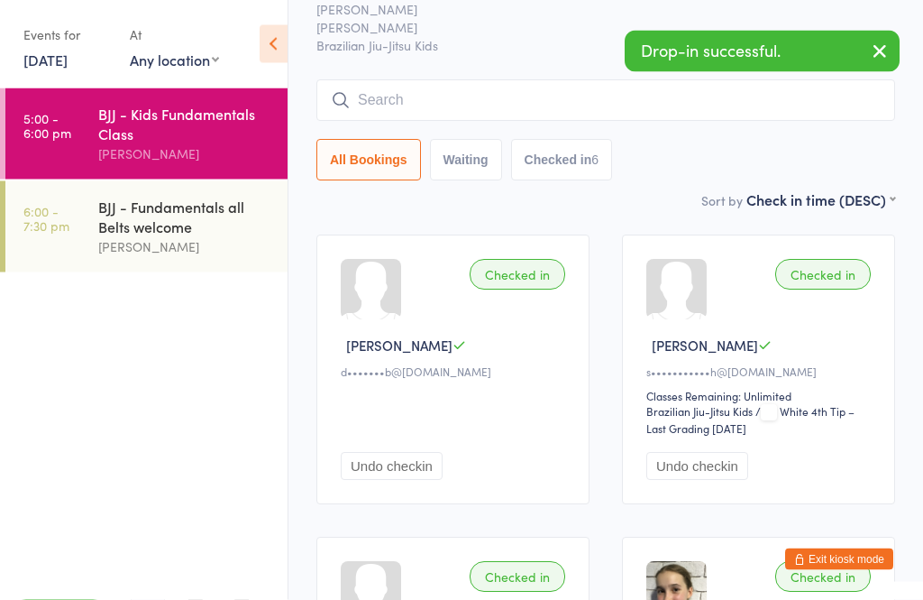
scroll to position [57, 0]
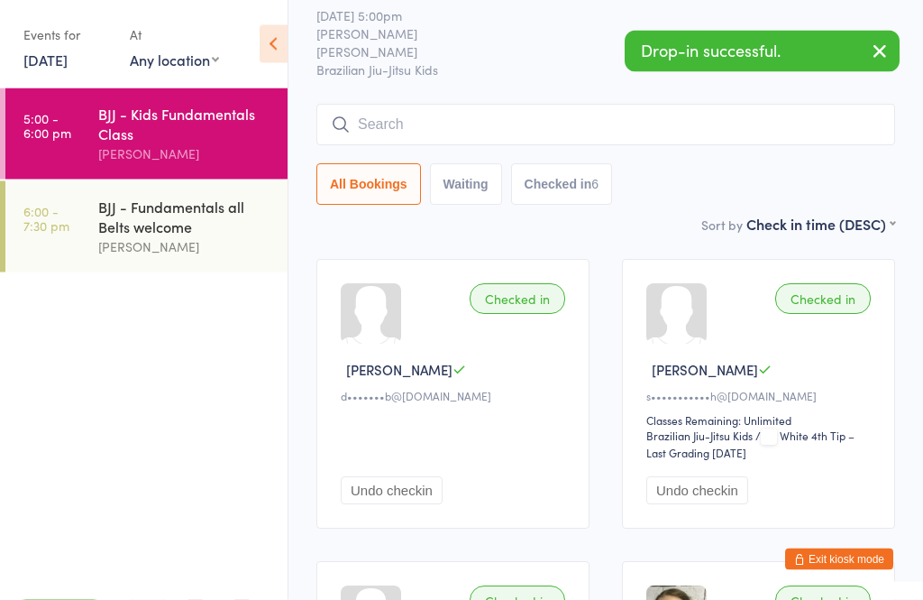
click at [512, 110] on input "search" at bounding box center [605, 125] width 579 height 41
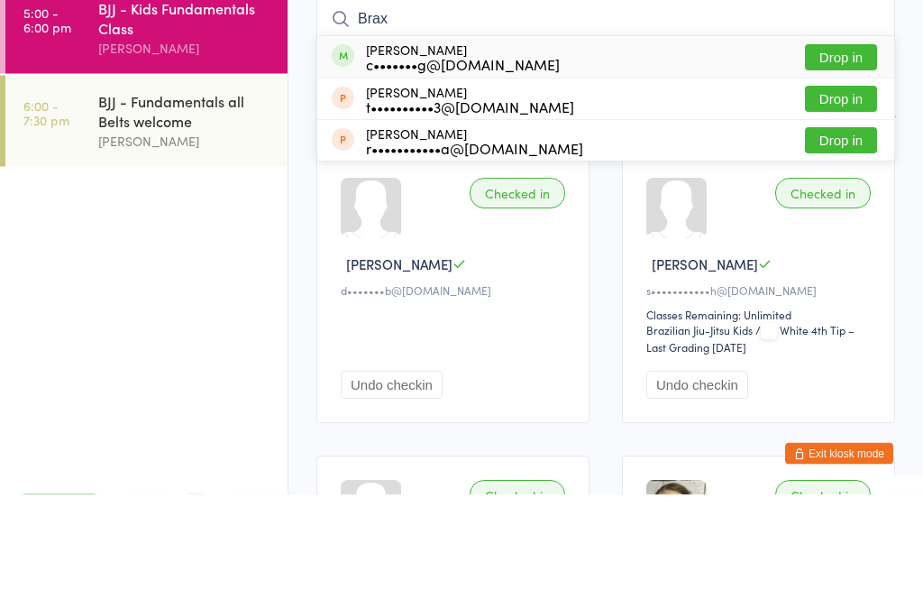
type input "Brax"
click at [848, 151] on button "Drop in" at bounding box center [841, 164] width 72 height 26
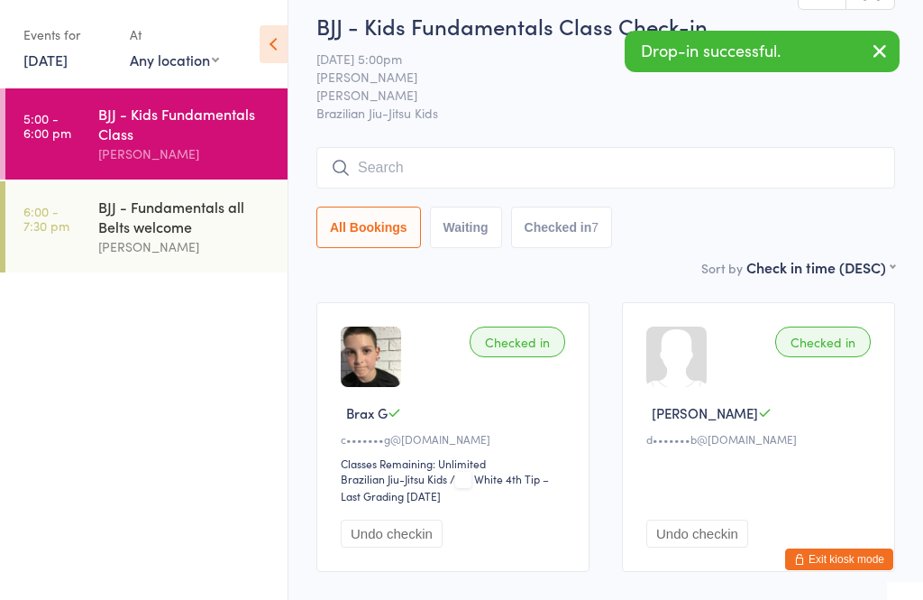
scroll to position [0, 0]
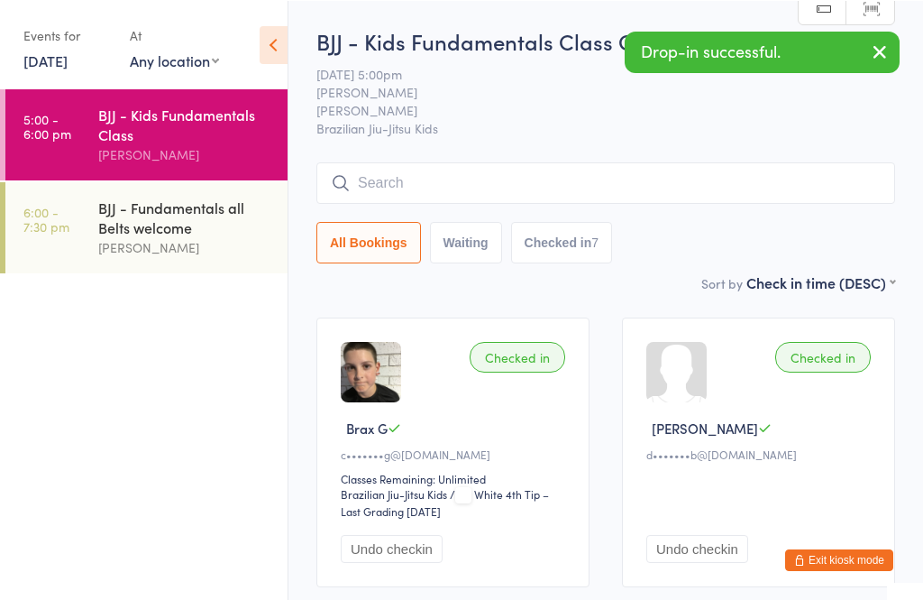
click at [453, 189] on input "search" at bounding box center [605, 181] width 579 height 41
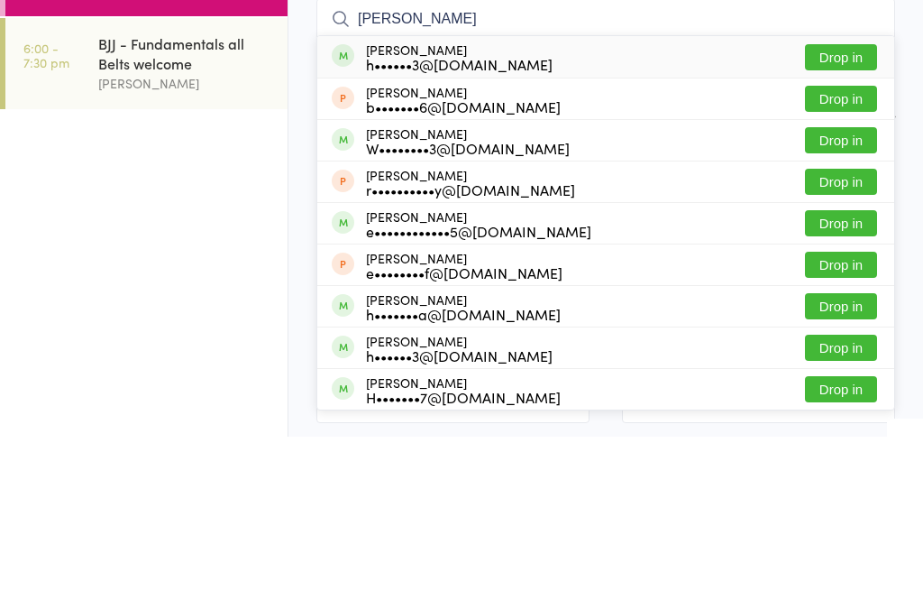
type input "Ethan"
click at [846, 207] on button "Drop in" at bounding box center [841, 220] width 72 height 26
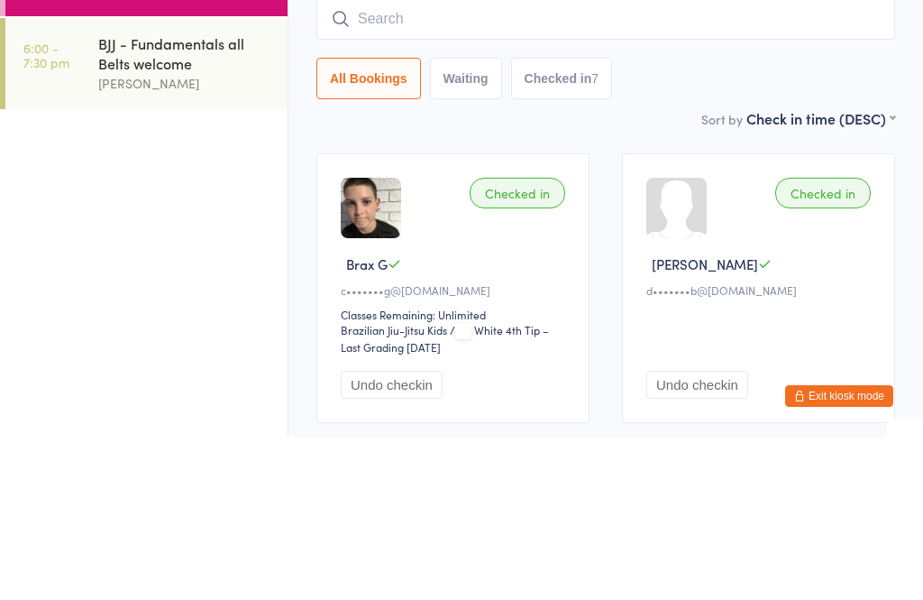
scroll to position [163, 0]
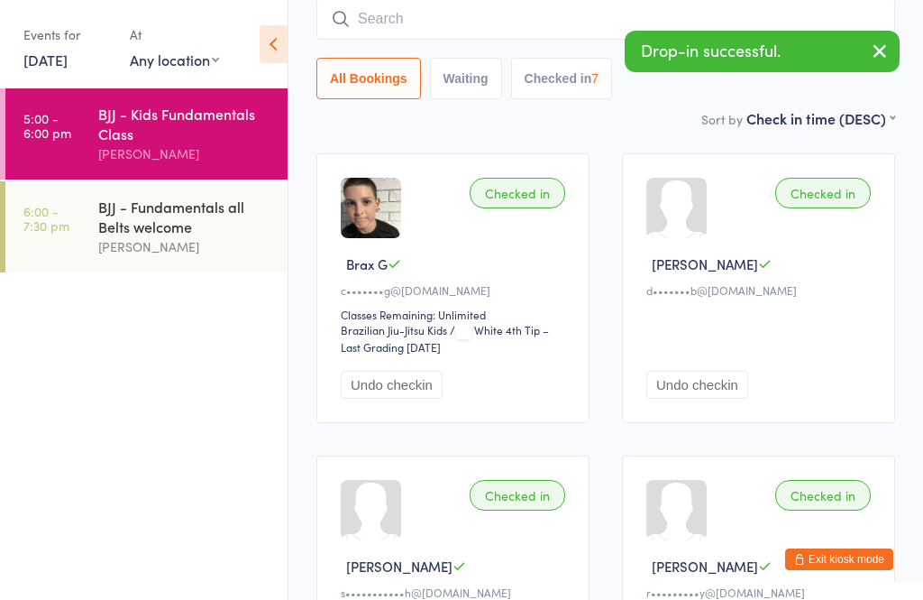
click at [428, 14] on input "search" at bounding box center [605, 18] width 579 height 41
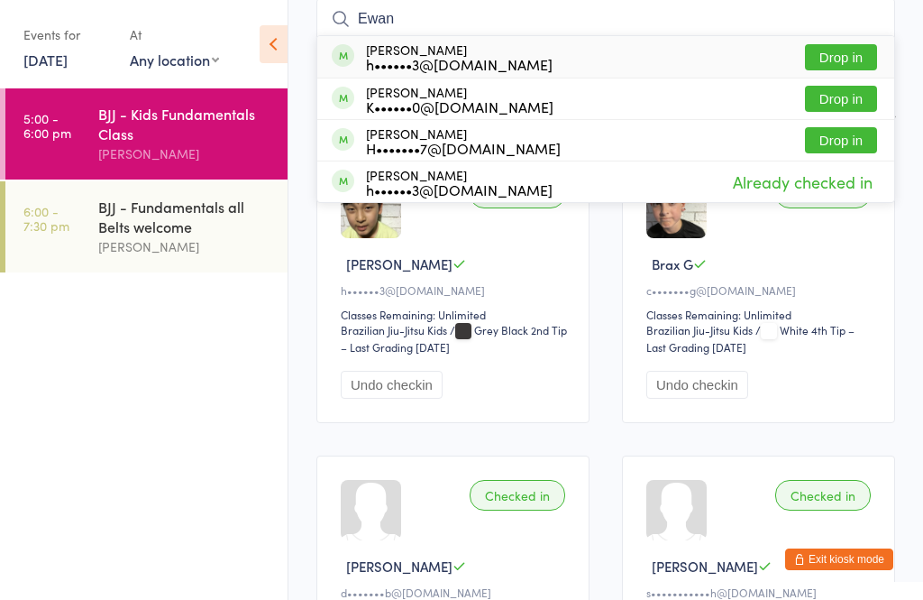
type input "Ewan"
click at [830, 44] on button "Drop in" at bounding box center [841, 57] width 72 height 26
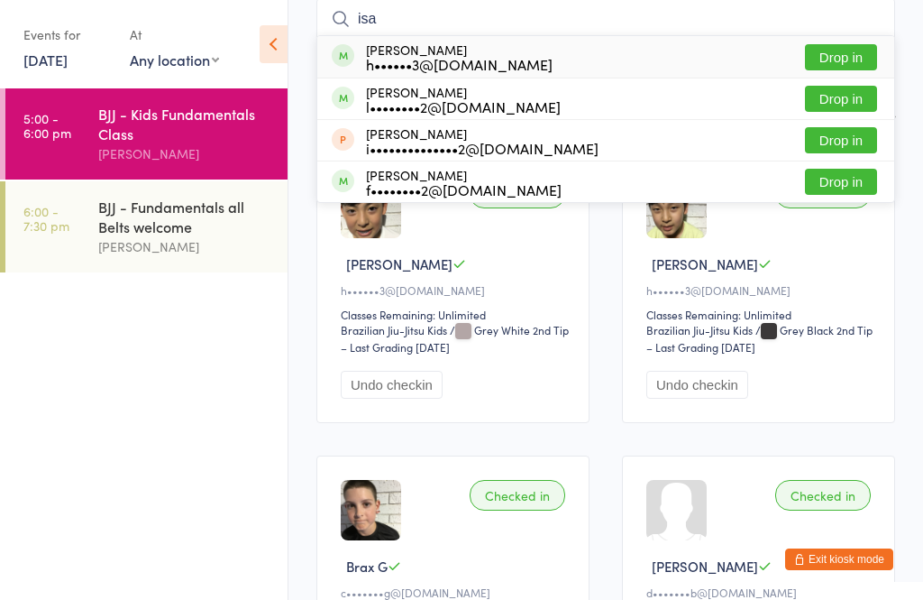
type input "isa"
click at [854, 54] on button "Drop in" at bounding box center [841, 57] width 72 height 26
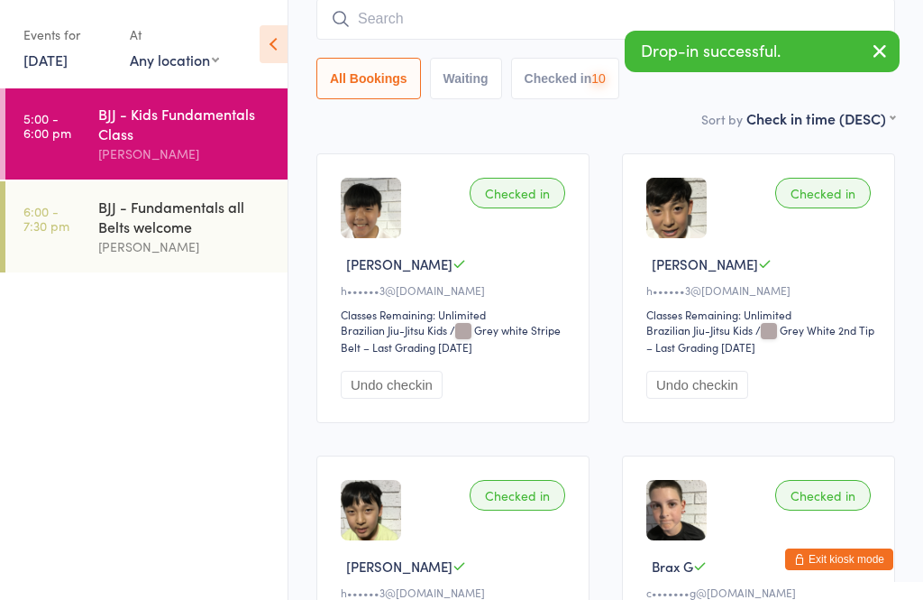
click at [552, 21] on input "search" at bounding box center [605, 18] width 579 height 41
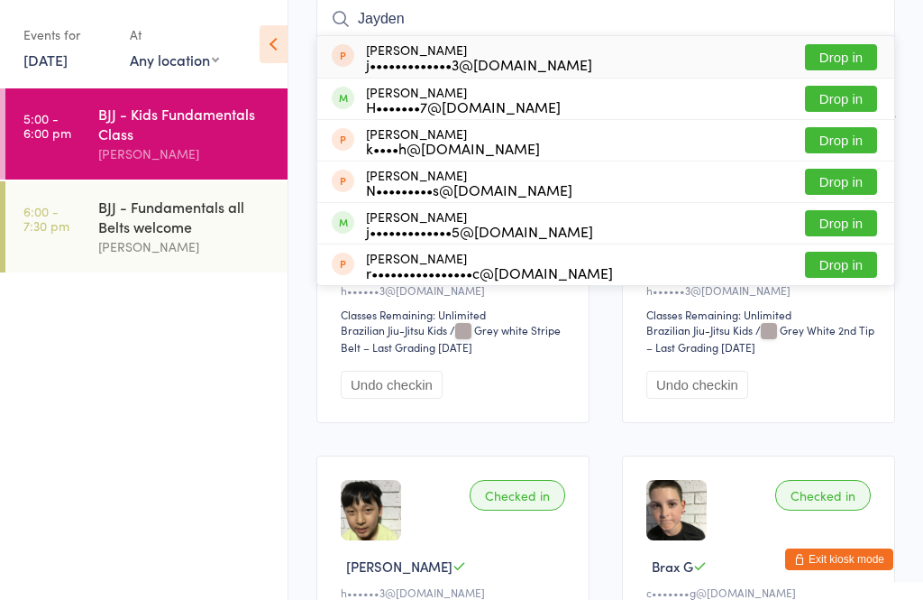
type input "Jayden"
click at [848, 96] on button "Drop in" at bounding box center [841, 99] width 72 height 26
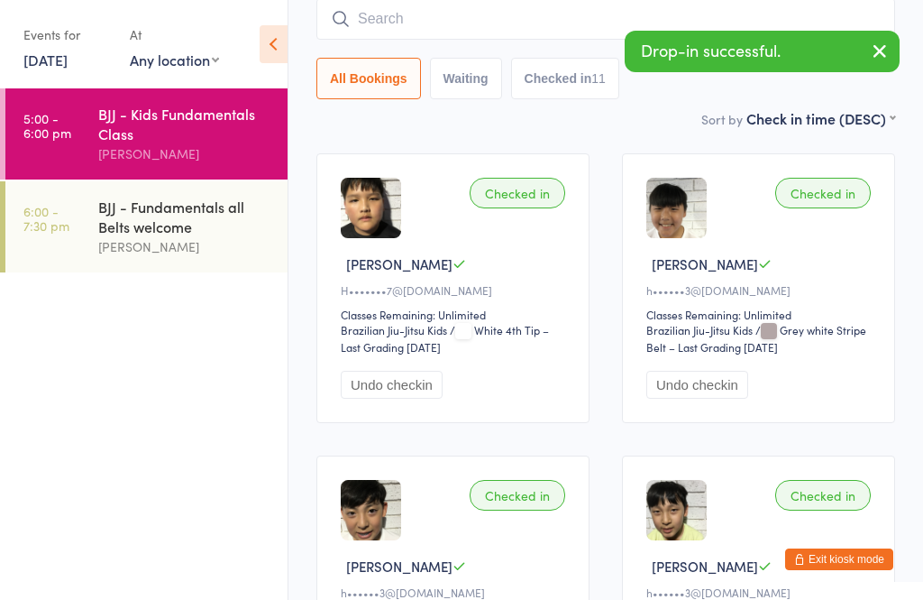
click at [505, 15] on input "search" at bounding box center [605, 18] width 579 height 41
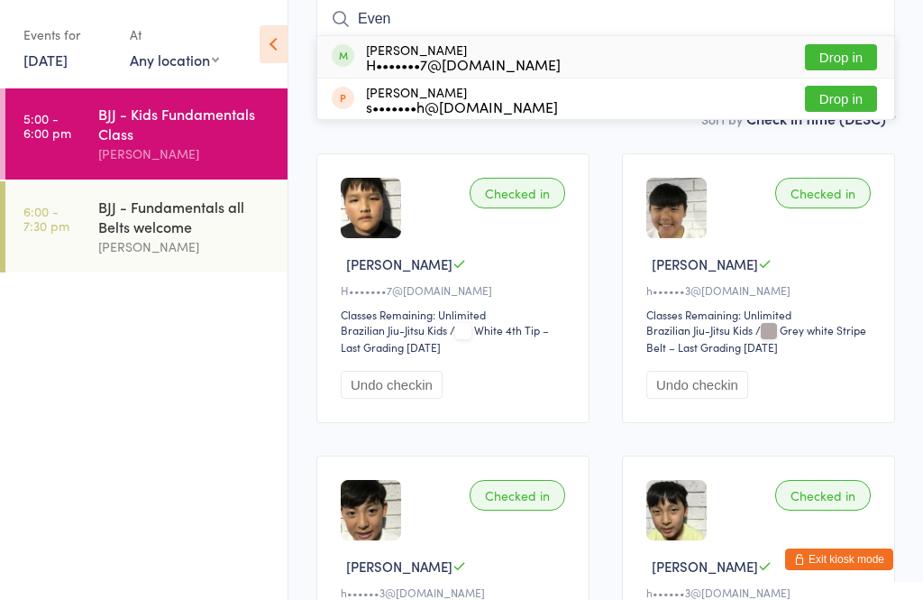
type input "Even"
click at [852, 50] on button "Drop in" at bounding box center [841, 57] width 72 height 26
